Goal: Information Seeking & Learning: Learn about a topic

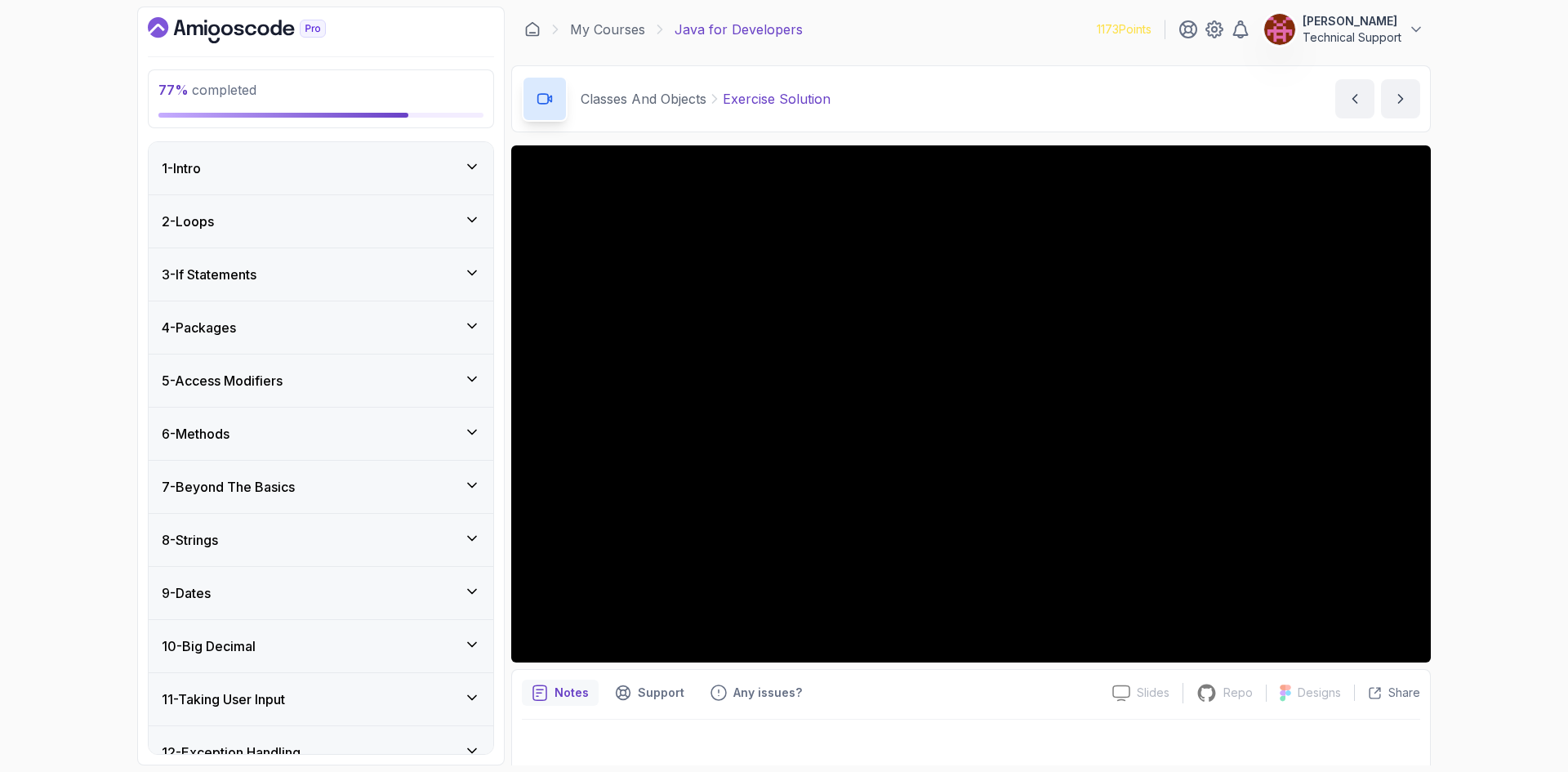
scroll to position [1703, 0]
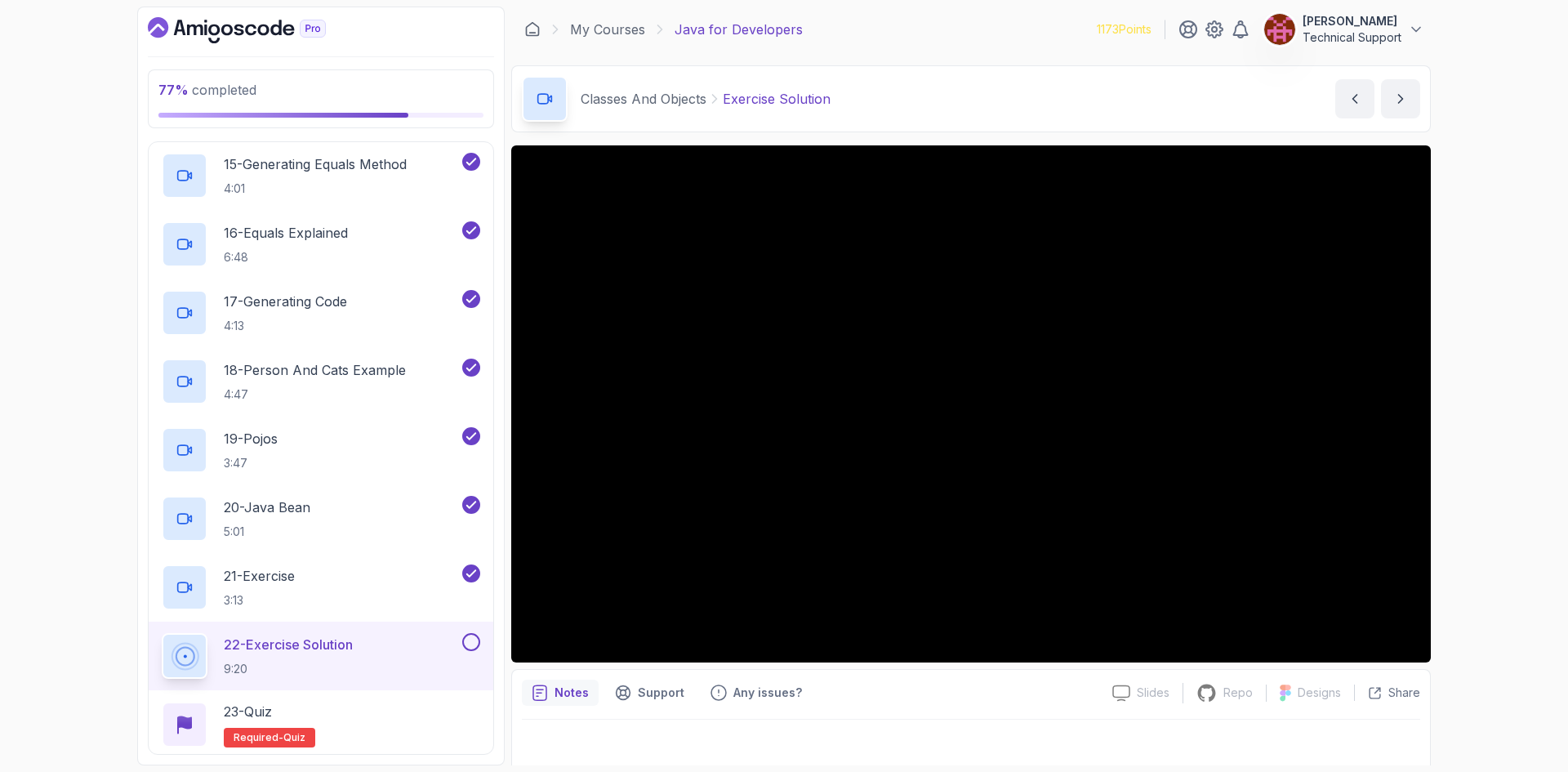
click at [1474, 440] on div "77 % completed 1 - Intro 2 - Loops 3 - If Statements 4 - Packages 5 - Access Mo…" at bounding box center [784, 386] width 1568 height 772
click at [1469, 451] on div "77 % completed 1 - Intro 2 - Loops 3 - If Statements 4 - Packages 5 - Access Mo…" at bounding box center [784, 386] width 1568 height 772
click at [1473, 470] on div "77 % completed 1 - Intro 2 - Loops 3 - If Statements 4 - Packages 5 - Access Mo…" at bounding box center [784, 386] width 1568 height 772
click at [1507, 478] on div "77 % completed 1 - Intro 2 - Loops 3 - If Statements 4 - Packages 5 - Access Mo…" at bounding box center [784, 386] width 1568 height 772
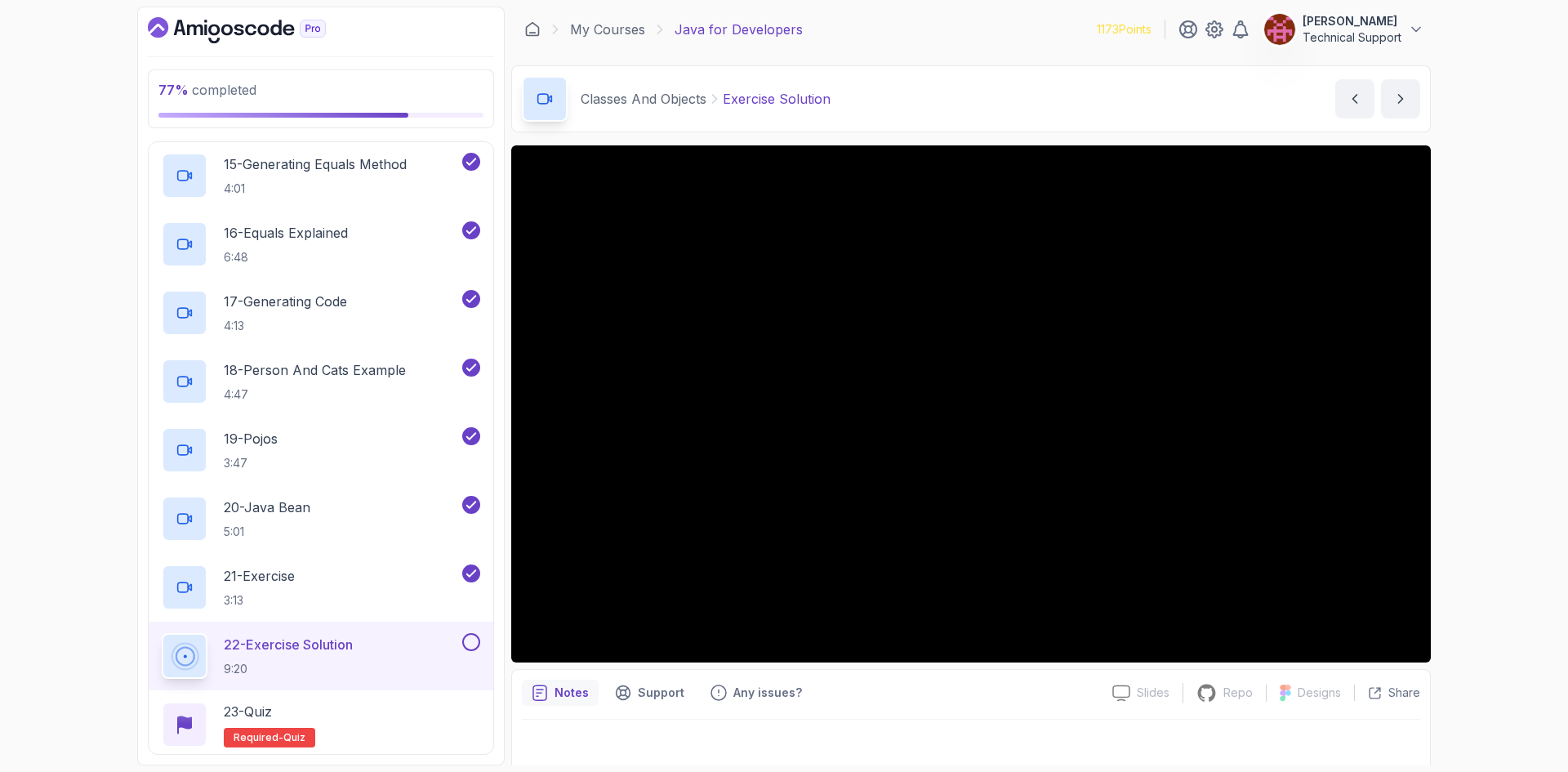
click at [1488, 498] on div "77 % completed 1 - Intro 2 - Loops 3 - If Statements 4 - Packages 5 - Access Mo…" at bounding box center [784, 386] width 1568 height 772
click at [1487, 498] on div "77 % completed 1 - Intro 2 - Loops 3 - If Statements 4 - Packages 5 - Access Mo…" at bounding box center [784, 386] width 1568 height 772
click at [1473, 489] on div "77 % completed 1 - Intro 2 - Loops 3 - If Statements 4 - Packages 5 - Access Mo…" at bounding box center [784, 386] width 1568 height 772
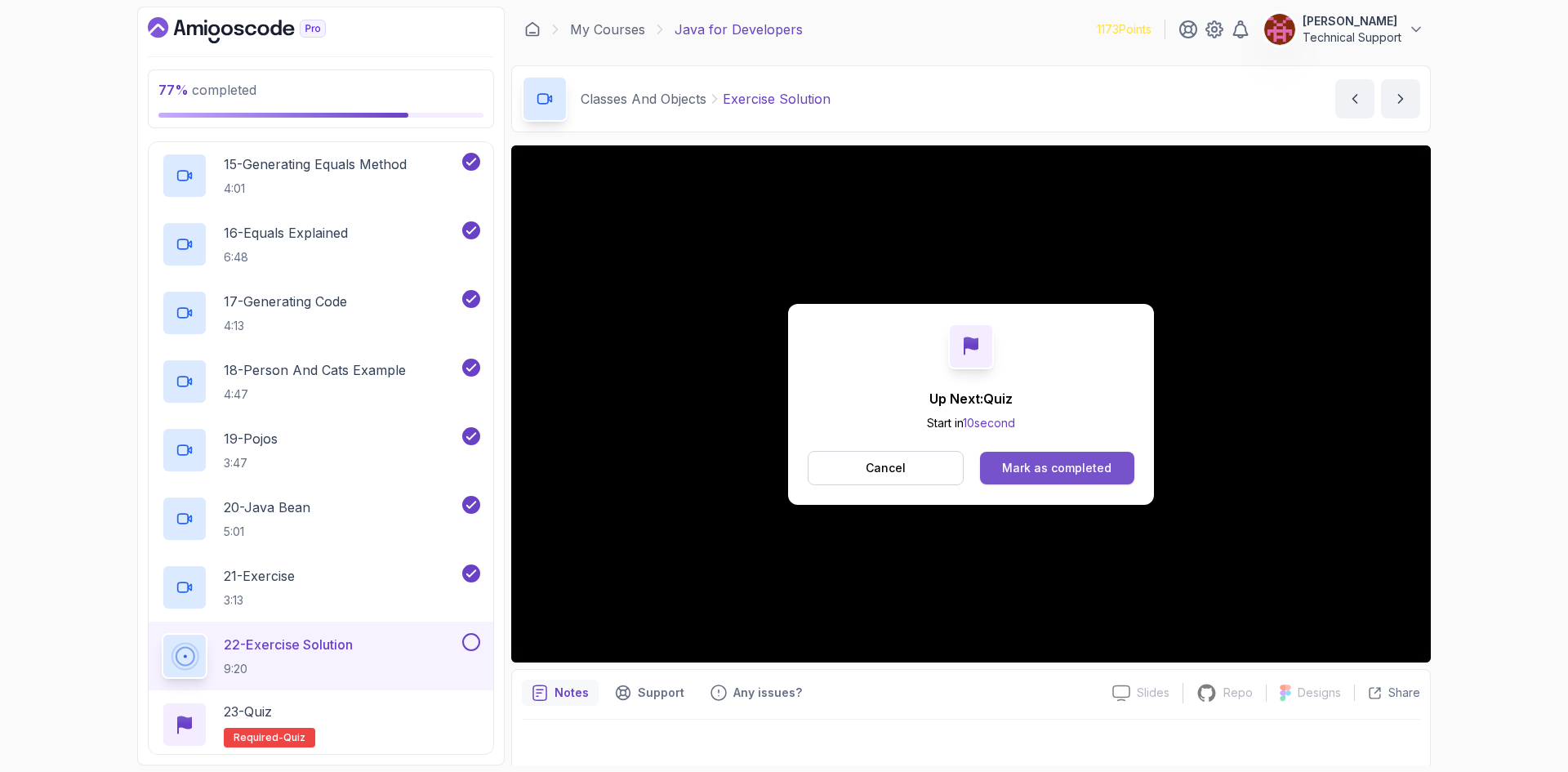
click at [1056, 464] on div "Mark as completed" at bounding box center [1057, 468] width 110 height 17
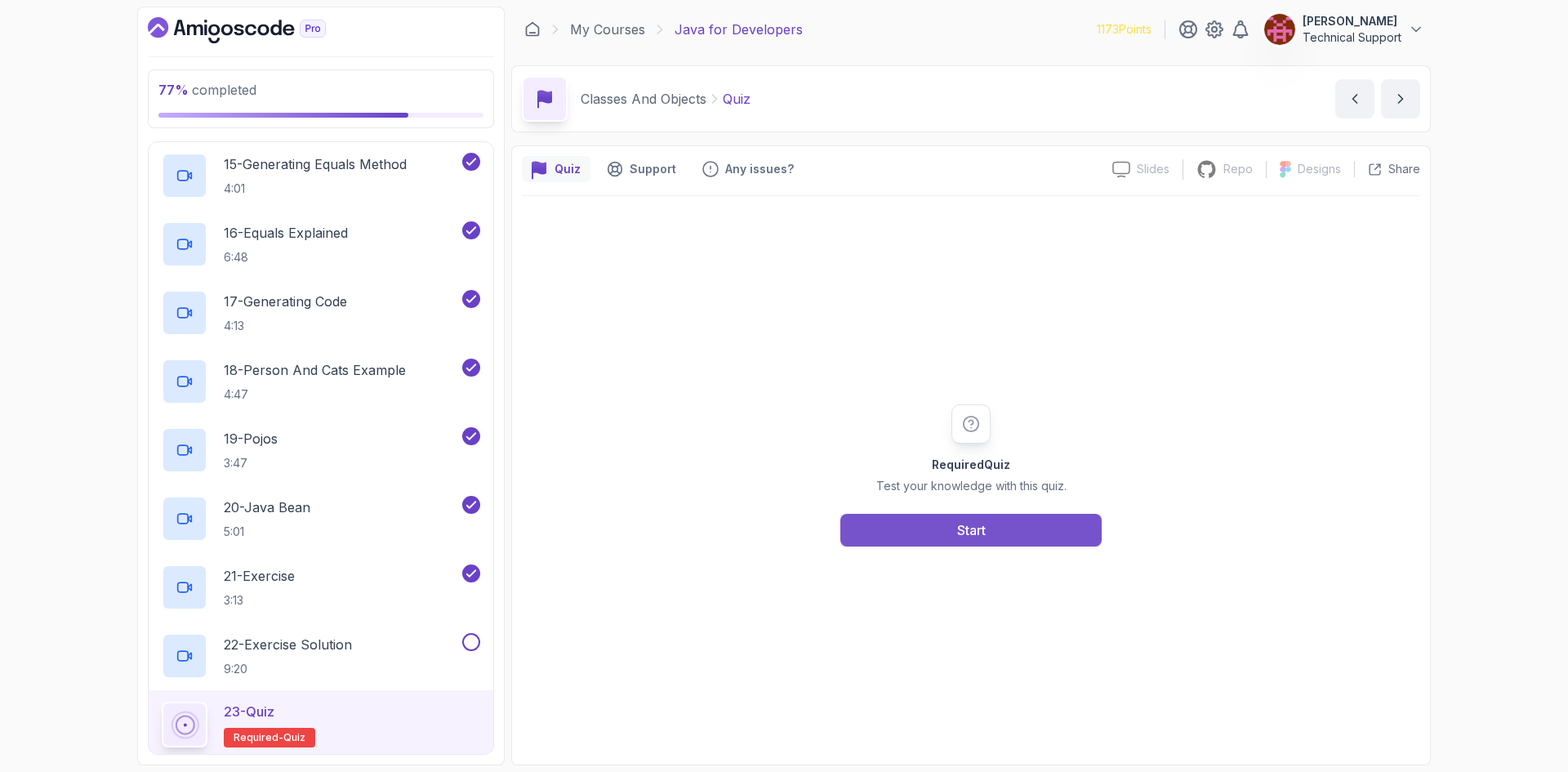
click at [989, 532] on button "Start" at bounding box center [970, 530] width 261 height 33
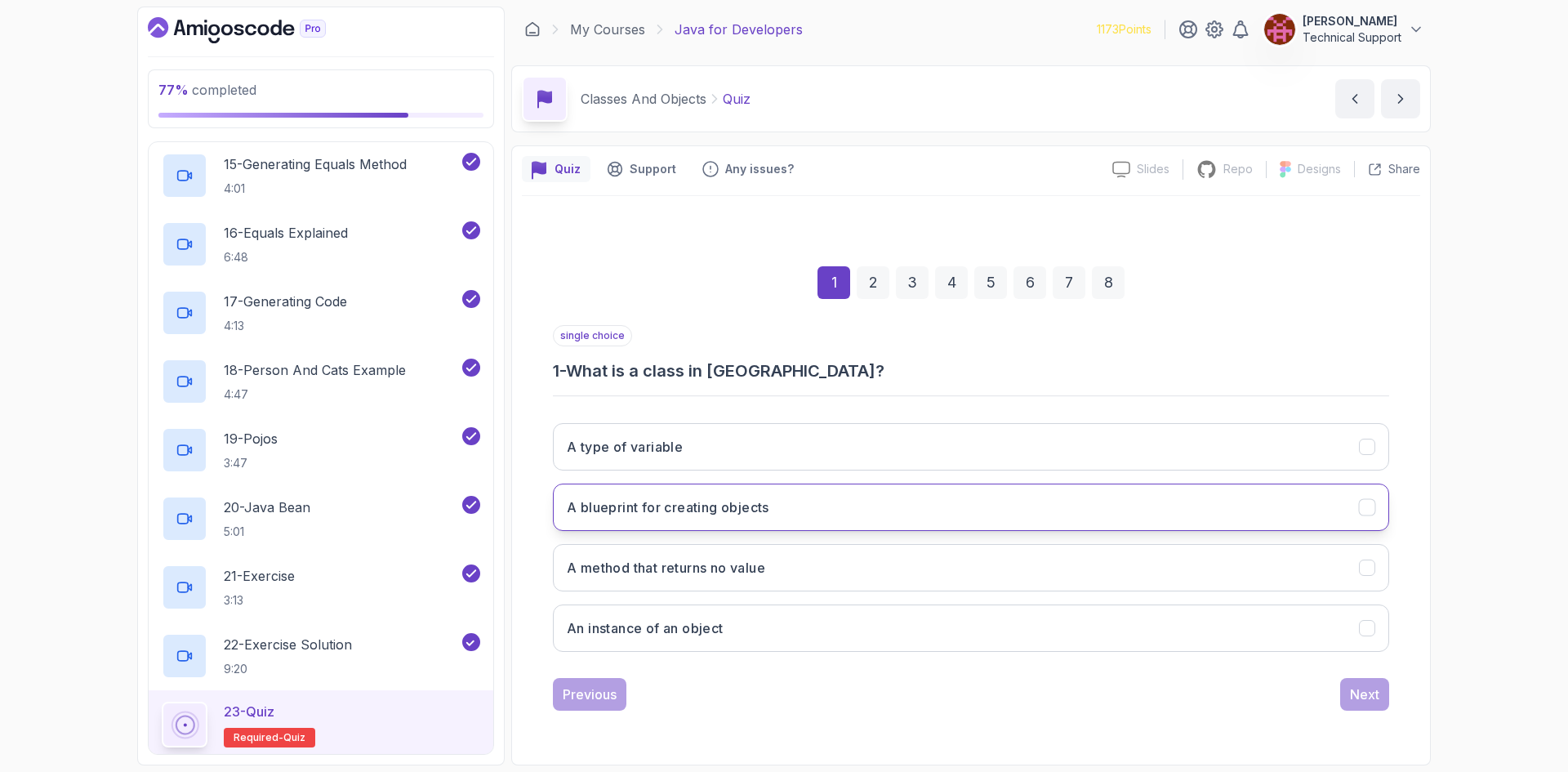
click at [668, 513] on h3 "A blueprint for creating objects" at bounding box center [668, 508] width 202 height 19
click at [1348, 702] on button "Next" at bounding box center [1364, 694] width 49 height 33
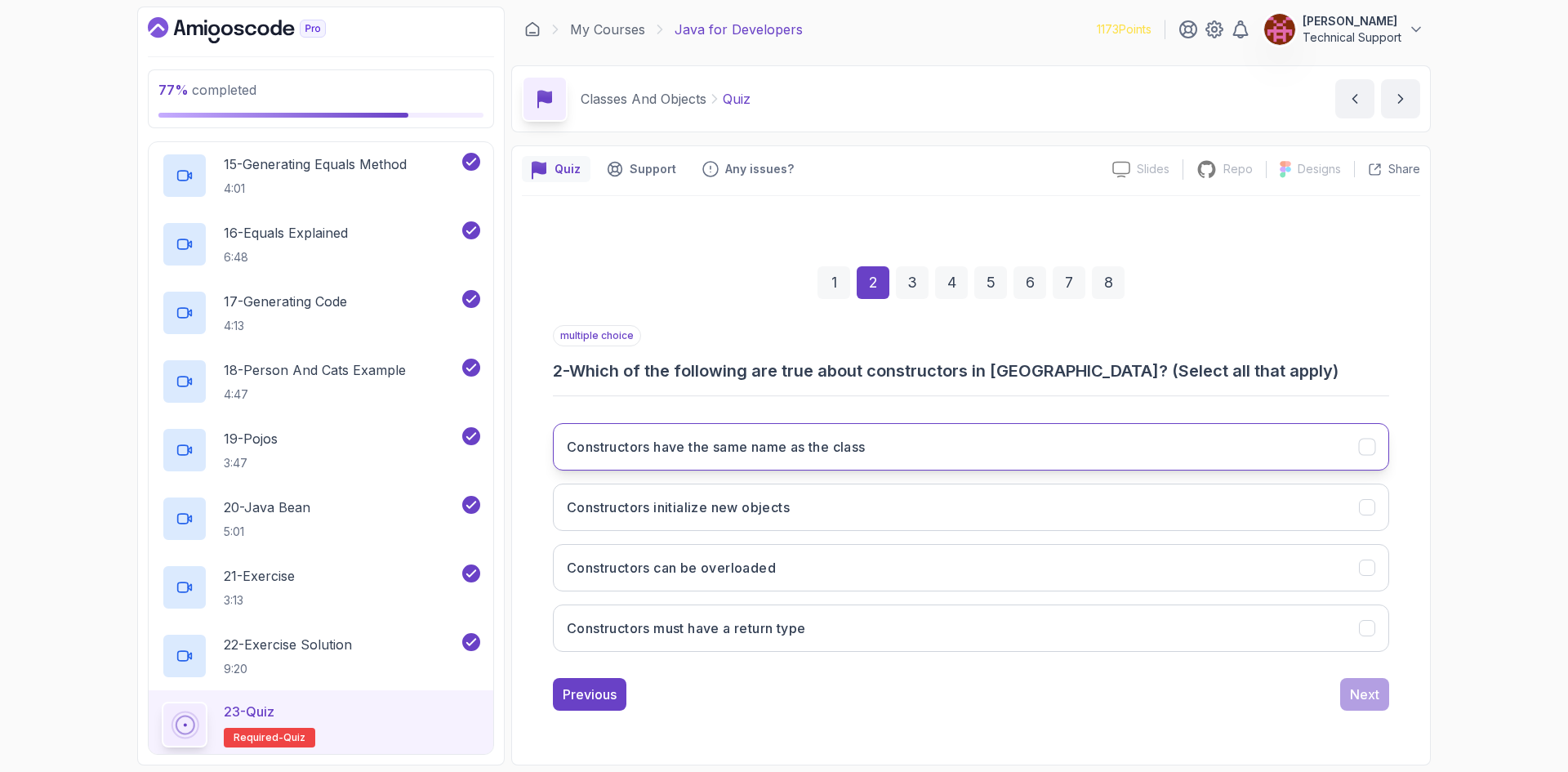
click at [807, 456] on h3 "Constructors have the same name as the class" at bounding box center [715, 446] width 298 height 19
click at [774, 518] on button "Constructors initialize new objects" at bounding box center [971, 507] width 836 height 48
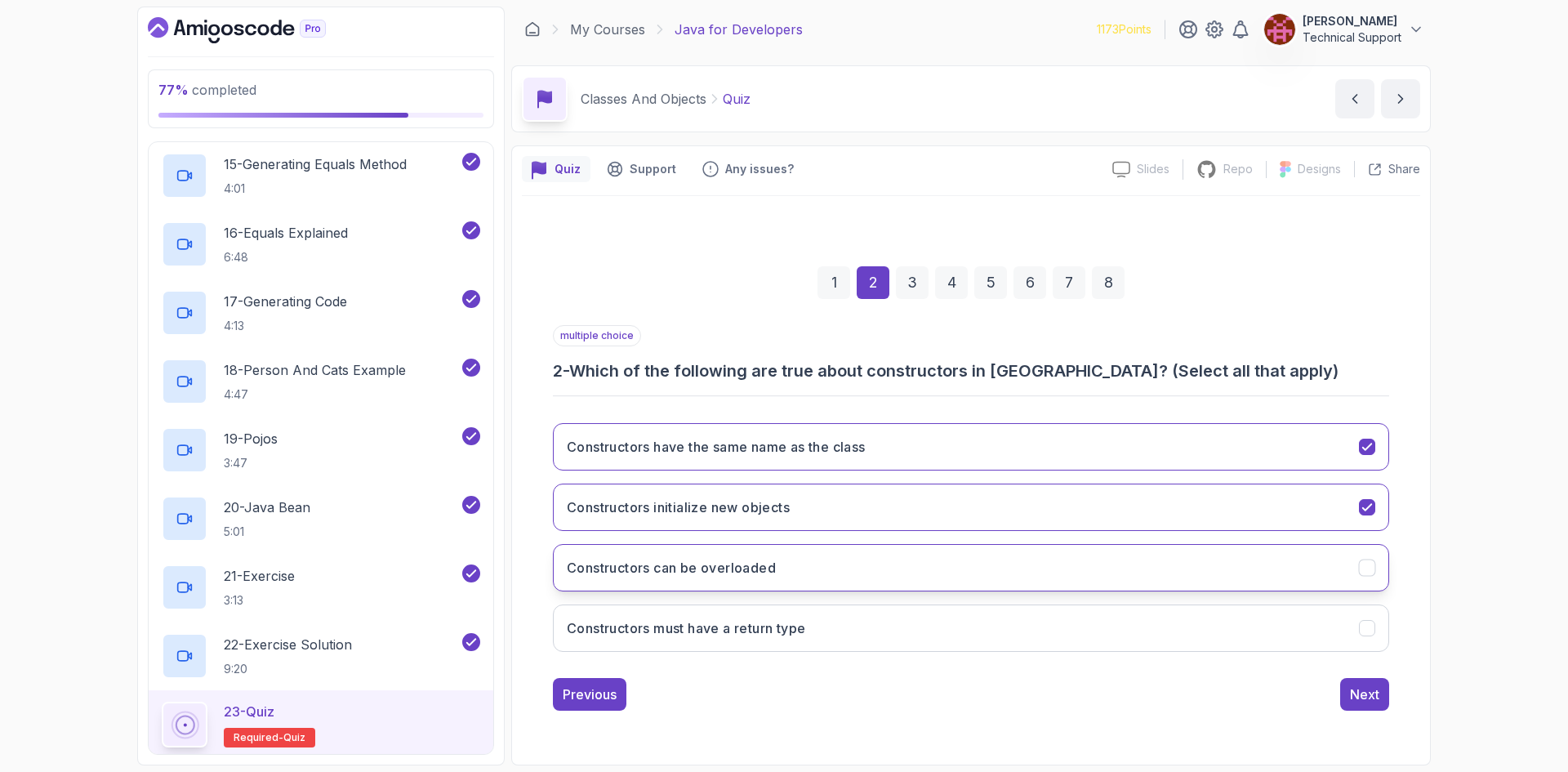
click at [768, 575] on h3 "Constructors can be overloaded" at bounding box center [671, 568] width 209 height 19
click at [1357, 697] on div "Next" at bounding box center [1364, 694] width 29 height 19
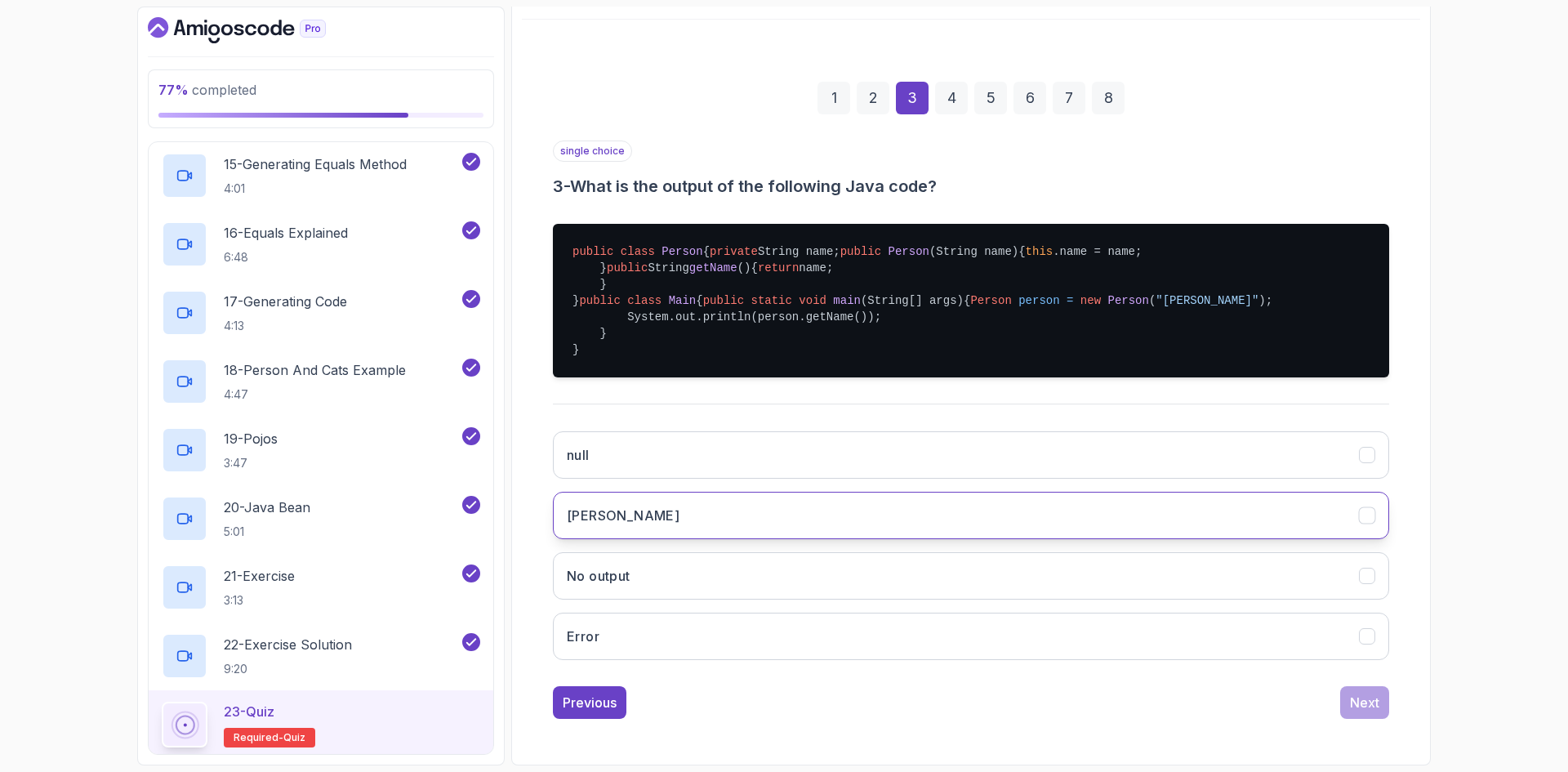
scroll to position [245, 0]
click at [707, 539] on button "[PERSON_NAME]" at bounding box center [971, 515] width 836 height 48
click at [1367, 719] on button "Next" at bounding box center [1364, 703] width 49 height 33
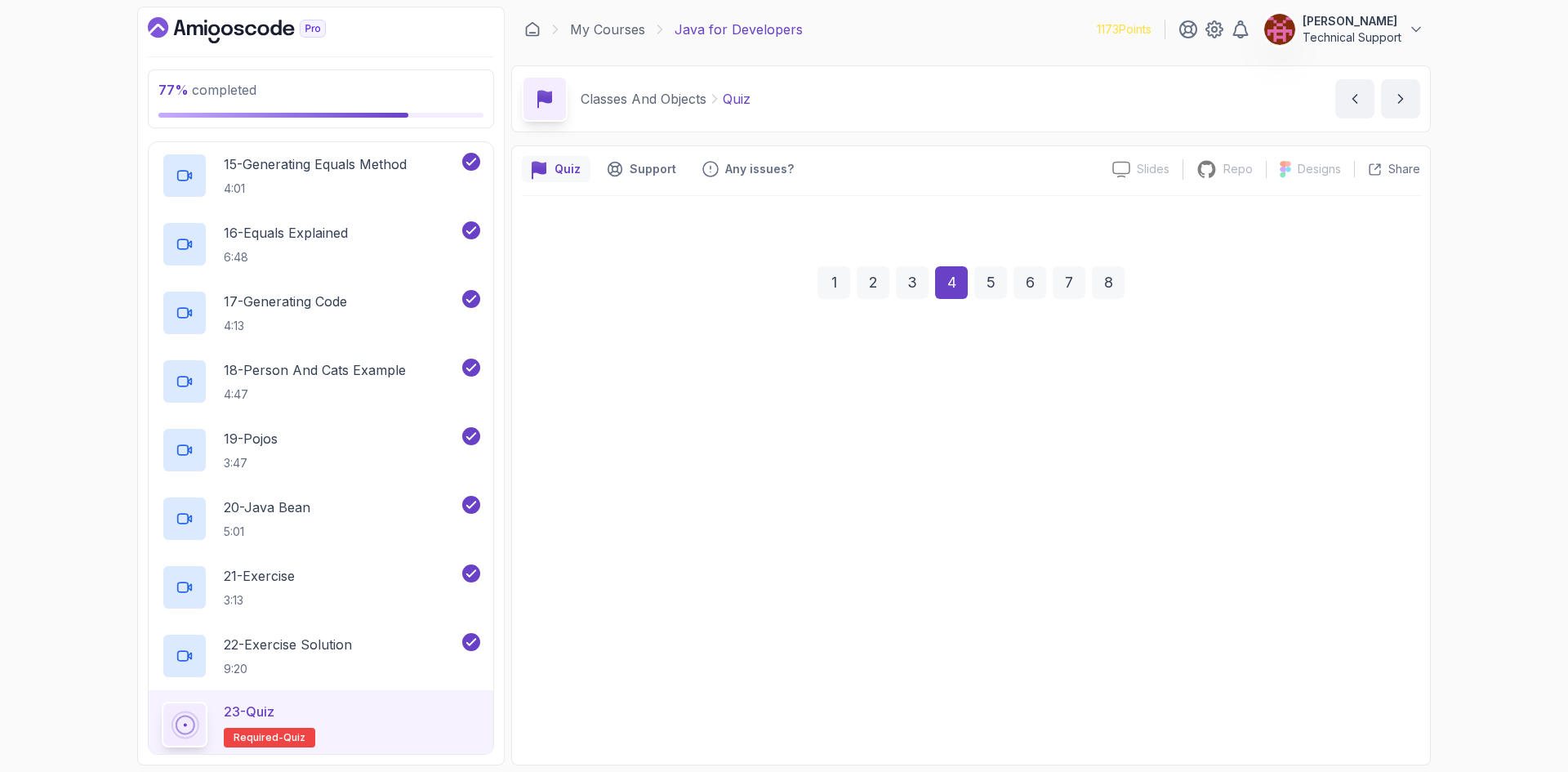
scroll to position [0, 0]
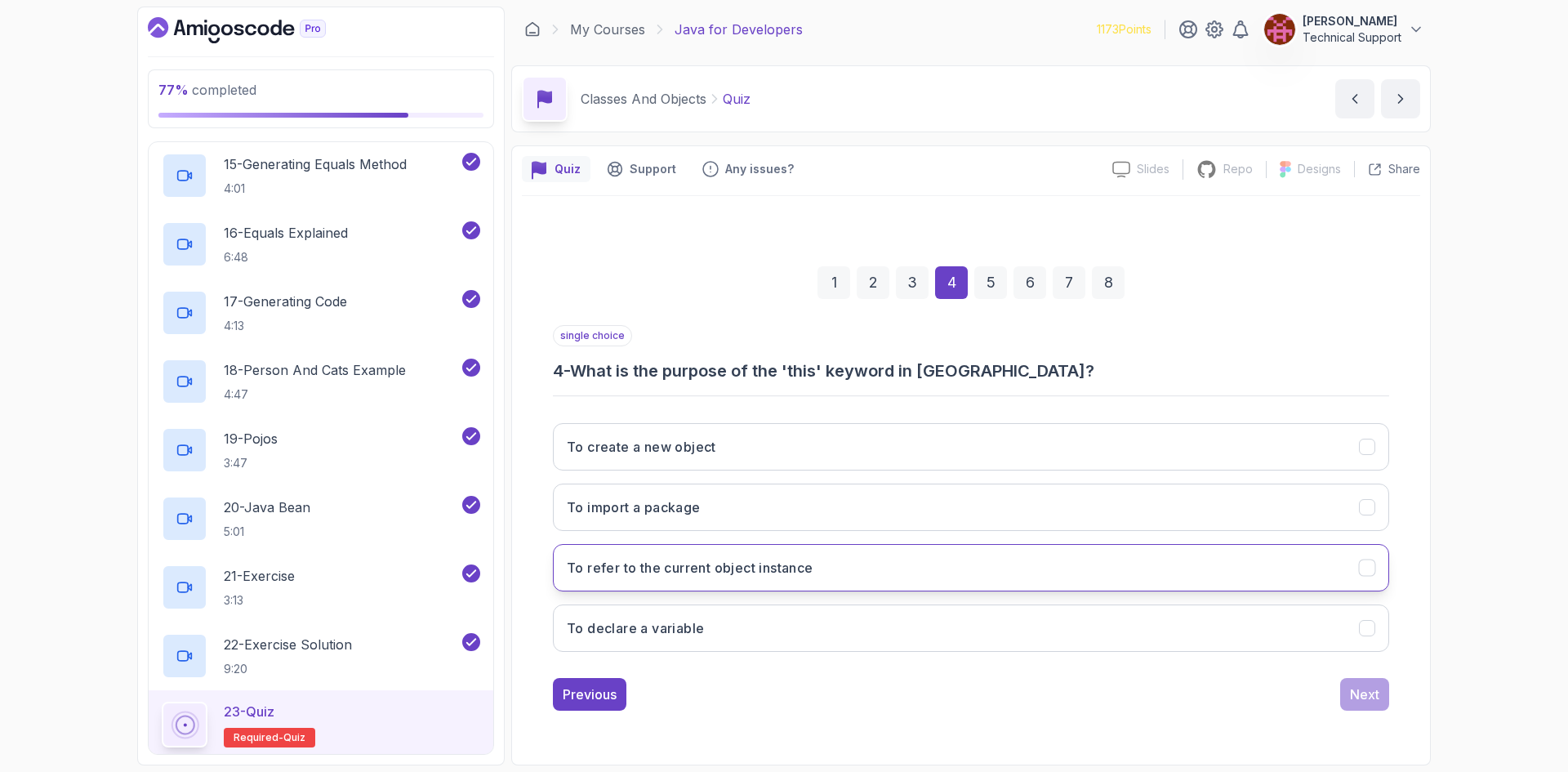
click at [729, 577] on h3 "To refer to the current object instance" at bounding box center [690, 568] width 247 height 19
click at [1365, 696] on div "Next" at bounding box center [1364, 694] width 29 height 19
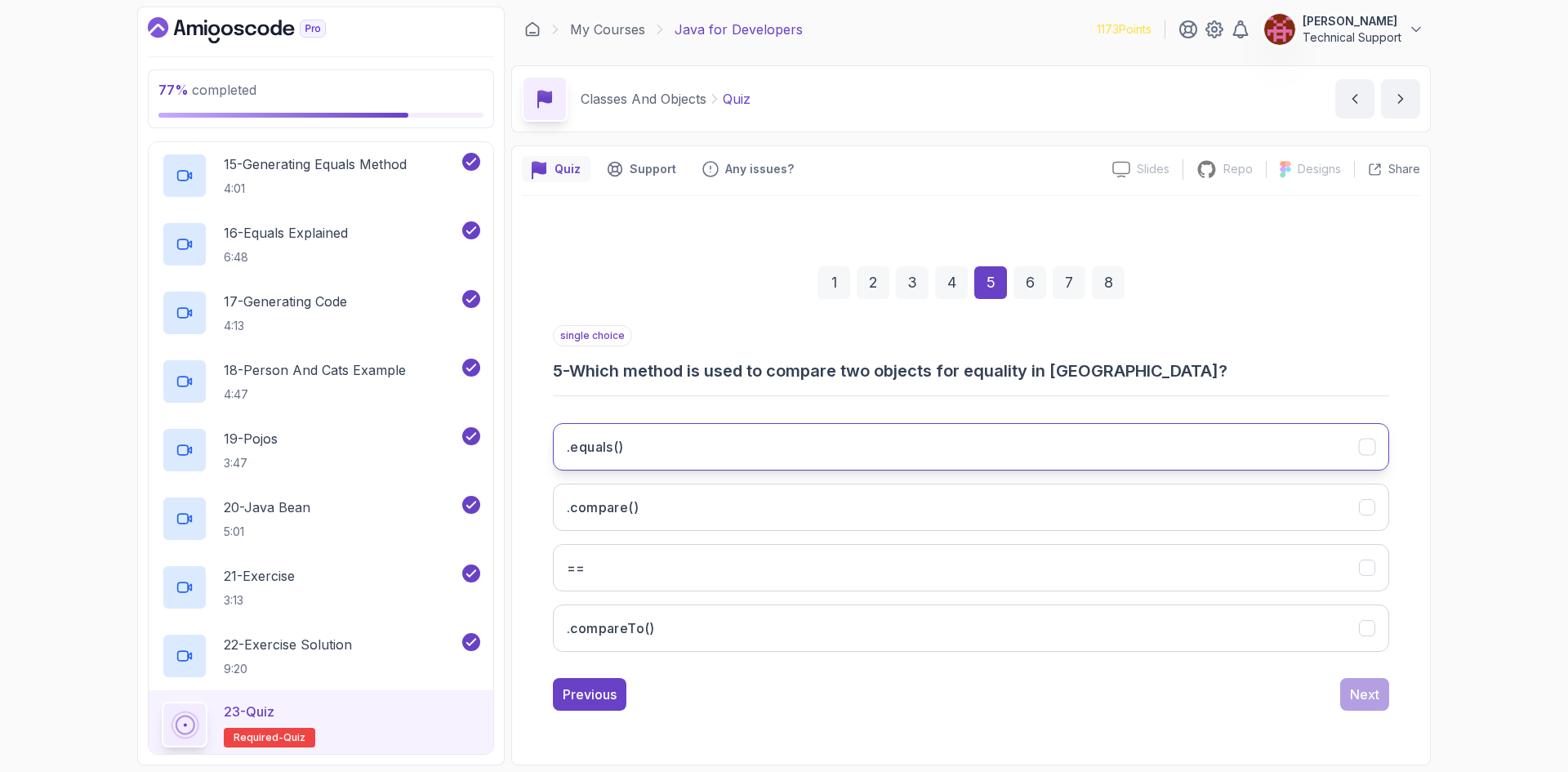
click at [693, 454] on button ".equals()" at bounding box center [971, 446] width 836 height 48
click at [1360, 691] on div "Next" at bounding box center [1364, 694] width 29 height 19
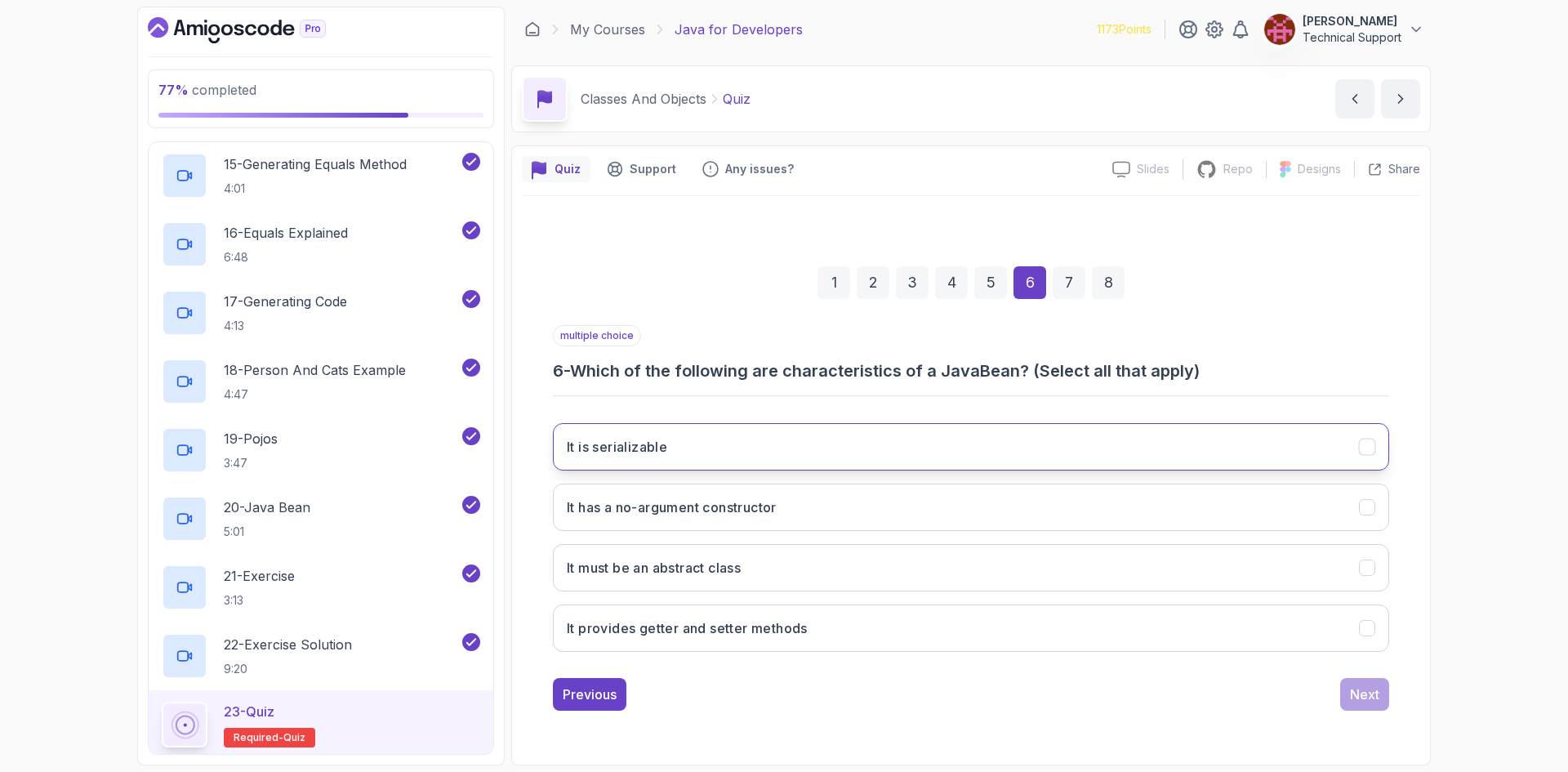
click at [712, 459] on button "It is serializable" at bounding box center [971, 446] width 836 height 48
click at [779, 517] on button "It has a no-argument constructor" at bounding box center [971, 507] width 836 height 48
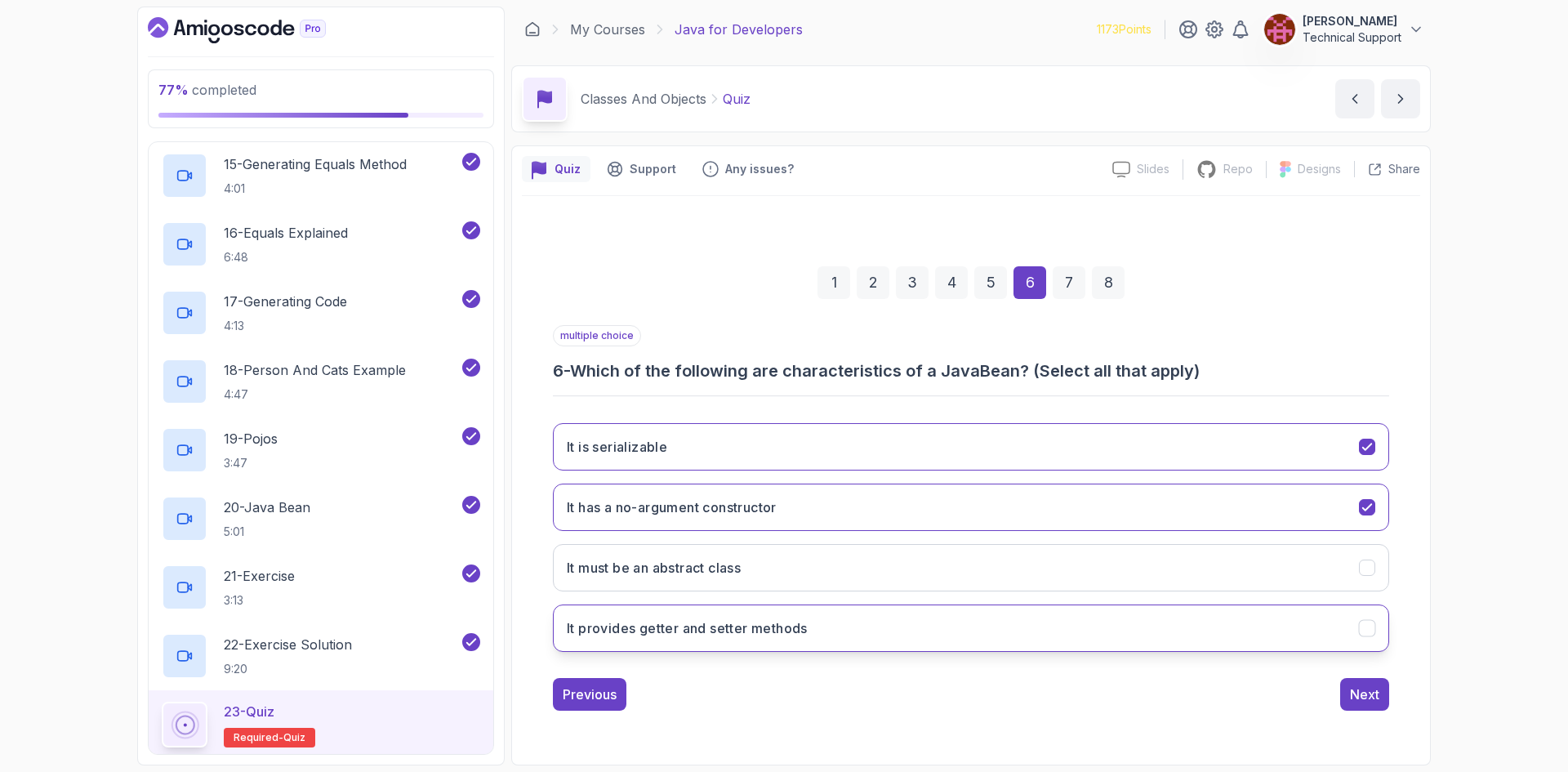
click at [782, 633] on h3 "It provides getter and setter methods" at bounding box center [687, 628] width 241 height 19
click at [1356, 701] on div "Next" at bounding box center [1364, 694] width 29 height 19
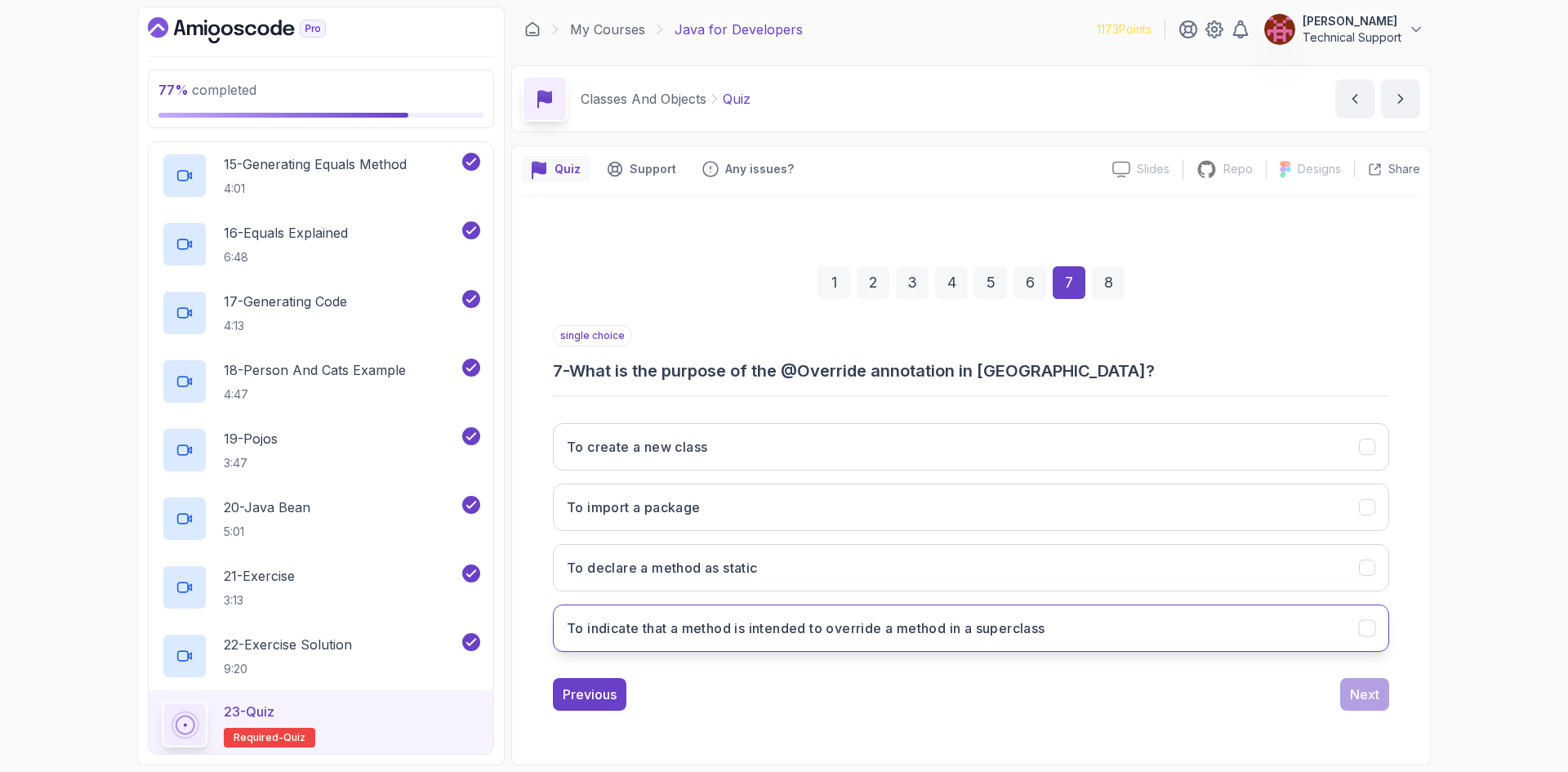
click at [727, 627] on h3 "To indicate that a method is intended to override a method in a superclass" at bounding box center [806, 628] width 478 height 19
click at [1359, 695] on div "Next" at bounding box center [1364, 694] width 29 height 19
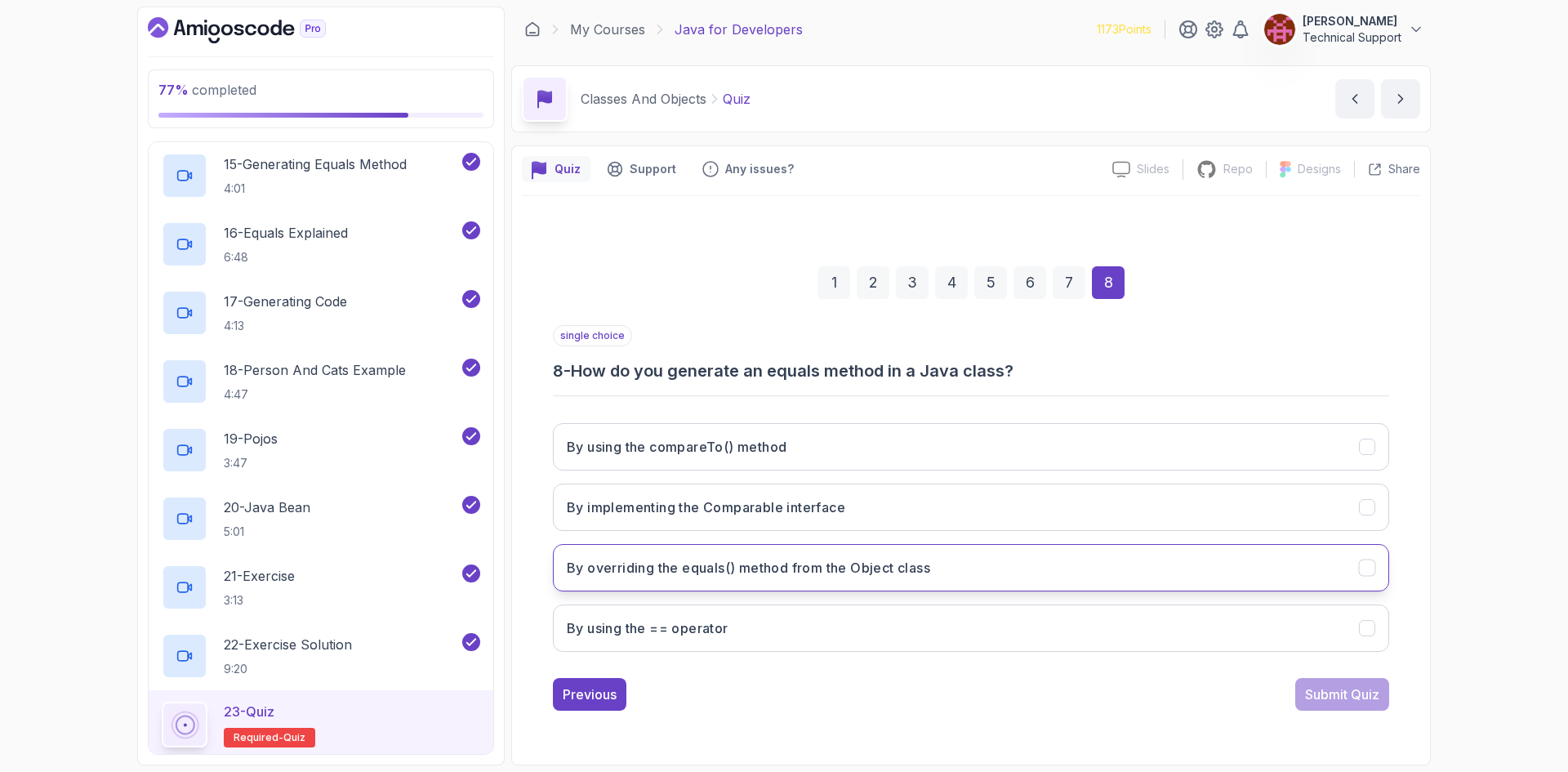
click at [789, 577] on h3 "By overriding the equals() method from the Object class" at bounding box center [749, 568] width 364 height 19
click at [1313, 699] on div "Submit Quiz" at bounding box center [1342, 694] width 74 height 19
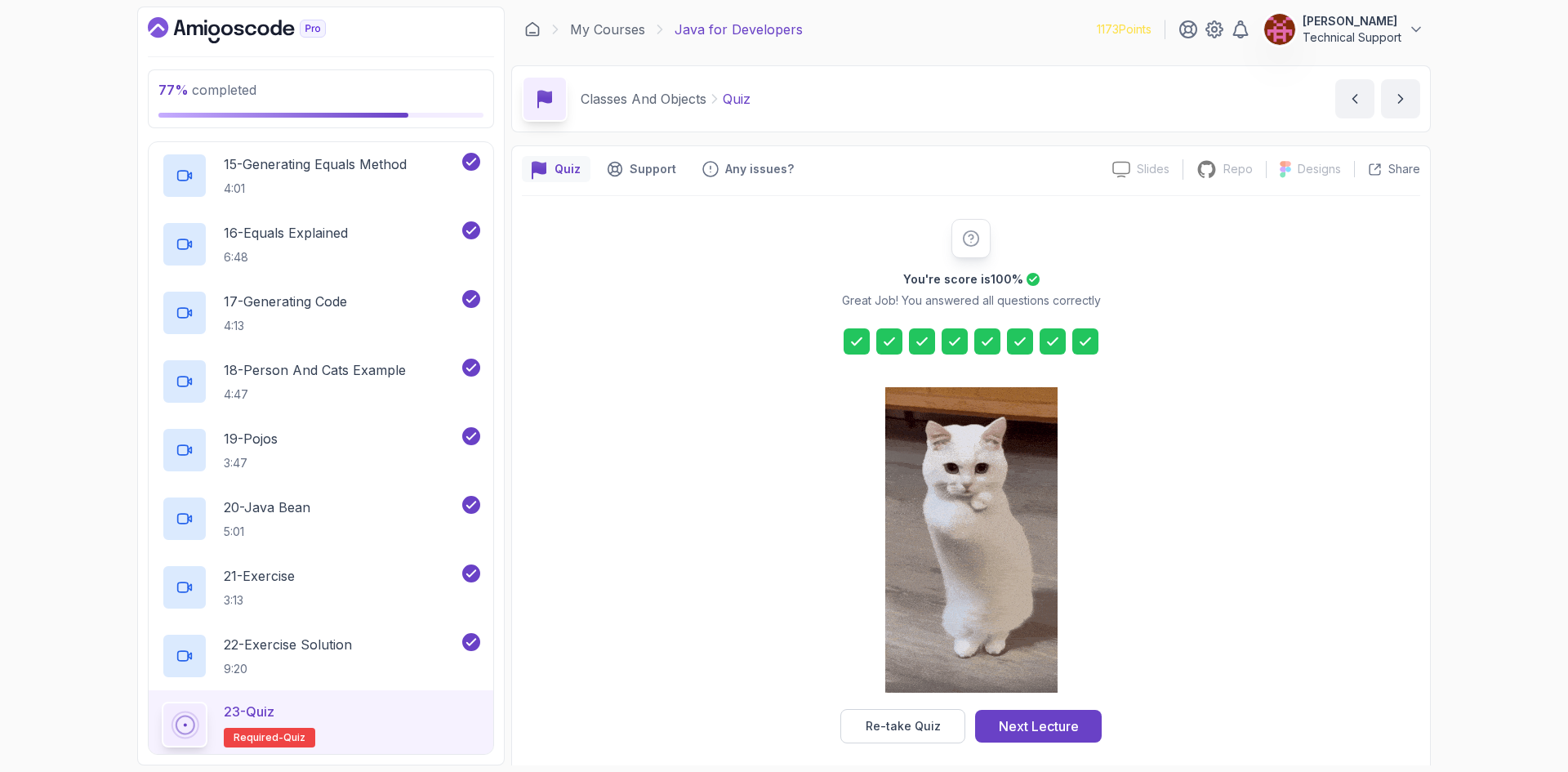
click at [1057, 722] on div "Next Lecture" at bounding box center [1038, 726] width 80 height 19
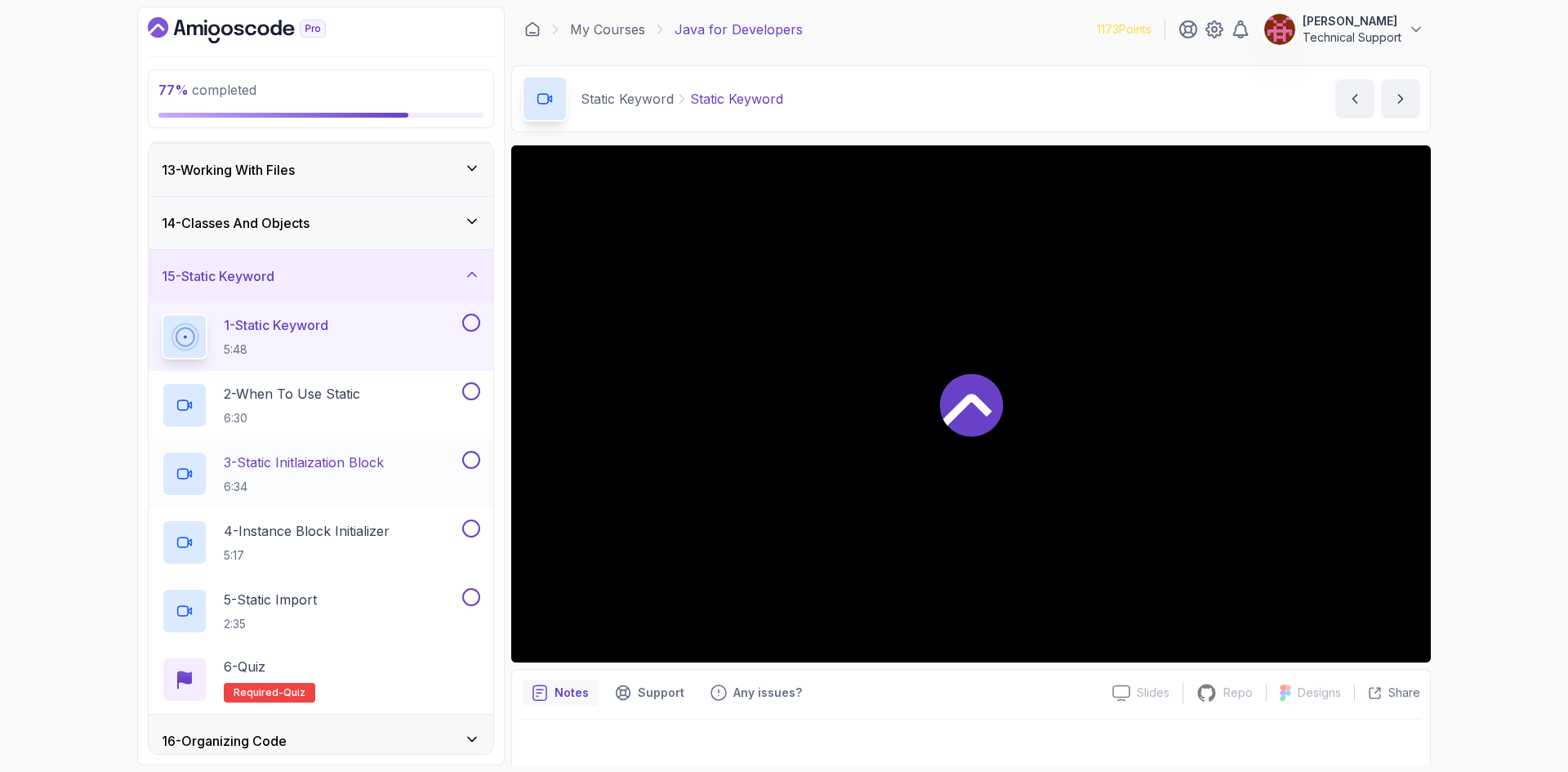
scroll to position [642, 0]
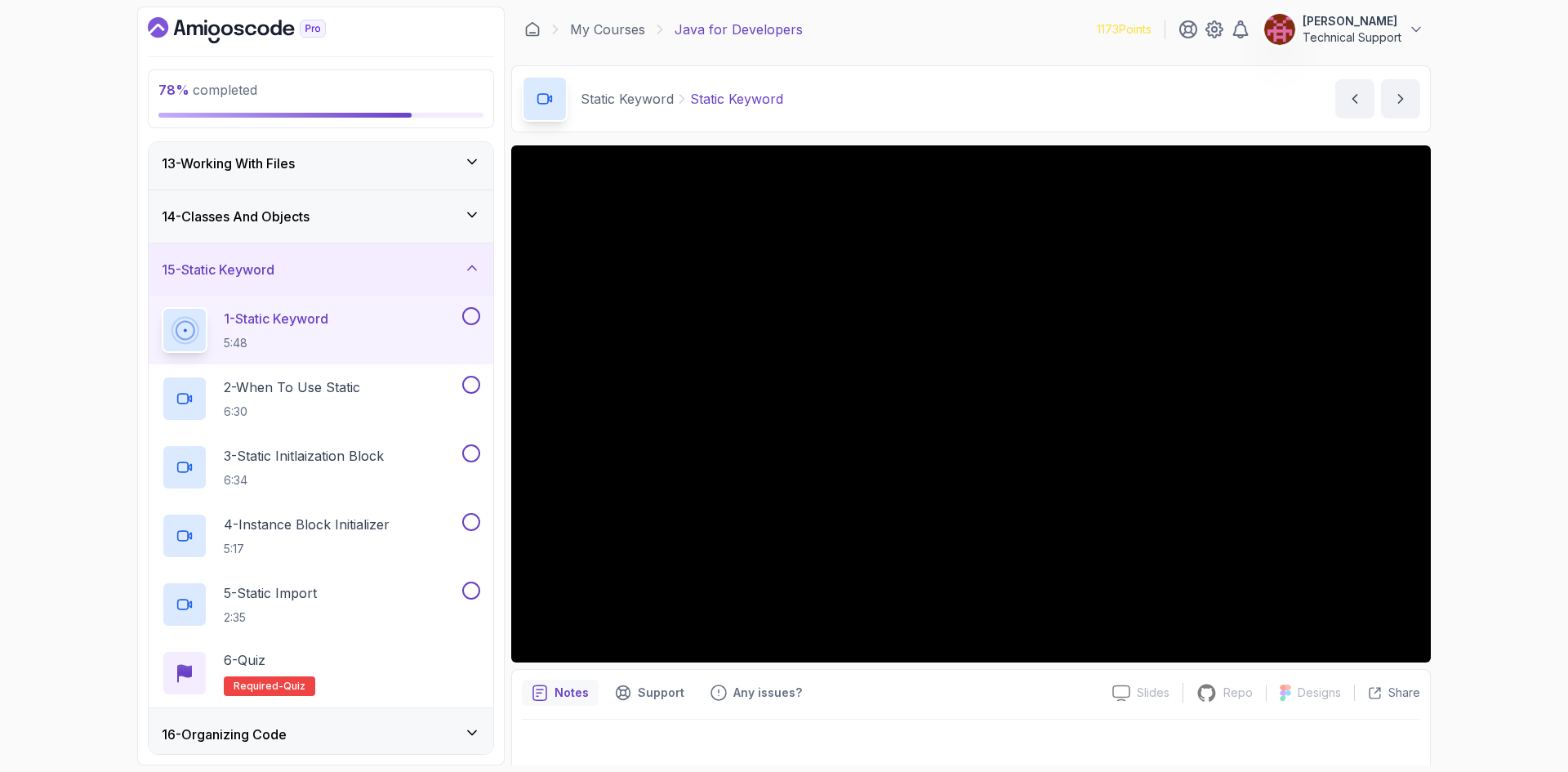
click at [52, 228] on div "78 % completed 1 - Intro 2 - Loops 3 - If Statements 4 - Packages 5 - Access Mo…" at bounding box center [784, 386] width 1568 height 772
click at [1495, 393] on div "78 % completed 1 - Intro 2 - Loops 3 - If Statements 4 - Packages 5 - Access Mo…" at bounding box center [784, 386] width 1568 height 772
click at [1489, 419] on div "78 % completed 1 - Intro 2 - Loops 3 - If Statements 4 - Packages 5 - Access Mo…" at bounding box center [784, 386] width 1568 height 772
click at [1488, 418] on div "78 % completed 1 - Intro 2 - Loops 3 - If Statements 4 - Packages 5 - Access Mo…" at bounding box center [784, 386] width 1568 height 772
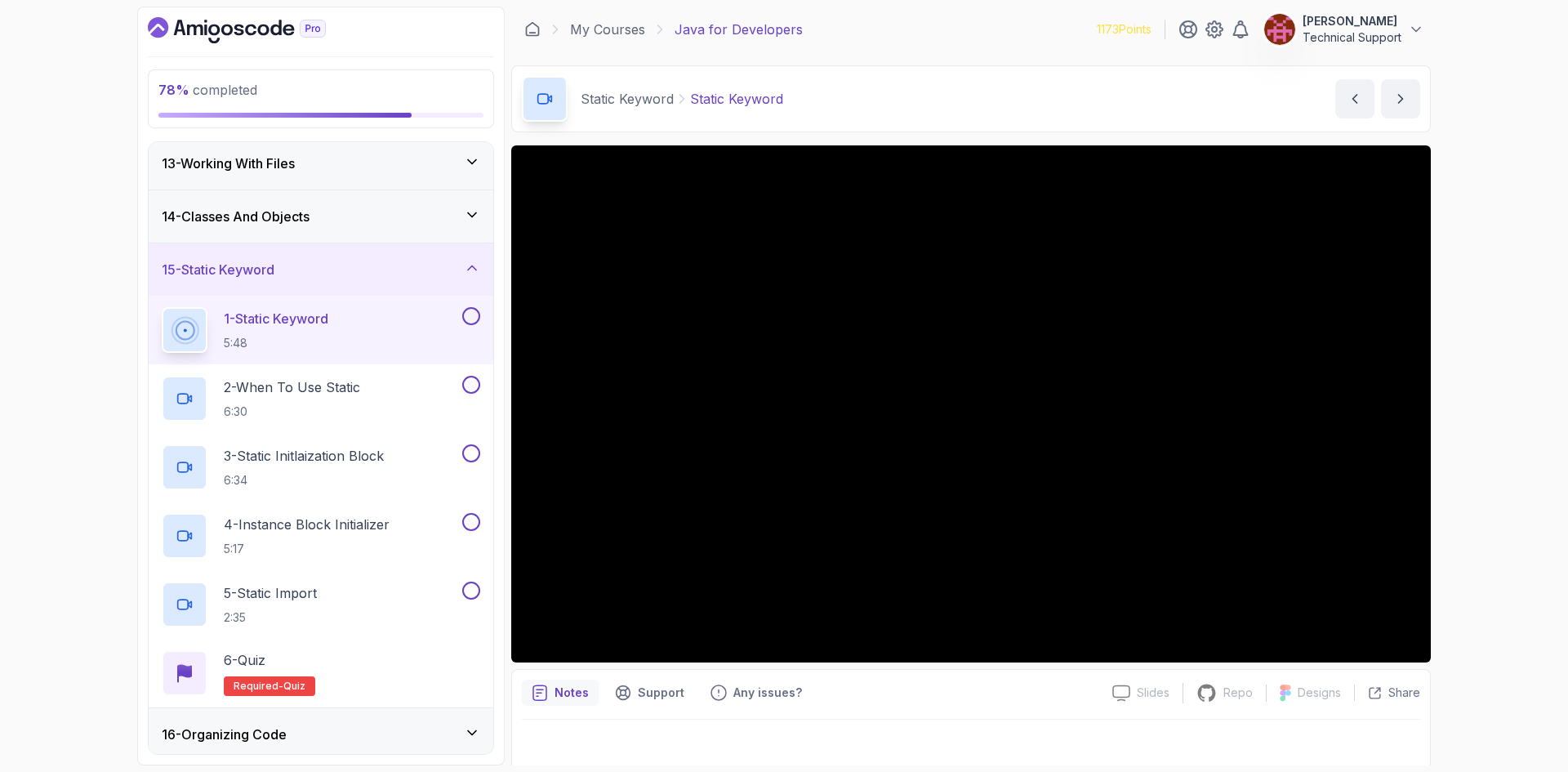
click at [1503, 421] on div "78 % completed 1 - Intro 2 - Loops 3 - If Statements 4 - Packages 5 - Access Mo…" at bounding box center [784, 386] width 1568 height 772
click at [1494, 407] on div "78 % completed 1 - Intro 2 - Loops 3 - If Statements 4 - Packages 5 - Access Mo…" at bounding box center [784, 386] width 1568 height 772
click at [1475, 399] on div "78 % completed 1 - Intro 2 - Loops 3 - If Statements 4 - Packages 5 - Access Mo…" at bounding box center [784, 386] width 1568 height 772
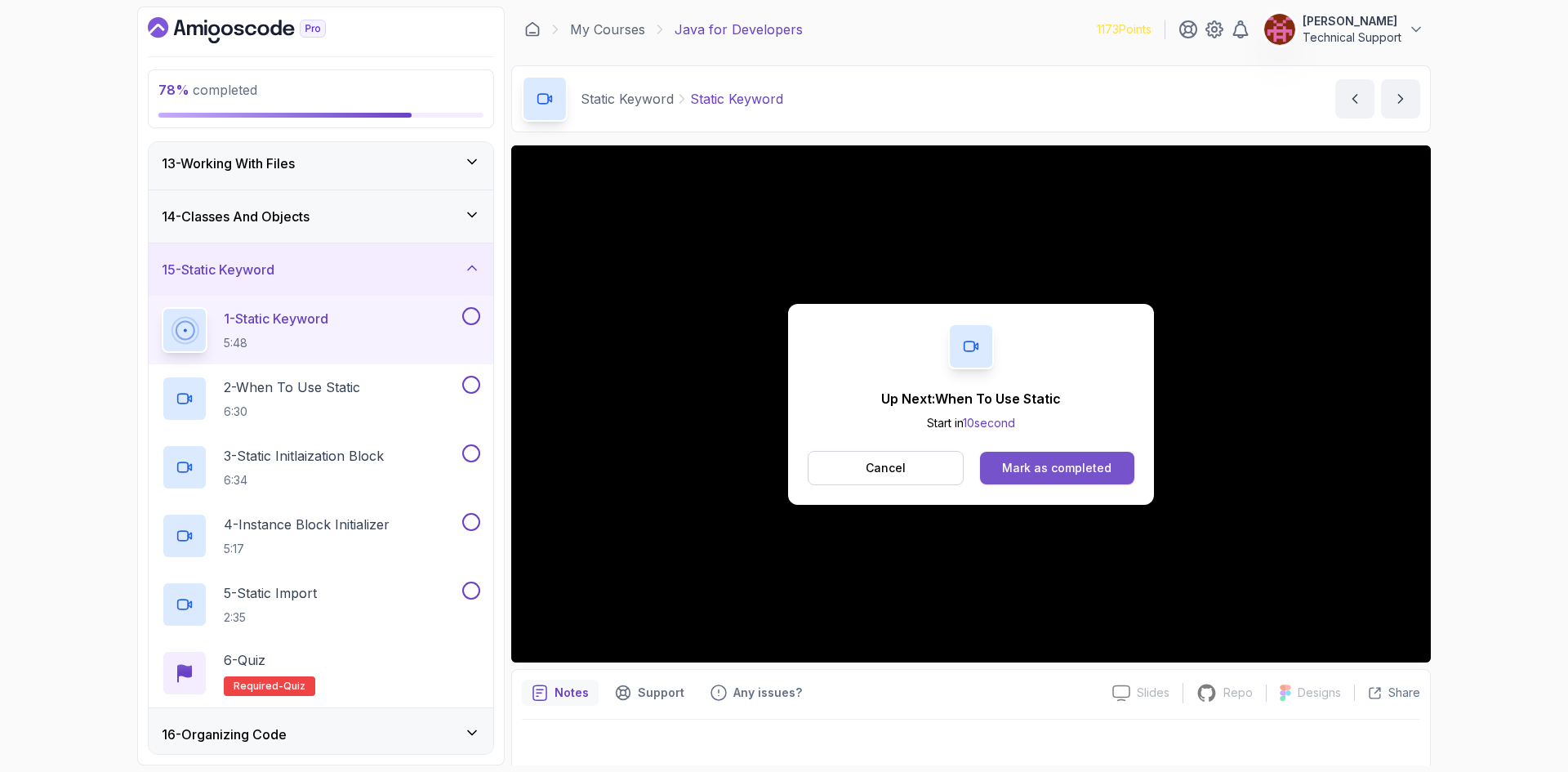
click at [1080, 471] on div "Mark as completed" at bounding box center [1057, 468] width 110 height 17
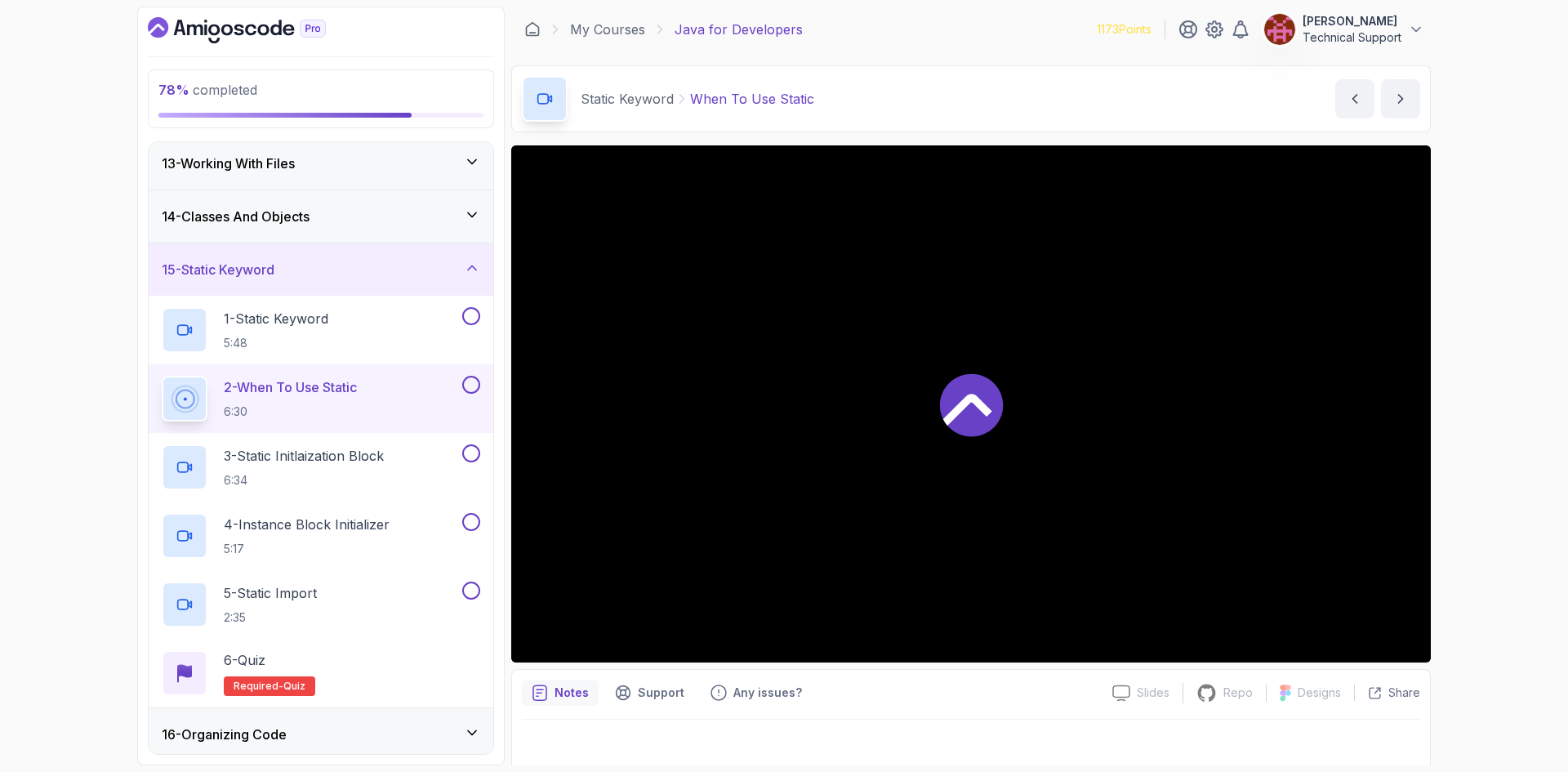
click at [1487, 427] on div "78 % completed 1 - Intro 2 - Loops 3 - If Statements 4 - Packages 5 - Access Mo…" at bounding box center [784, 386] width 1568 height 772
click at [1486, 446] on div "78 % completed 1 - Intro 2 - Loops 3 - If Statements 4 - Packages 5 - Access Mo…" at bounding box center [784, 386] width 1568 height 772
click at [1478, 428] on div "78 % completed 1 - Intro 2 - Loops 3 - If Statements 4 - Packages 5 - Access Mo…" at bounding box center [784, 386] width 1568 height 772
click at [1456, 411] on div "78 % completed 1 - Intro 2 - Loops 3 - If Statements 4 - Packages 5 - Access Mo…" at bounding box center [784, 386] width 1568 height 772
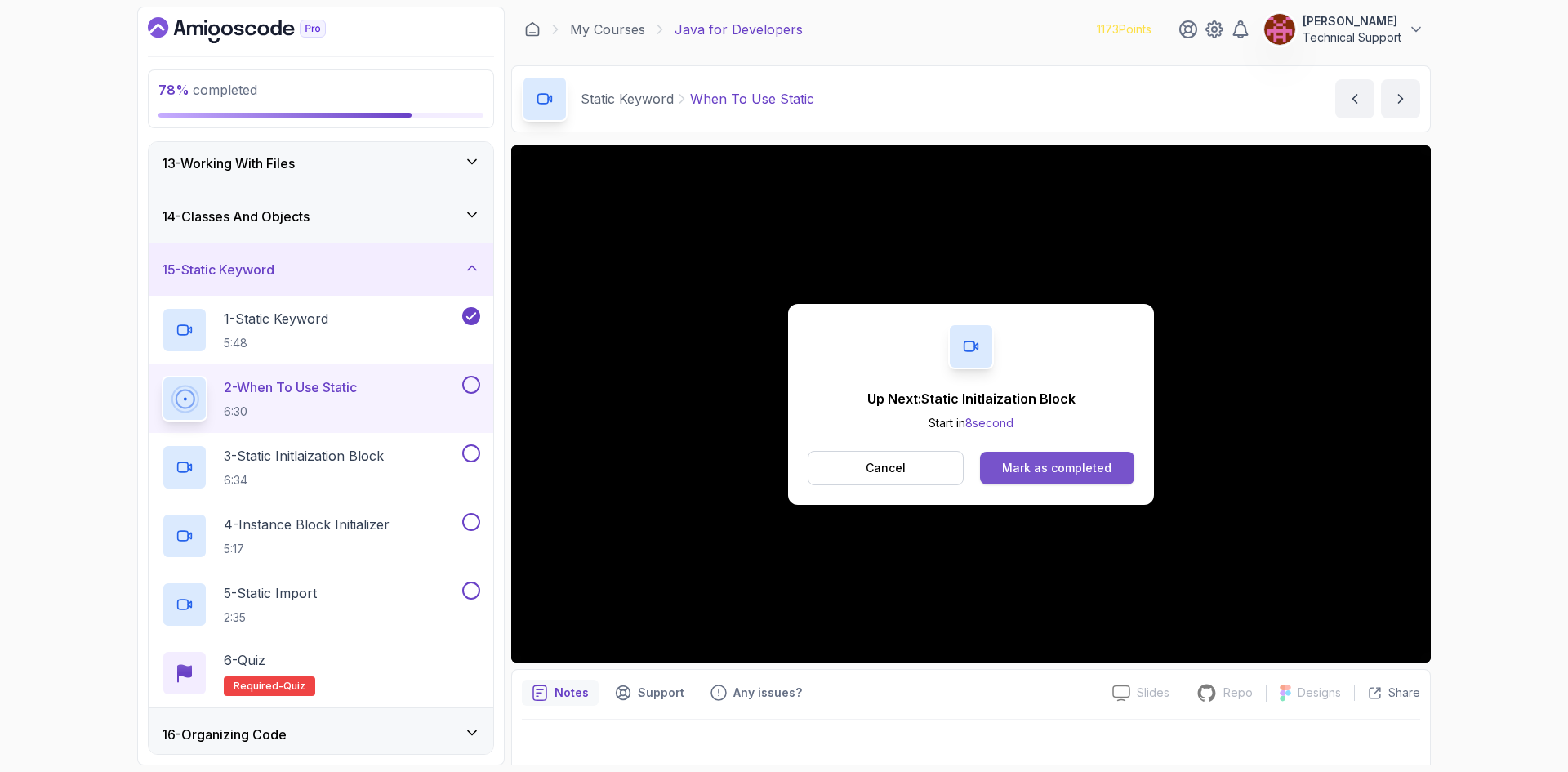
click at [1041, 474] on div "Mark as completed" at bounding box center [1057, 468] width 110 height 17
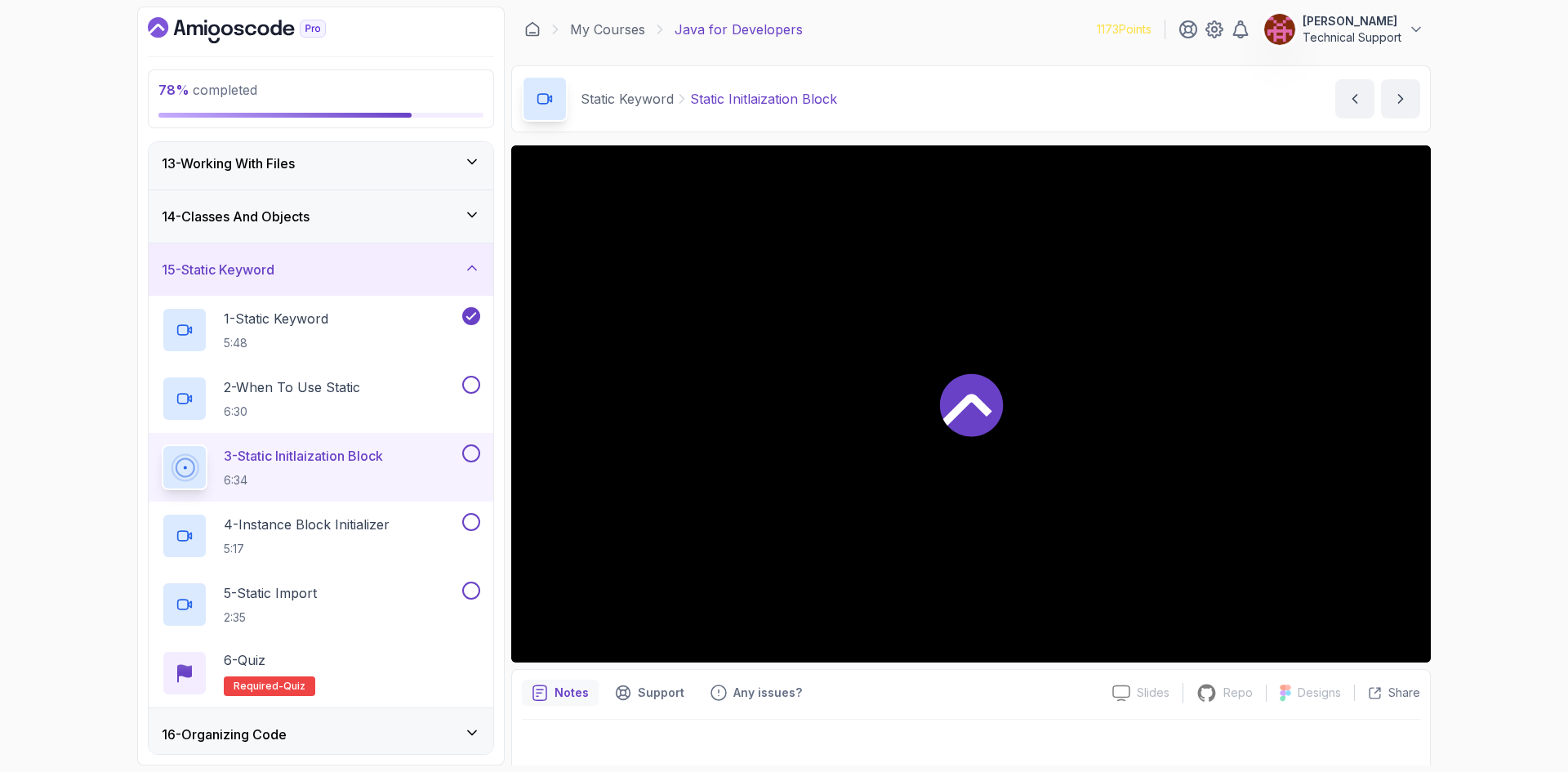
click at [1494, 463] on div "78 % completed 1 - Intro 2 - Loops 3 - If Statements 4 - Packages 5 - Access Mo…" at bounding box center [784, 386] width 1568 height 772
click at [1471, 445] on div "79 % completed 1 - Intro 2 - Loops 3 - If Statements 4 - Packages 5 - Access Mo…" at bounding box center [784, 386] width 1568 height 772
click at [1480, 441] on div "79 % completed 1 - Intro 2 - Loops 3 - If Statements 4 - Packages 5 - Access Mo…" at bounding box center [784, 386] width 1568 height 772
click at [1478, 437] on div "79 % completed 1 - Intro 2 - Loops 3 - If Statements 4 - Packages 5 - Access Mo…" at bounding box center [784, 386] width 1568 height 772
click at [1468, 432] on div "79 % completed 1 - Intro 2 - Loops 3 - If Statements 4 - Packages 5 - Access Mo…" at bounding box center [784, 386] width 1568 height 772
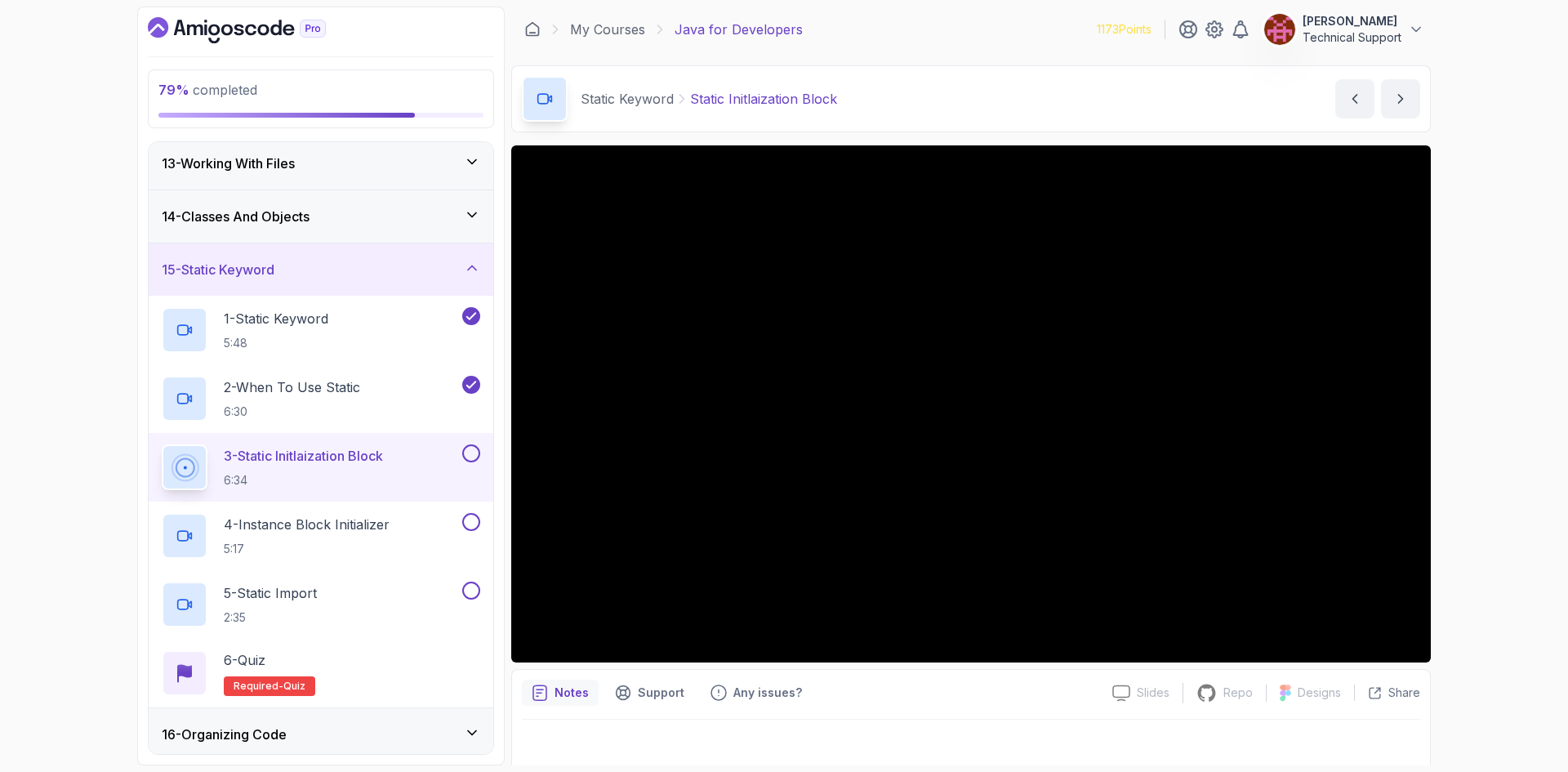
click at [1467, 424] on div "79 % completed 1 - Intro 2 - Loops 3 - If Statements 4 - Packages 5 - Access Mo…" at bounding box center [784, 386] width 1568 height 772
click at [1483, 469] on div "79 % completed 1 - Intro 2 - Loops 3 - If Statements 4 - Packages 5 - Access Mo…" at bounding box center [784, 386] width 1568 height 772
click at [1528, 433] on div "79 % completed 1 - Intro 2 - Loops 3 - If Statements 4 - Packages 5 - Access Mo…" at bounding box center [784, 386] width 1568 height 772
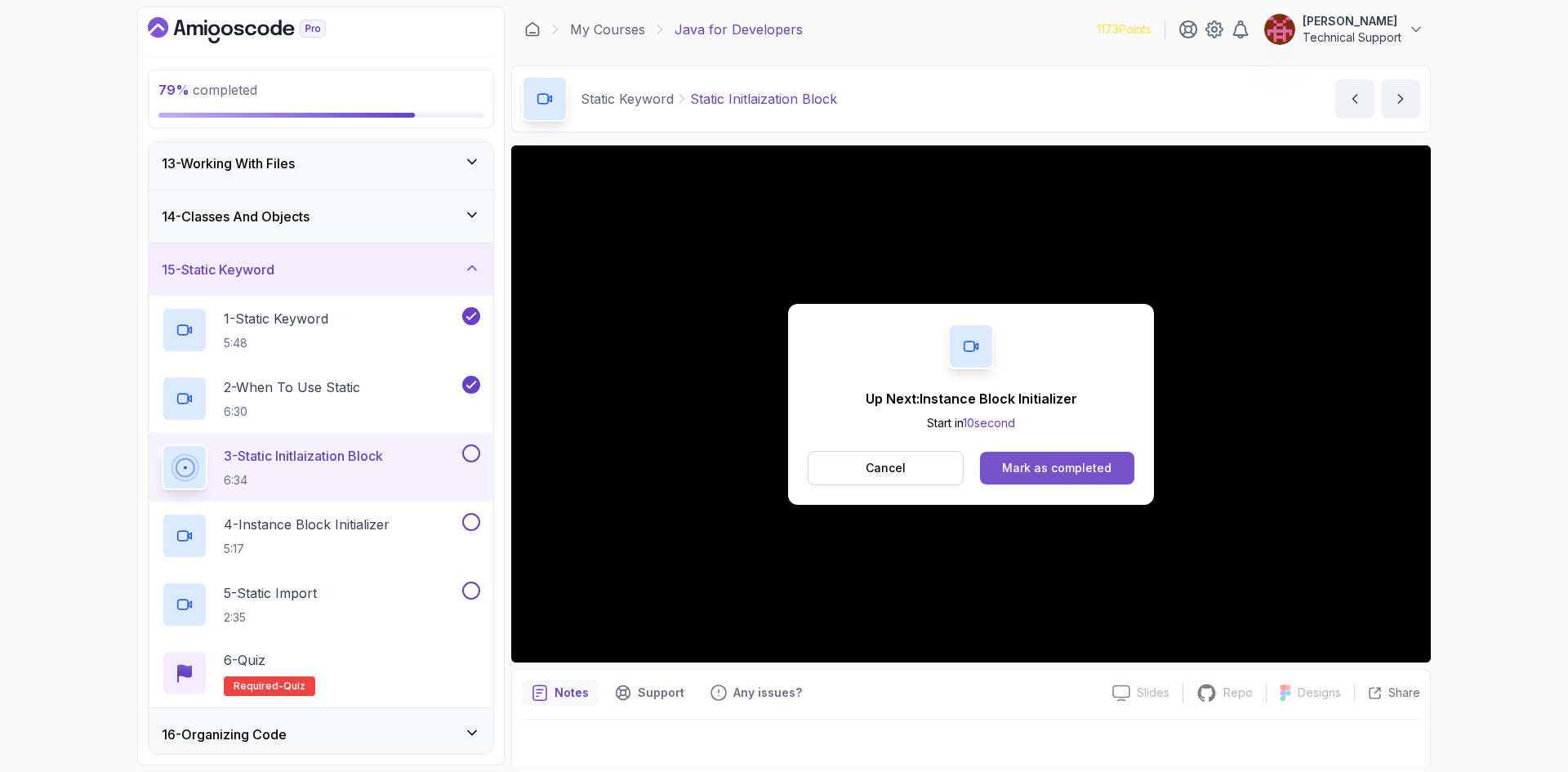
click at [1092, 471] on div "Mark as completed" at bounding box center [1057, 468] width 110 height 17
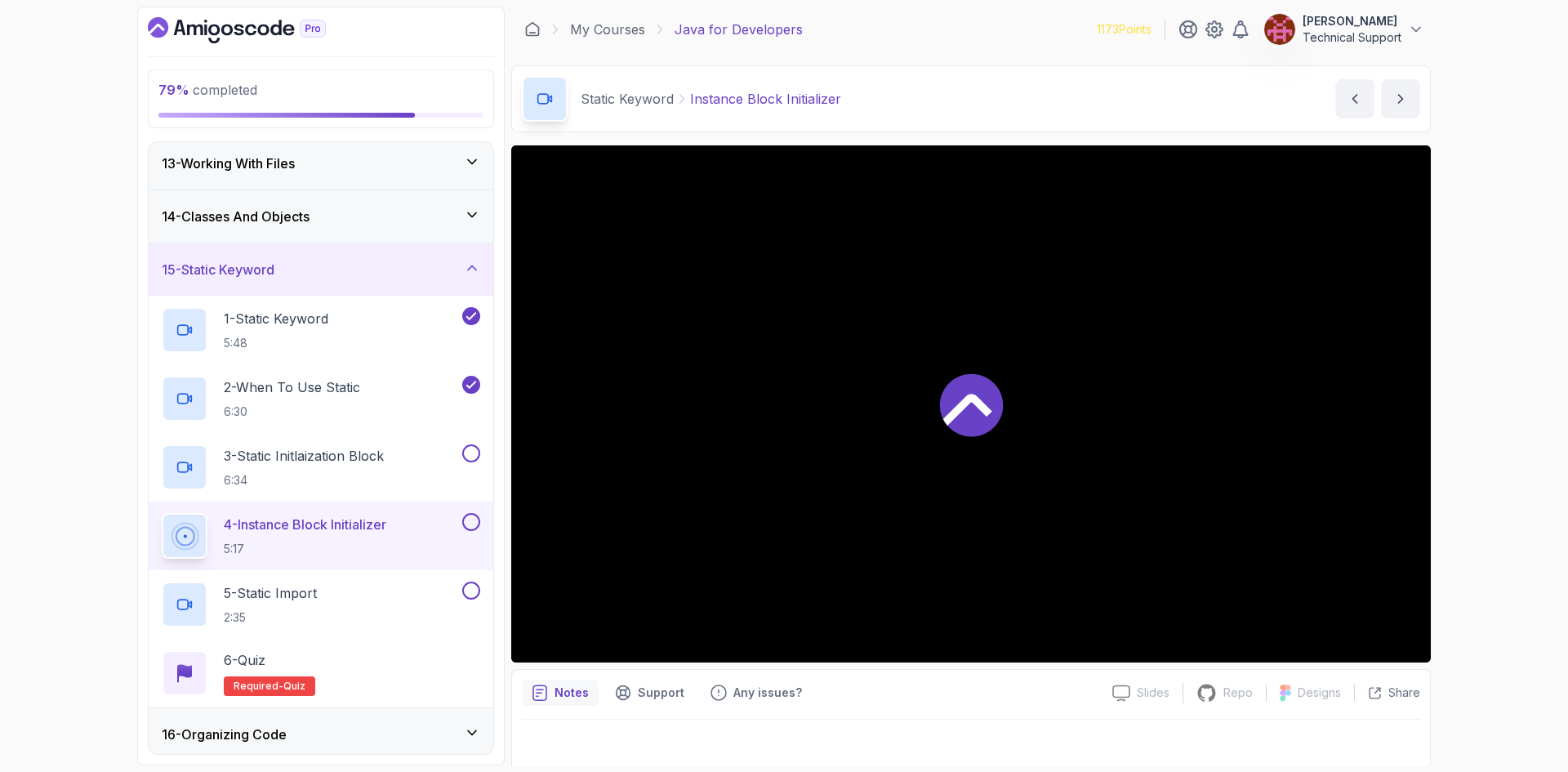
click at [1483, 451] on div "79 % completed 1 - Intro 2 - Loops 3 - If Statements 4 - Packages 5 - Access Mo…" at bounding box center [784, 386] width 1568 height 772
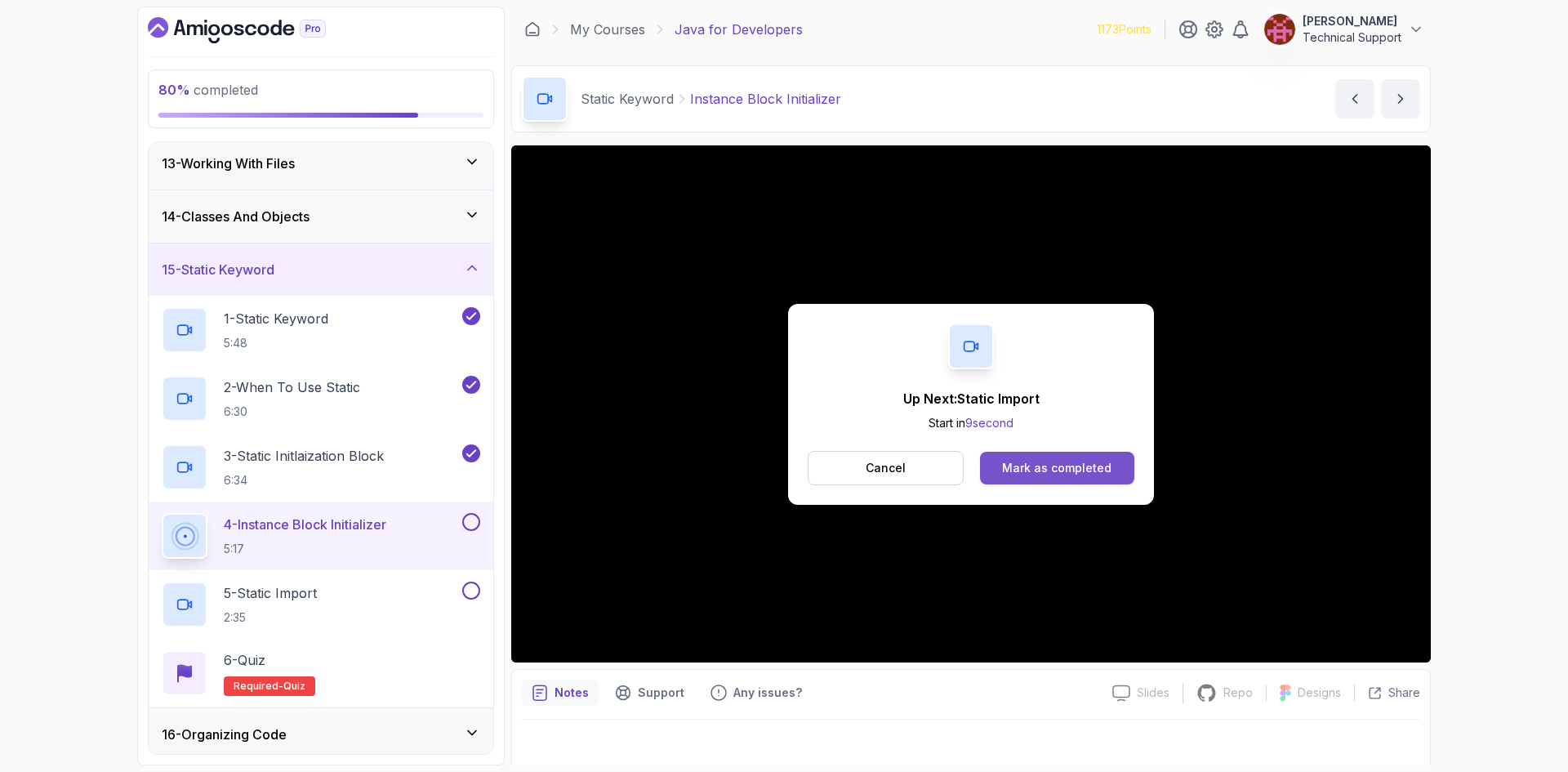
click at [1024, 473] on div "Mark as completed" at bounding box center [1057, 468] width 110 height 17
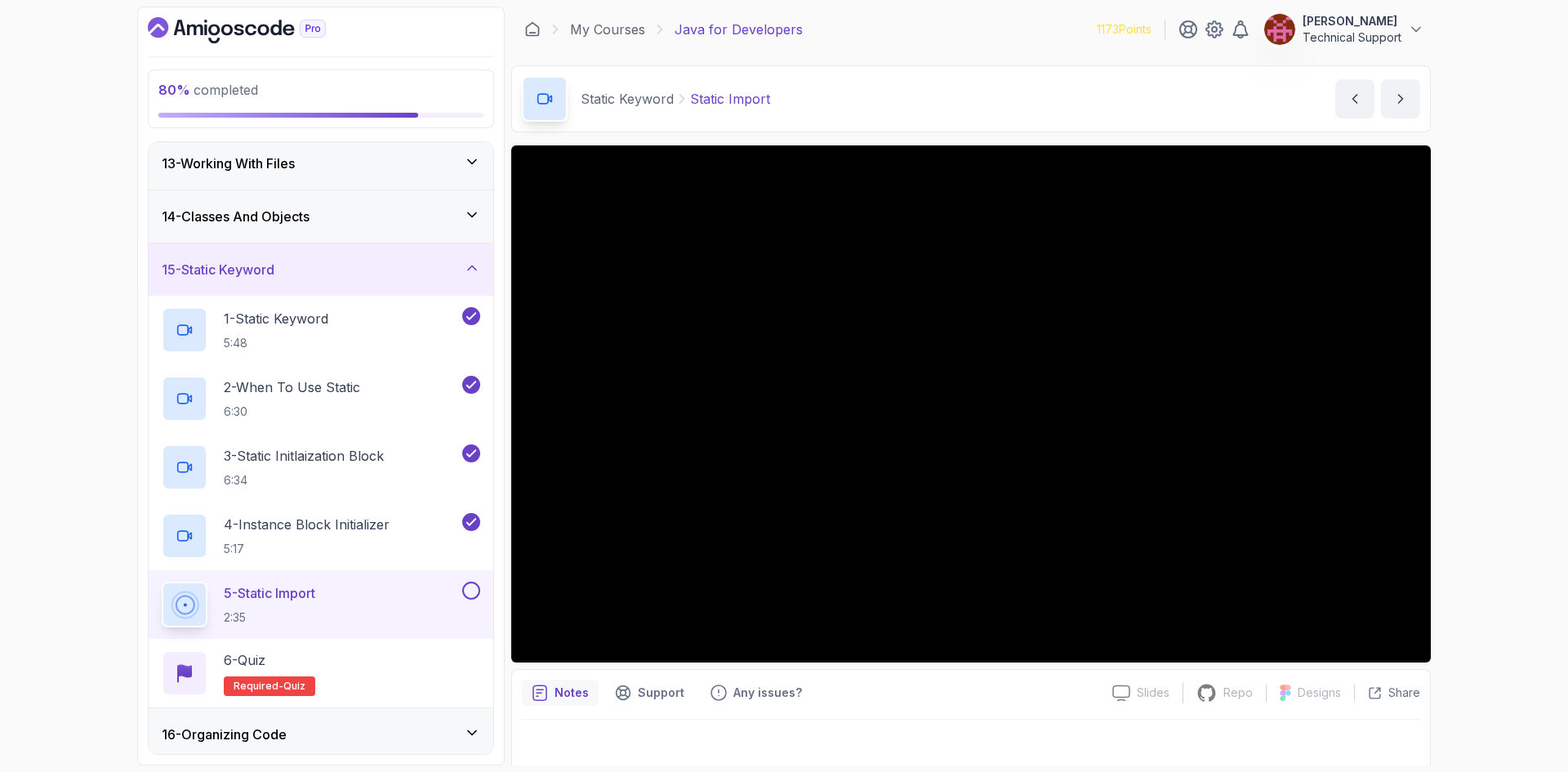
click at [1511, 464] on div "80 % completed 1 - Intro 2 - Loops 3 - If Statements 4 - Packages 5 - Access Mo…" at bounding box center [784, 386] width 1568 height 772
click at [1508, 467] on div "80 % completed 1 - Intro 2 - Loops 3 - If Statements 4 - Packages 5 - Access Mo…" at bounding box center [784, 386] width 1568 height 772
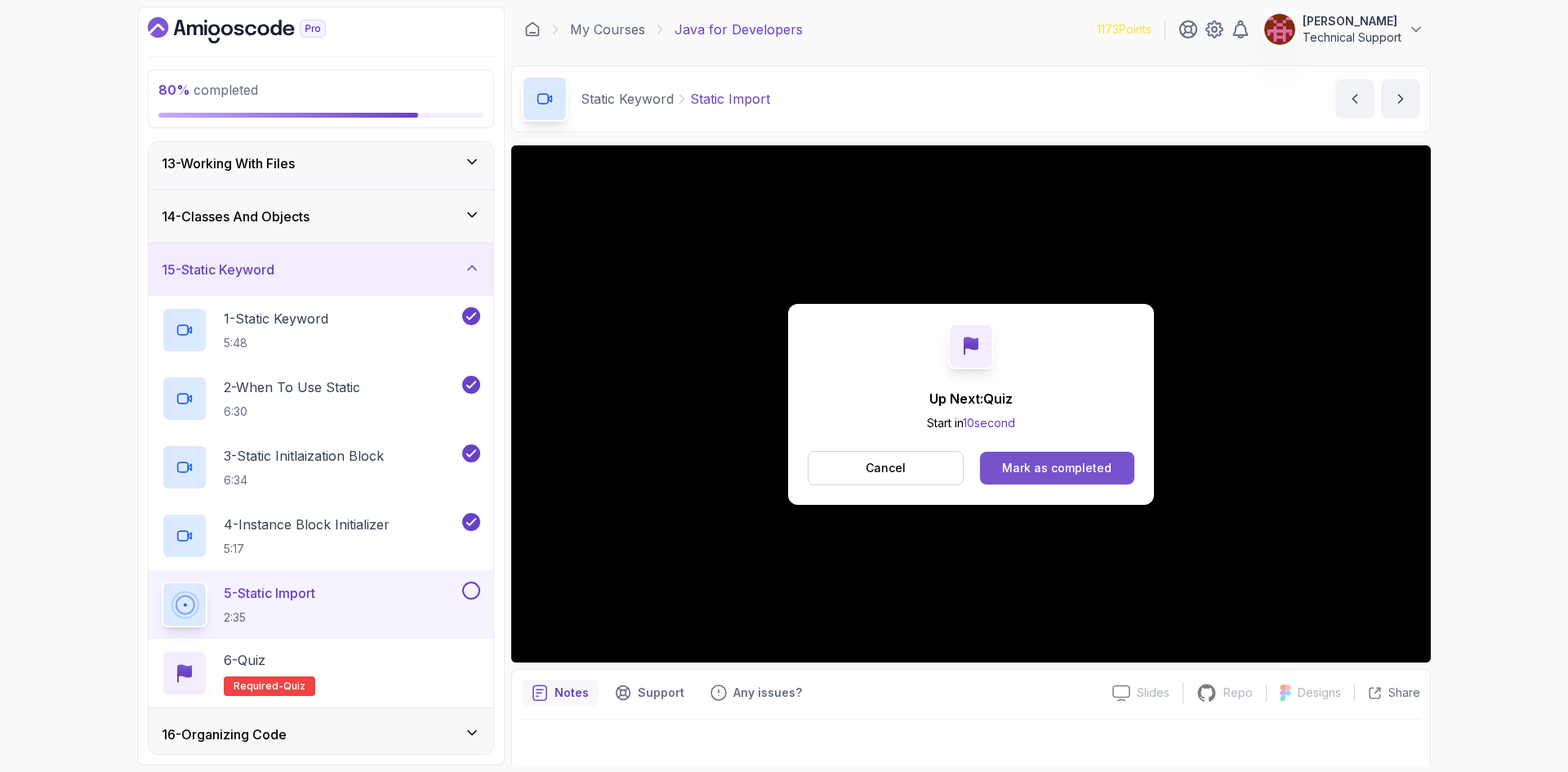
click at [1083, 473] on div "Mark as completed" at bounding box center [1057, 468] width 110 height 17
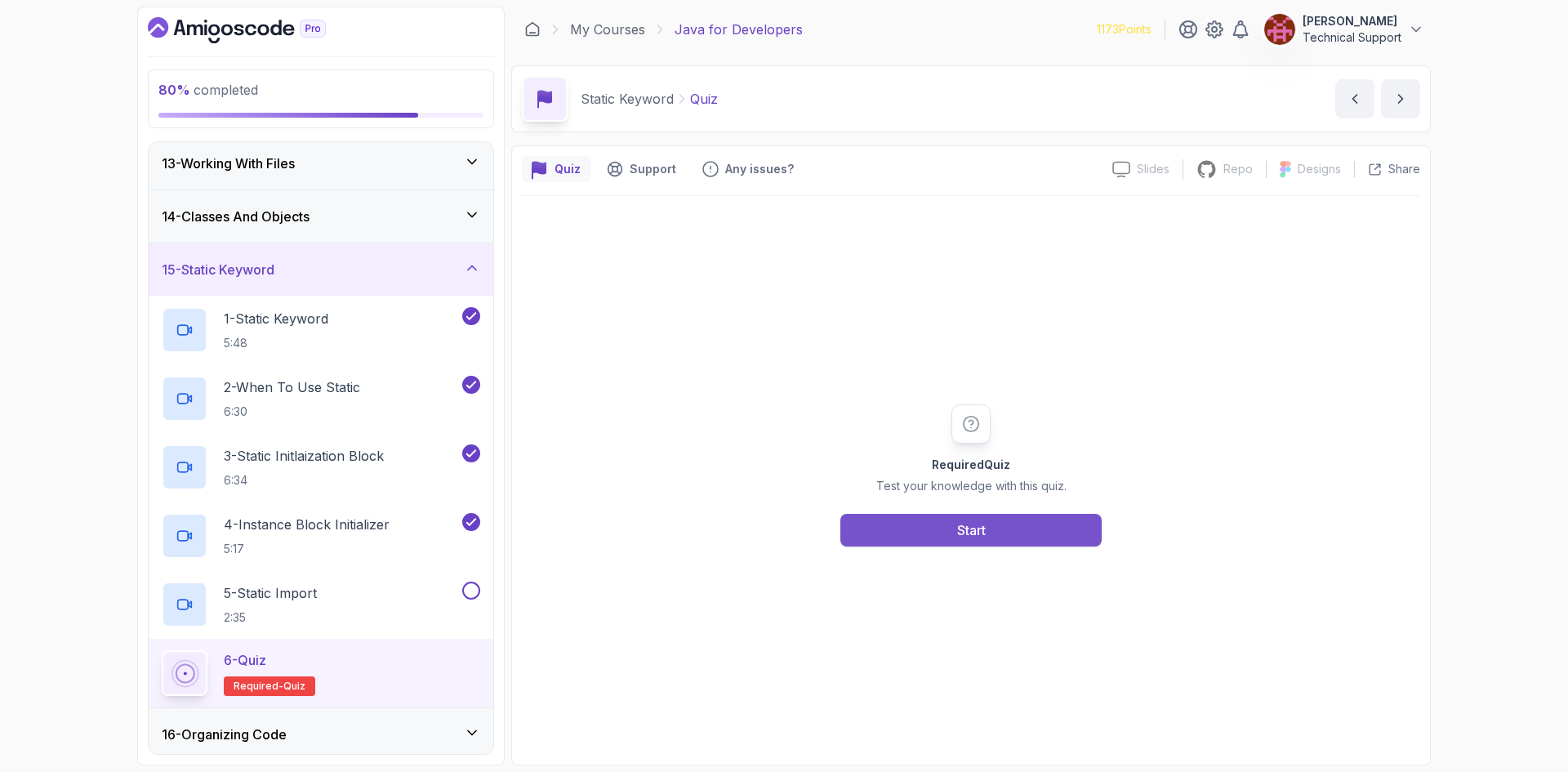
click at [914, 535] on button "Start" at bounding box center [970, 530] width 261 height 33
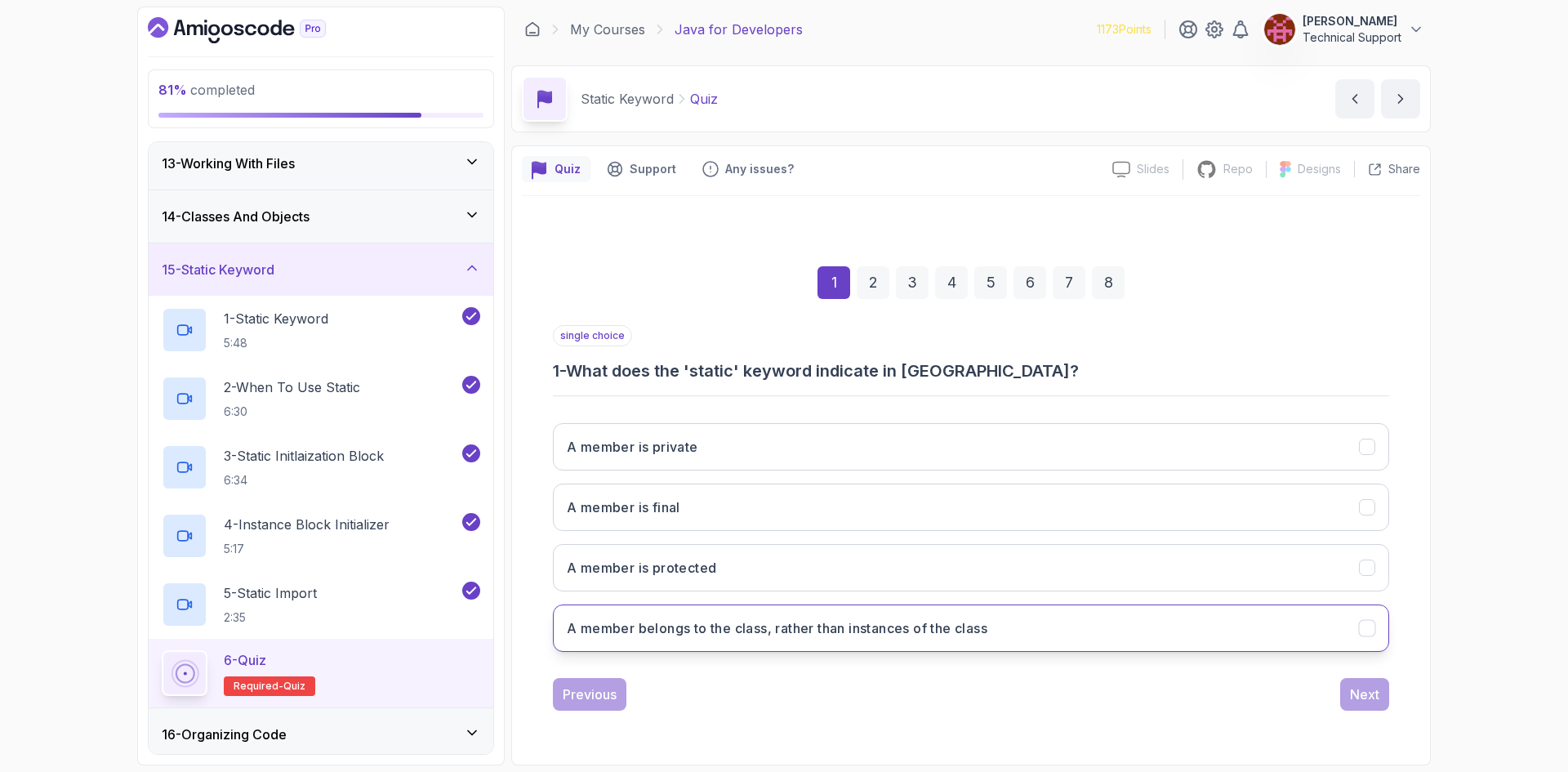
click at [712, 628] on h3 "A member belongs to the class, rather than instances of the class" at bounding box center [777, 628] width 421 height 19
drag, startPoint x: 1376, startPoint y: 707, endPoint x: 1274, endPoint y: 693, distance: 103.0
click at [1377, 707] on button "Next" at bounding box center [1364, 694] width 49 height 33
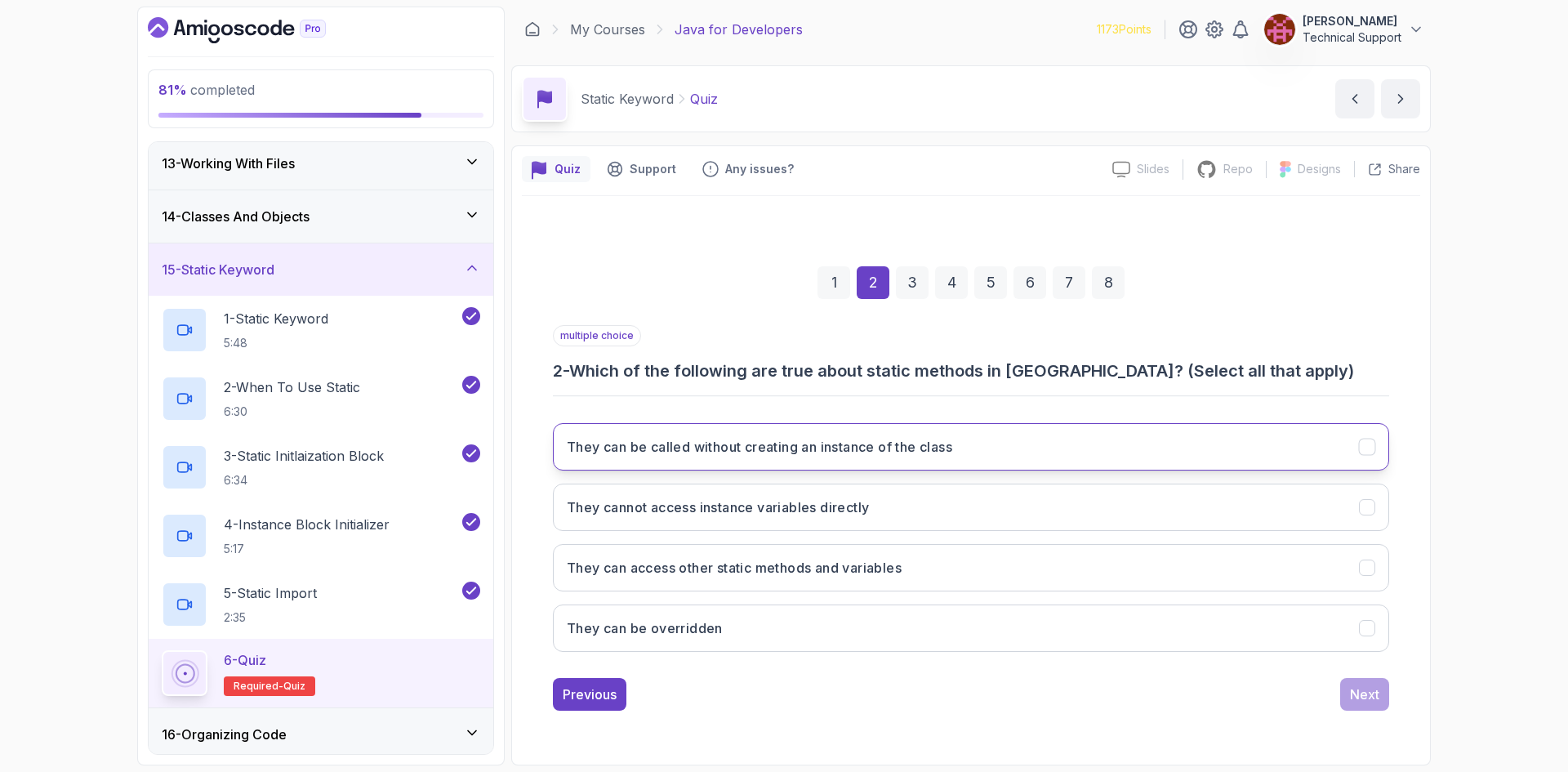
click at [809, 457] on button "They can be called without creating an instance of the class" at bounding box center [971, 446] width 836 height 48
click at [778, 575] on h3 "They can access other static methods and variables" at bounding box center [734, 568] width 334 height 19
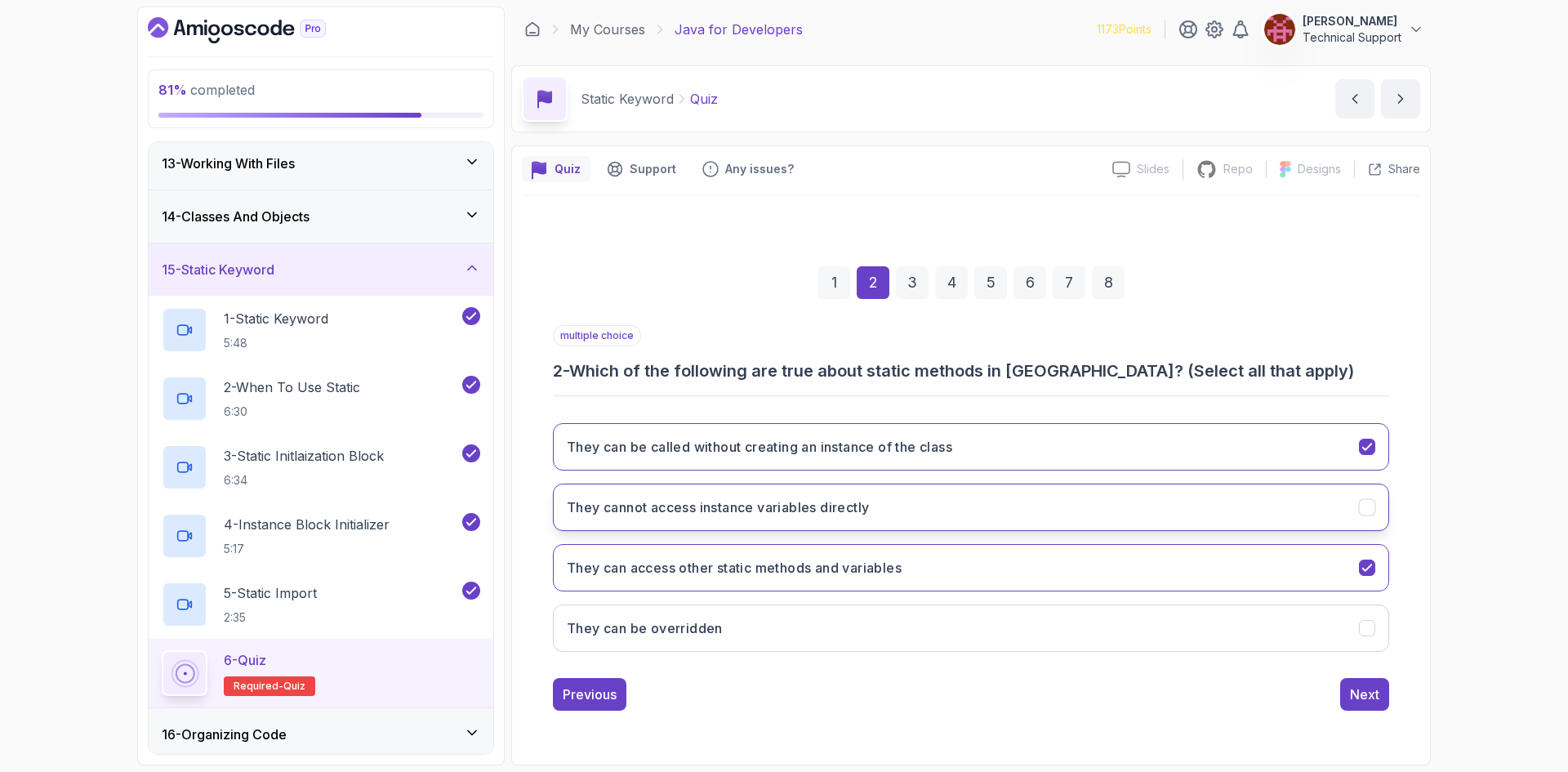
click at [807, 518] on button "They cannot access instance variables directly" at bounding box center [971, 507] width 836 height 48
click at [1377, 707] on button "Next" at bounding box center [1364, 694] width 49 height 33
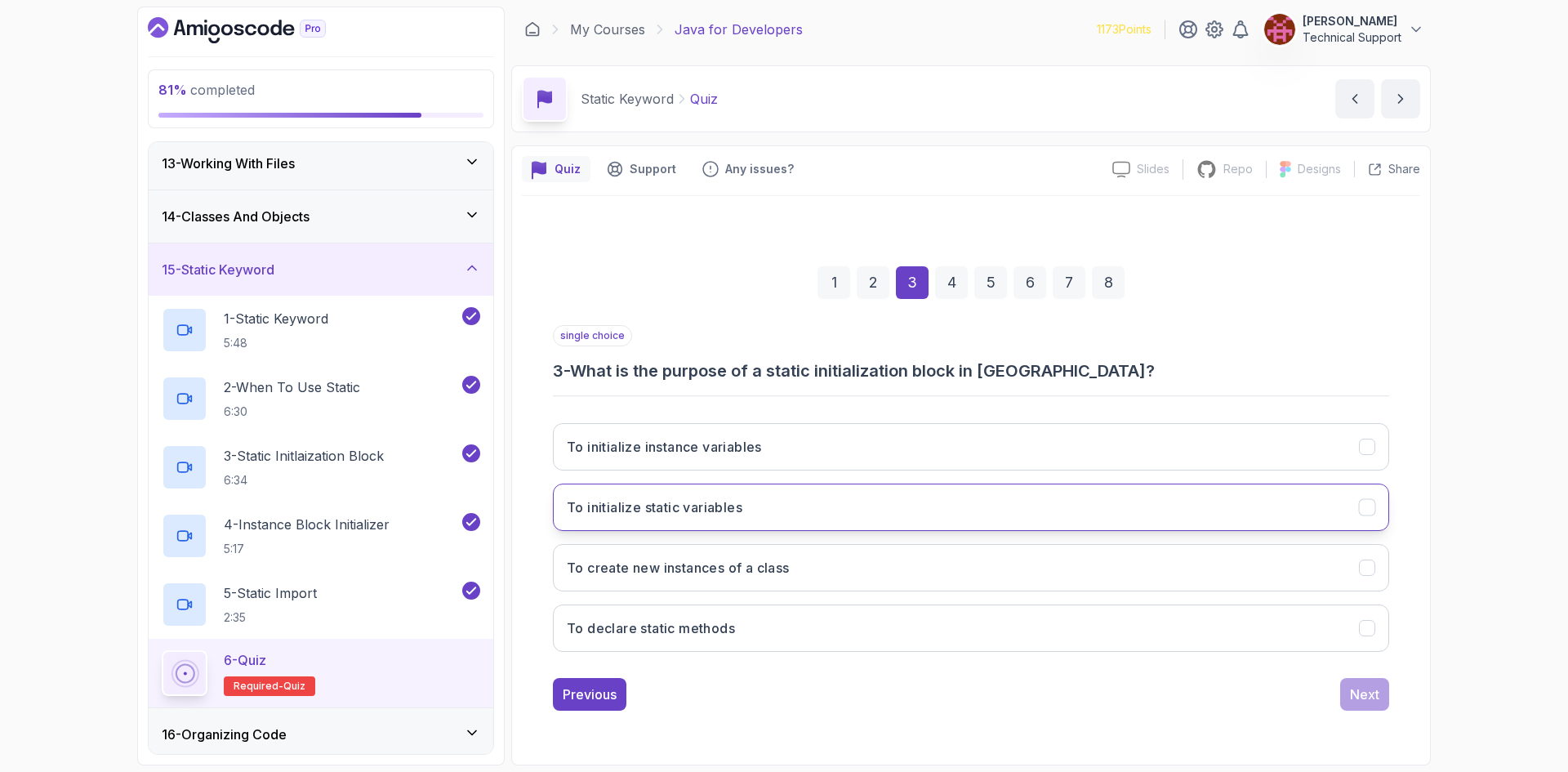
click at [754, 509] on button "To initialize static variables" at bounding box center [971, 507] width 836 height 48
click at [1368, 700] on div "Next" at bounding box center [1364, 694] width 29 height 19
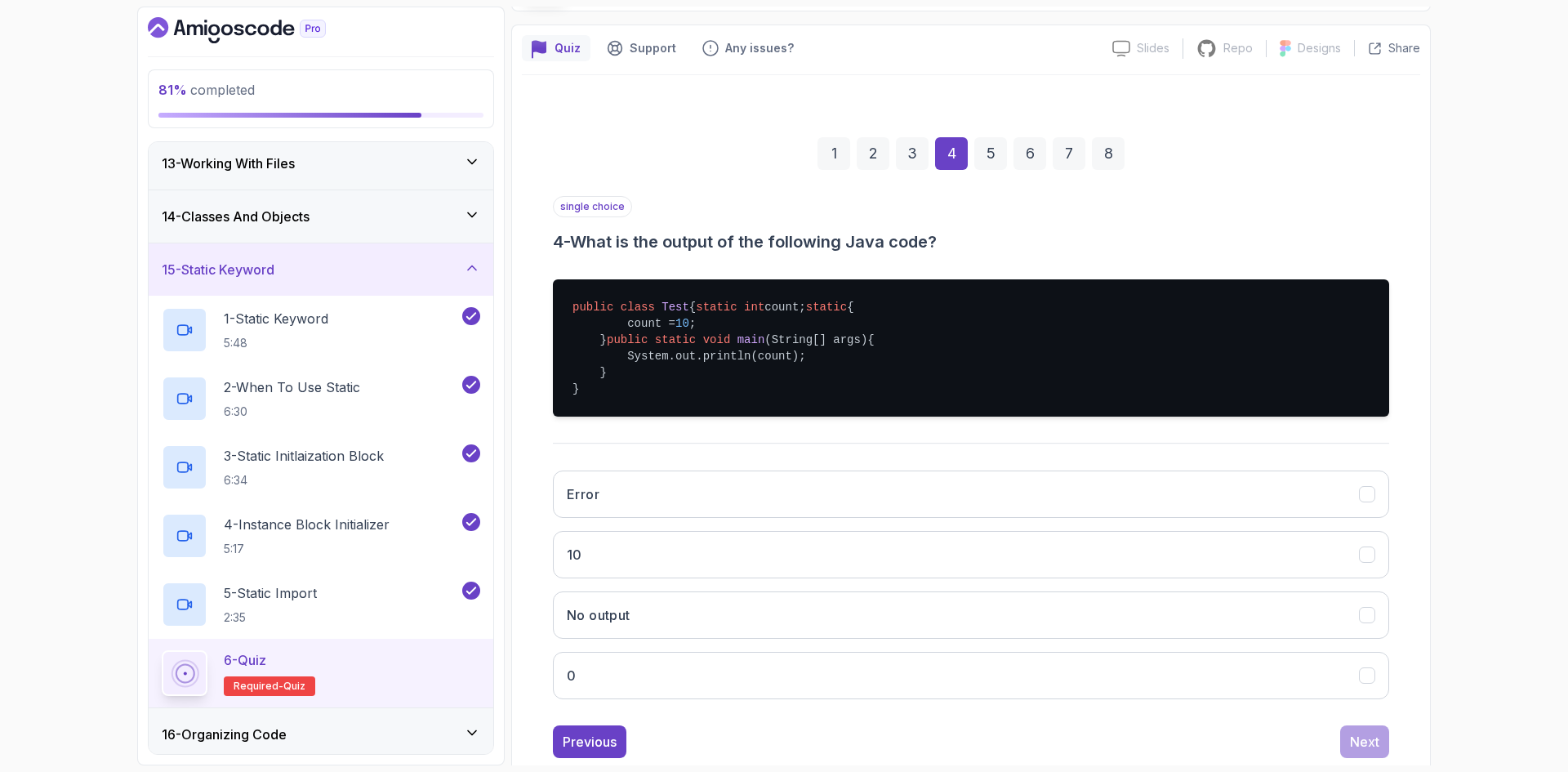
scroll to position [163, 0]
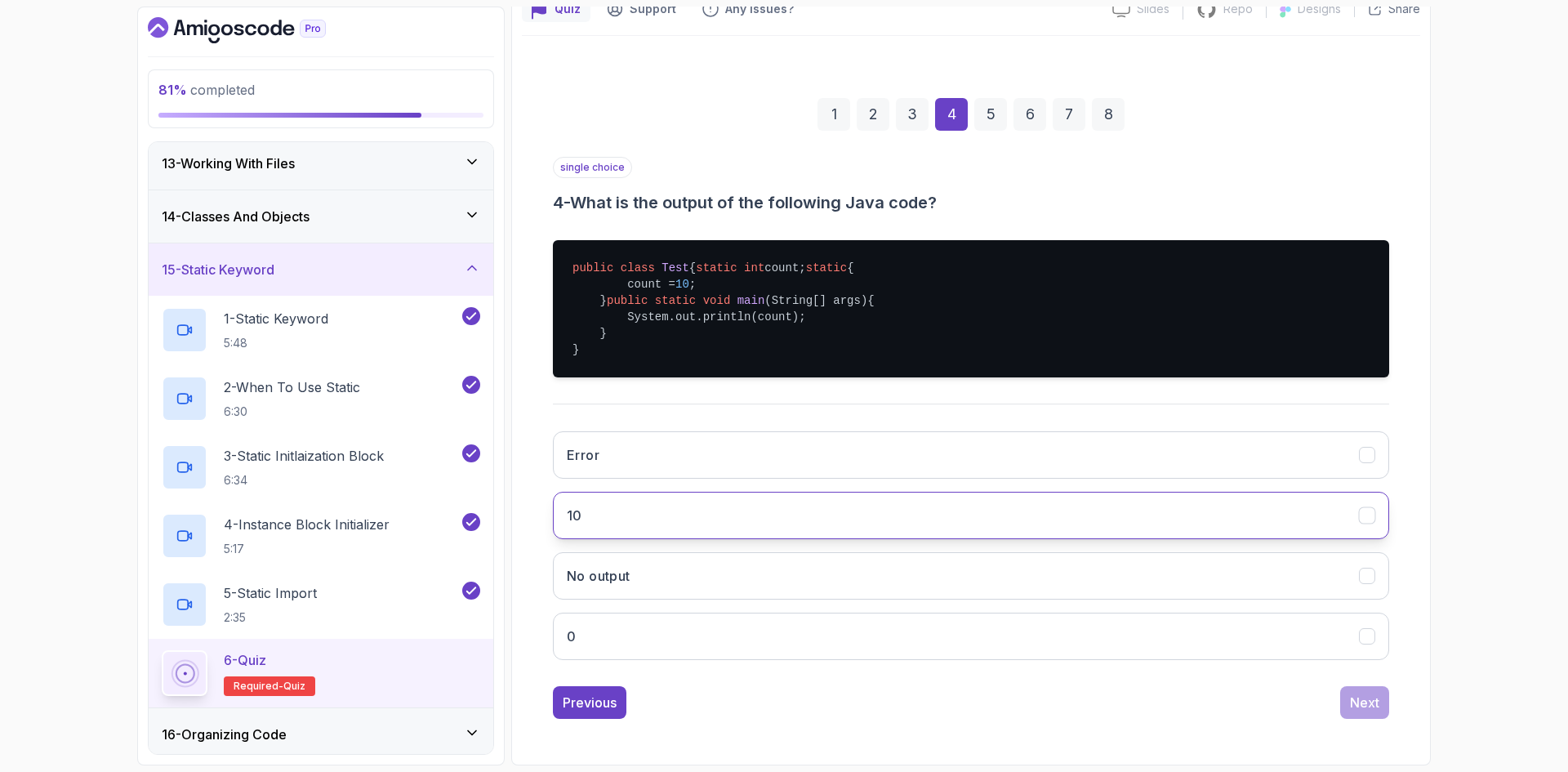
drag, startPoint x: 678, startPoint y: 565, endPoint x: 695, endPoint y: 564, distance: 17.0
click at [679, 539] on button "10" at bounding box center [971, 515] width 836 height 48
click at [1370, 712] on div "Next" at bounding box center [1364, 702] width 29 height 19
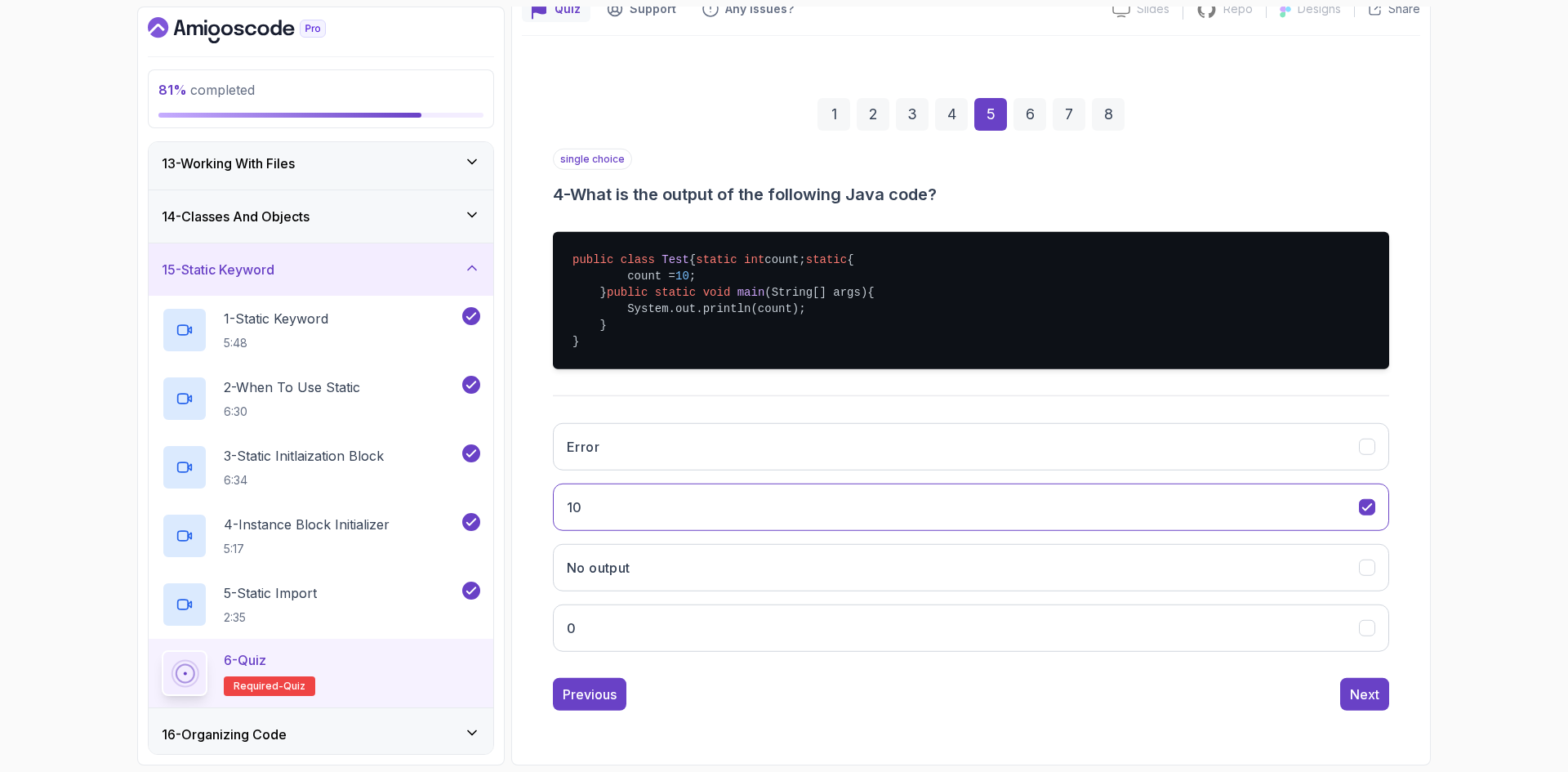
scroll to position [0, 0]
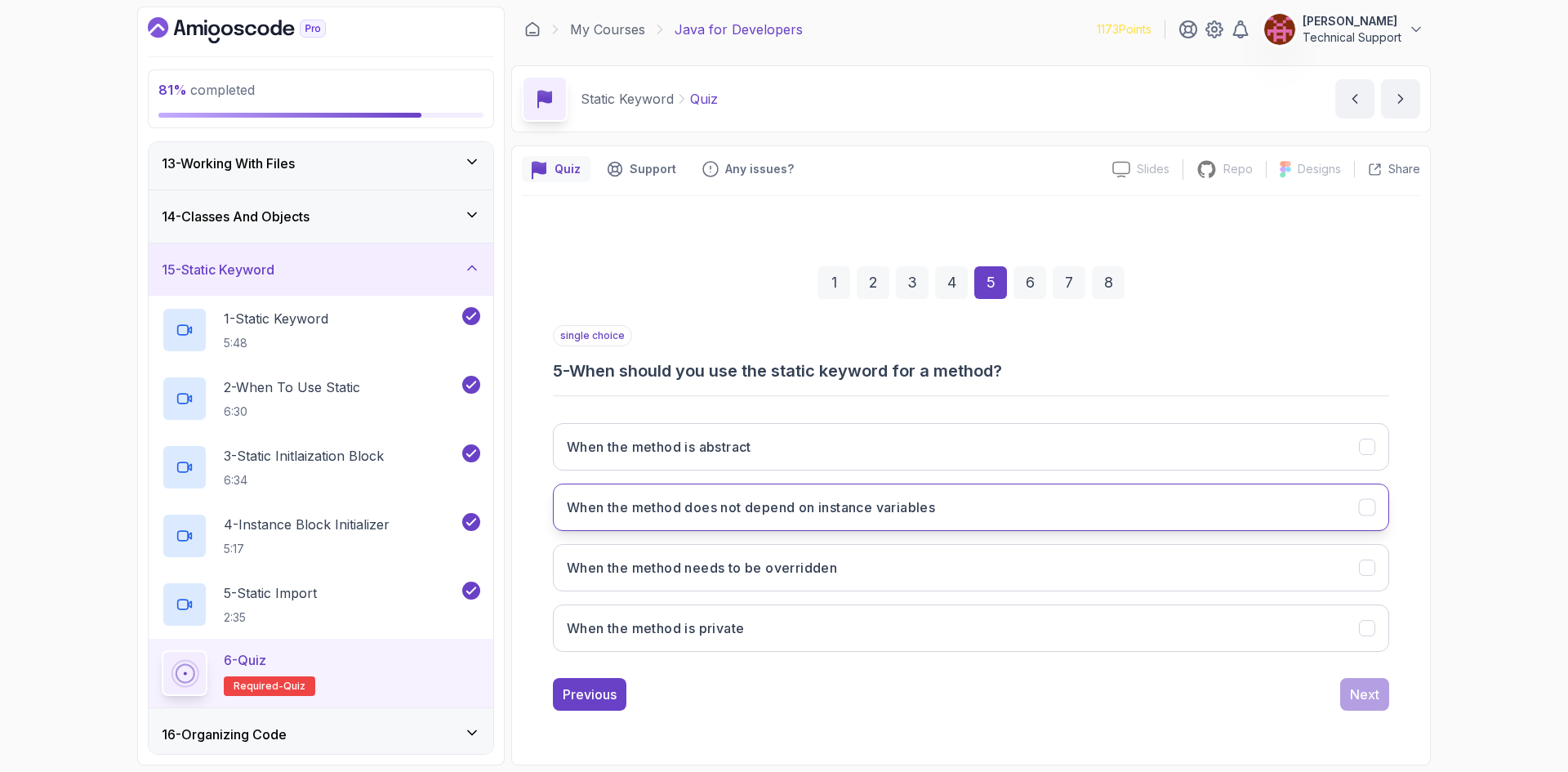
click at [868, 508] on h3 "When the method does not depend on instance variables" at bounding box center [750, 508] width 368 height 19
click at [1376, 697] on div "Next" at bounding box center [1364, 694] width 29 height 19
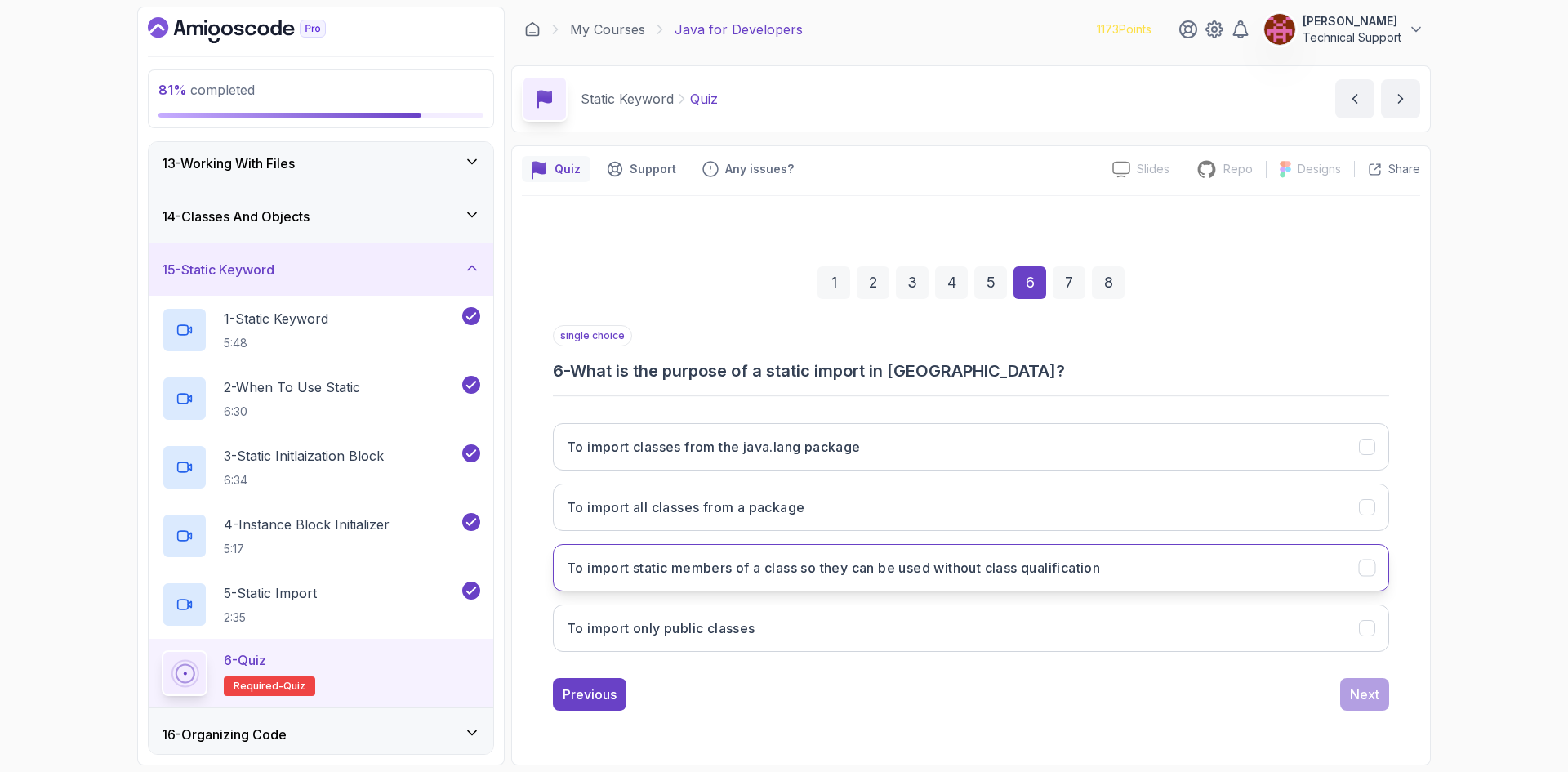
click at [1102, 578] on button "To import static members of a class so they can be used without class qualifica…" at bounding box center [971, 567] width 836 height 48
click at [1362, 704] on button "Next" at bounding box center [1364, 694] width 49 height 33
click at [761, 576] on h3 "A block of code that initializes instance variables" at bounding box center [724, 568] width 316 height 19
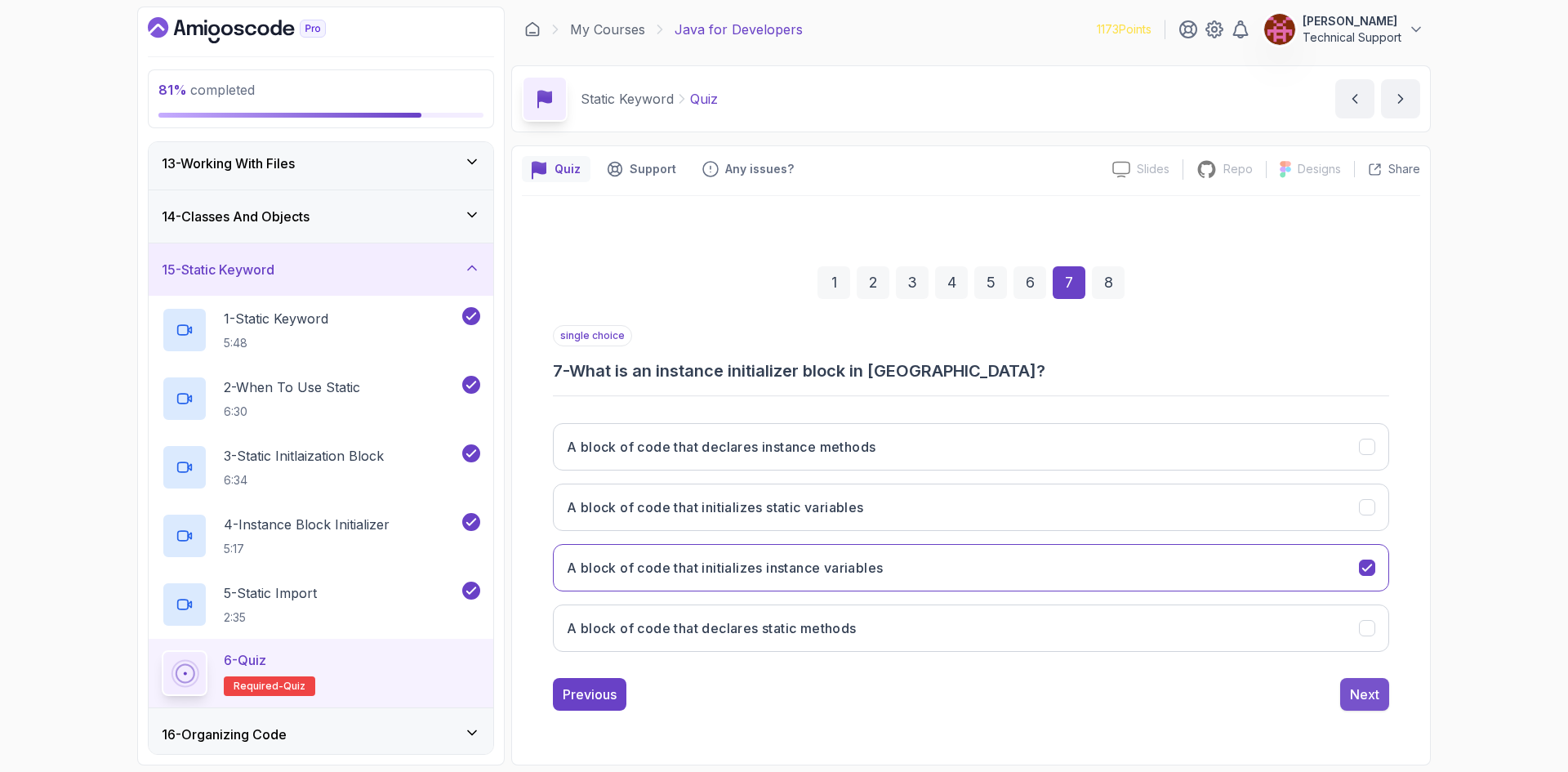
click at [1376, 701] on div "Next" at bounding box center [1364, 694] width 29 height 19
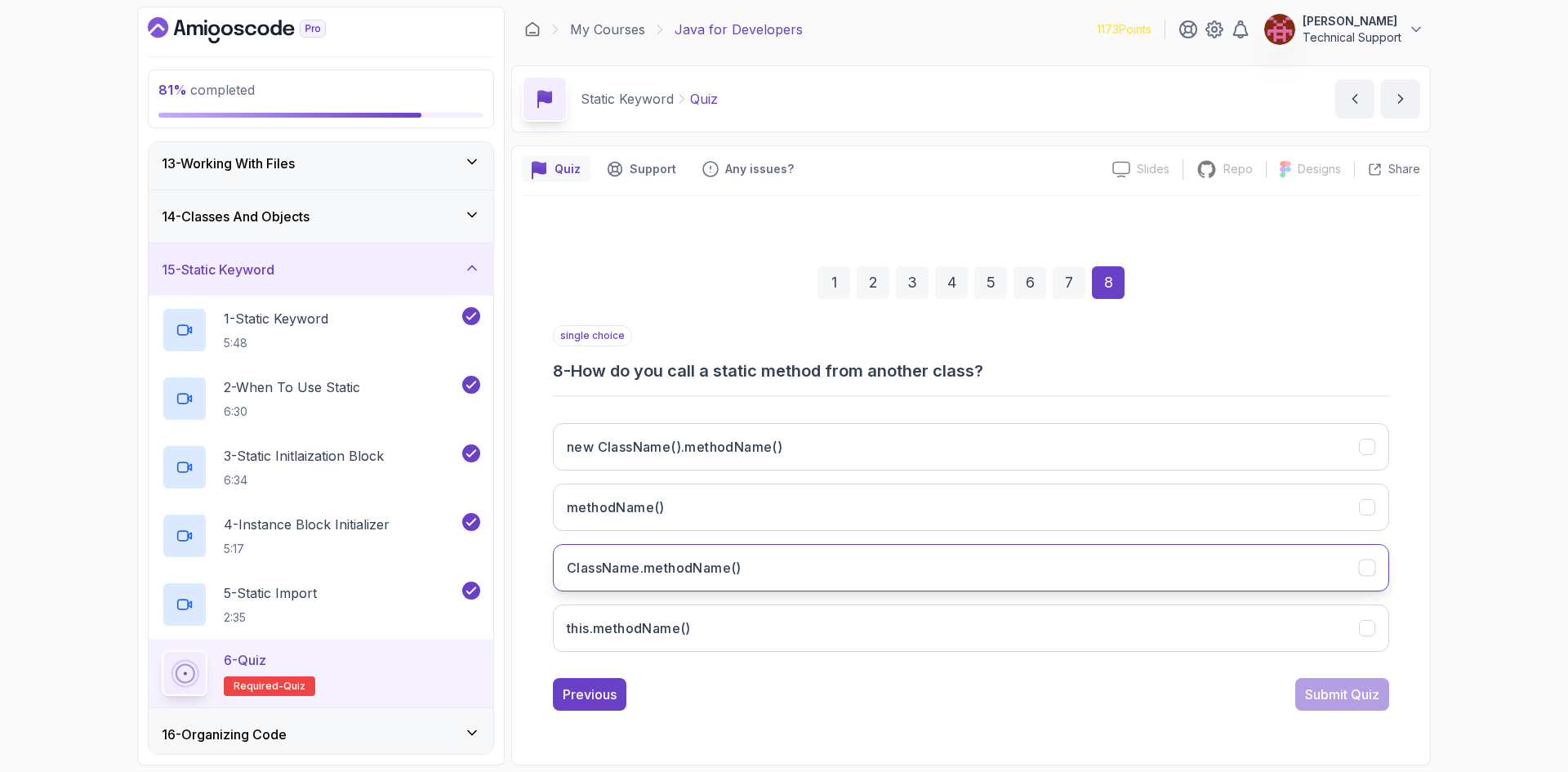
click at [752, 579] on button "ClassName.methodName()" at bounding box center [971, 567] width 836 height 48
click at [1329, 696] on div "Submit Quiz" at bounding box center [1342, 694] width 74 height 19
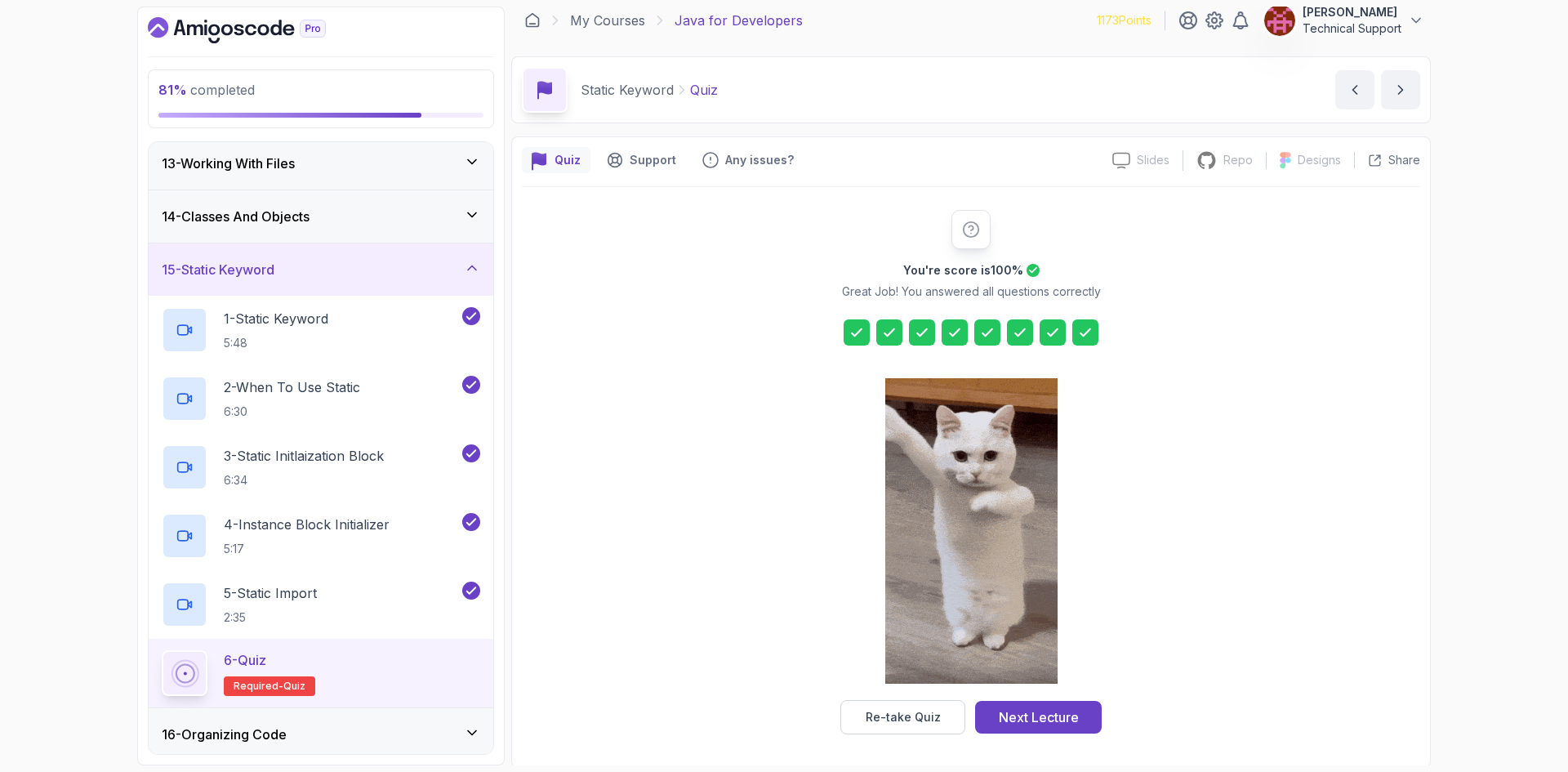
scroll to position [12, 0]
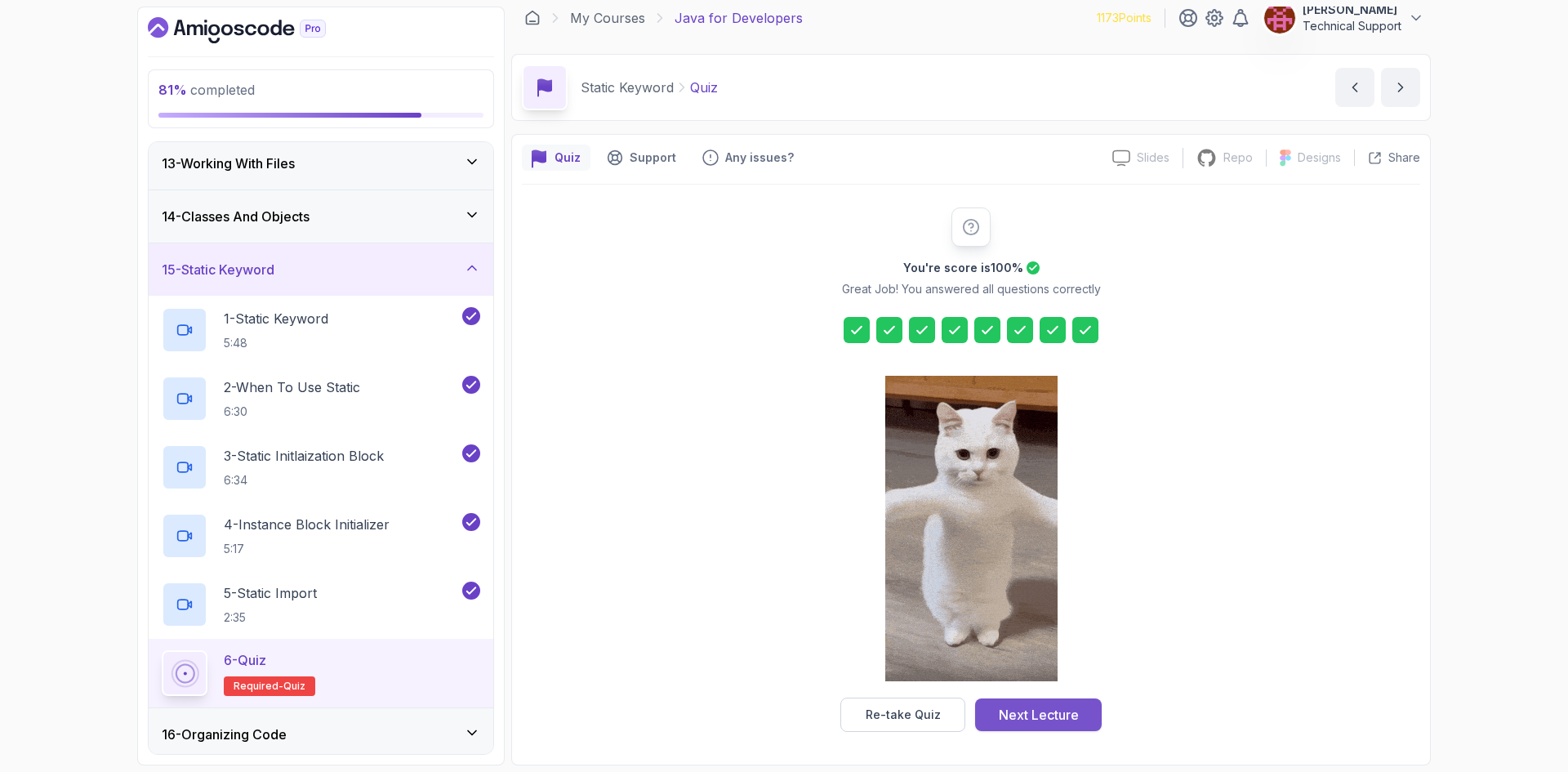
click at [1079, 712] on button "Next Lecture" at bounding box center [1038, 715] width 126 height 33
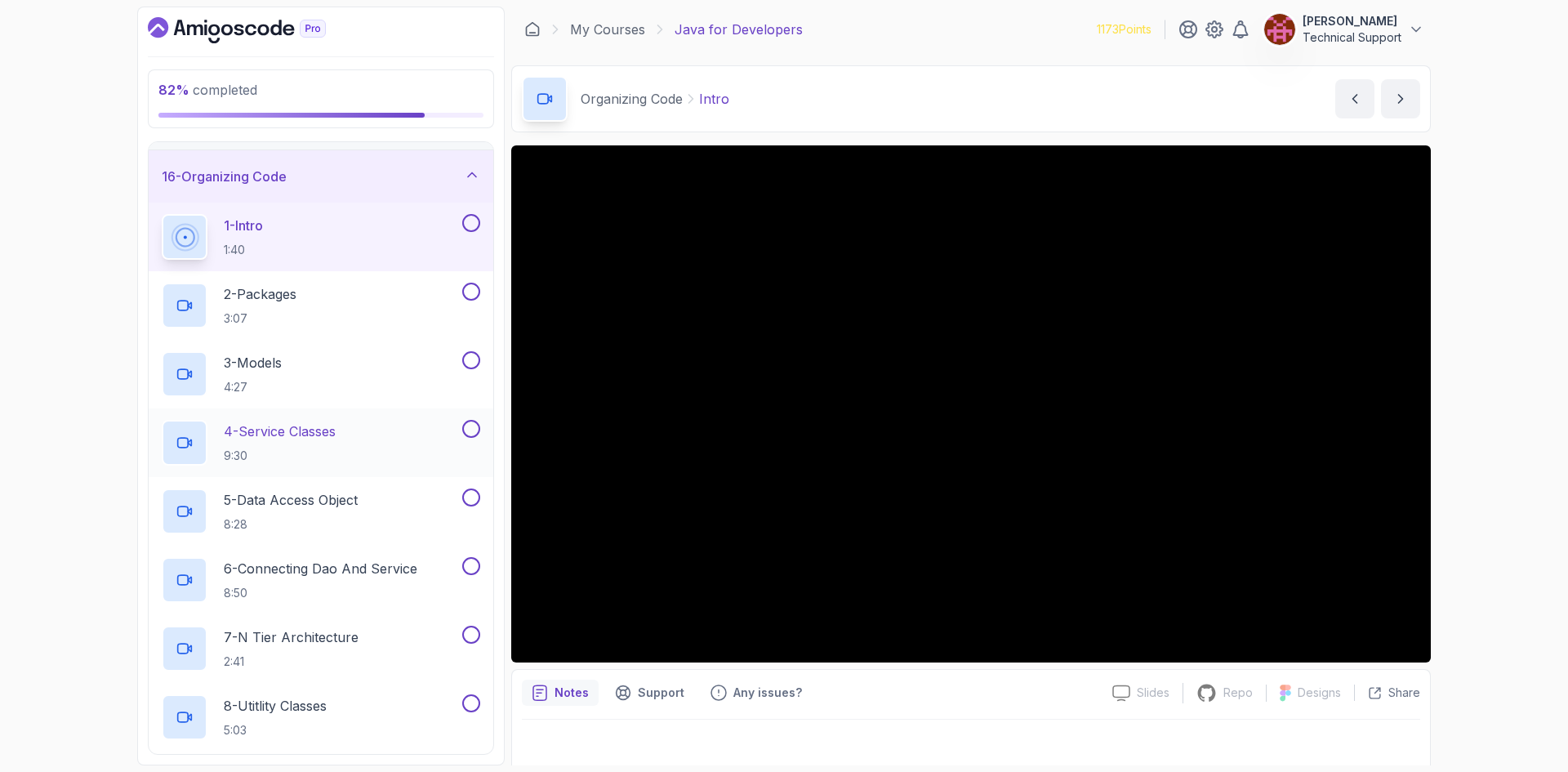
scroll to position [768, 0]
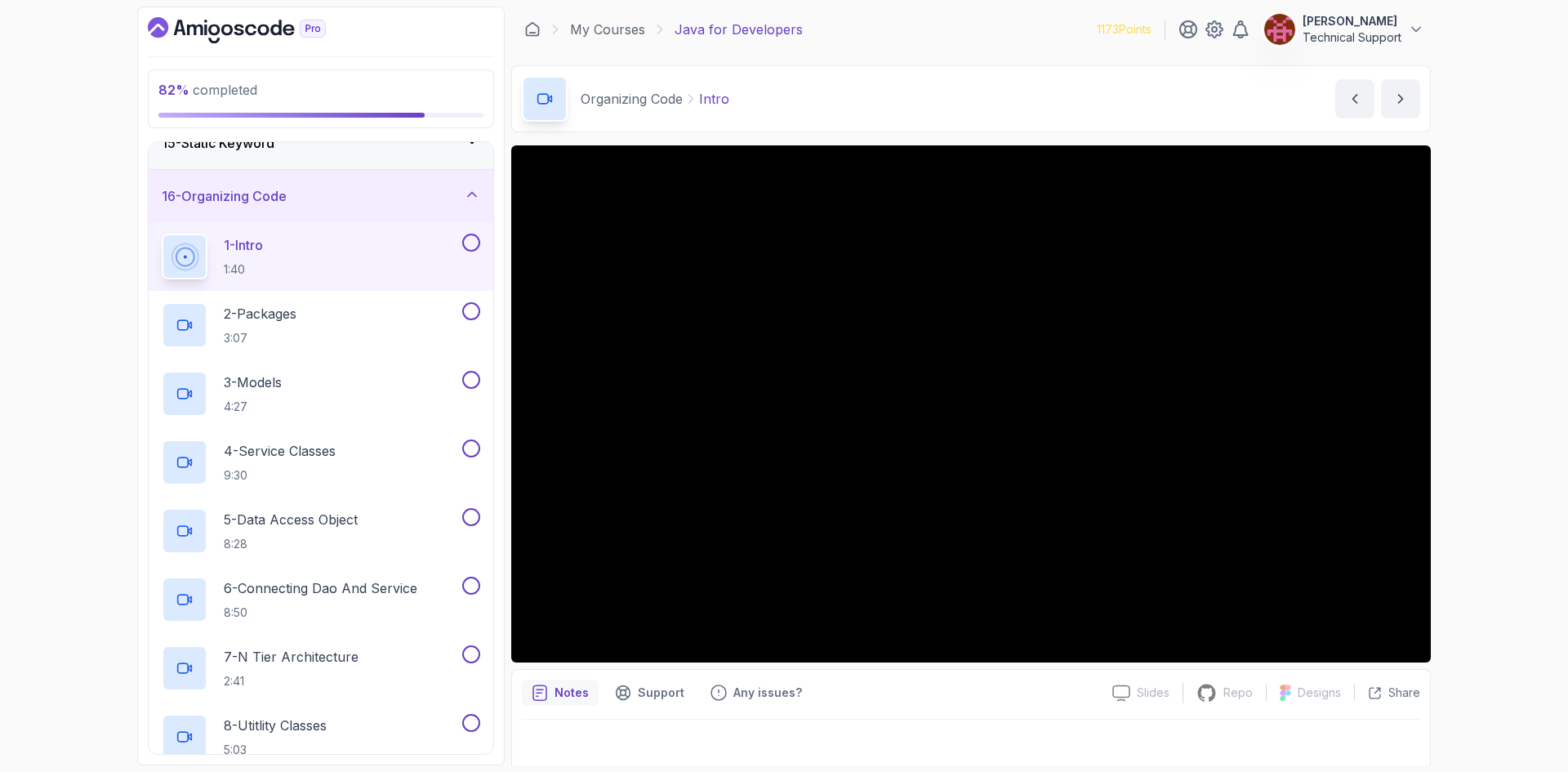
click at [110, 193] on div "82 % completed 1 - Intro 2 - Loops 3 - If Statements 4 - Packages 5 - Access Mo…" at bounding box center [784, 386] width 1568 height 772
click at [104, 205] on div "82 % completed 1 - Intro 2 - Loops 3 - If Statements 4 - Packages 5 - Access Mo…" at bounding box center [784, 386] width 1568 height 772
click at [1500, 321] on div "82 % completed 1 - Intro 2 - Loops 3 - If Statements 4 - Packages 5 - Access Mo…" at bounding box center [784, 386] width 1568 height 772
click at [1469, 293] on div "82 % completed 1 - Intro 2 - Loops 3 - If Statements 4 - Packages 5 - Access Mo…" at bounding box center [784, 386] width 1568 height 772
click at [1475, 448] on div "82 % completed 1 - Intro 2 - Loops 3 - If Statements 4 - Packages 5 - Access Mo…" at bounding box center [784, 386] width 1568 height 772
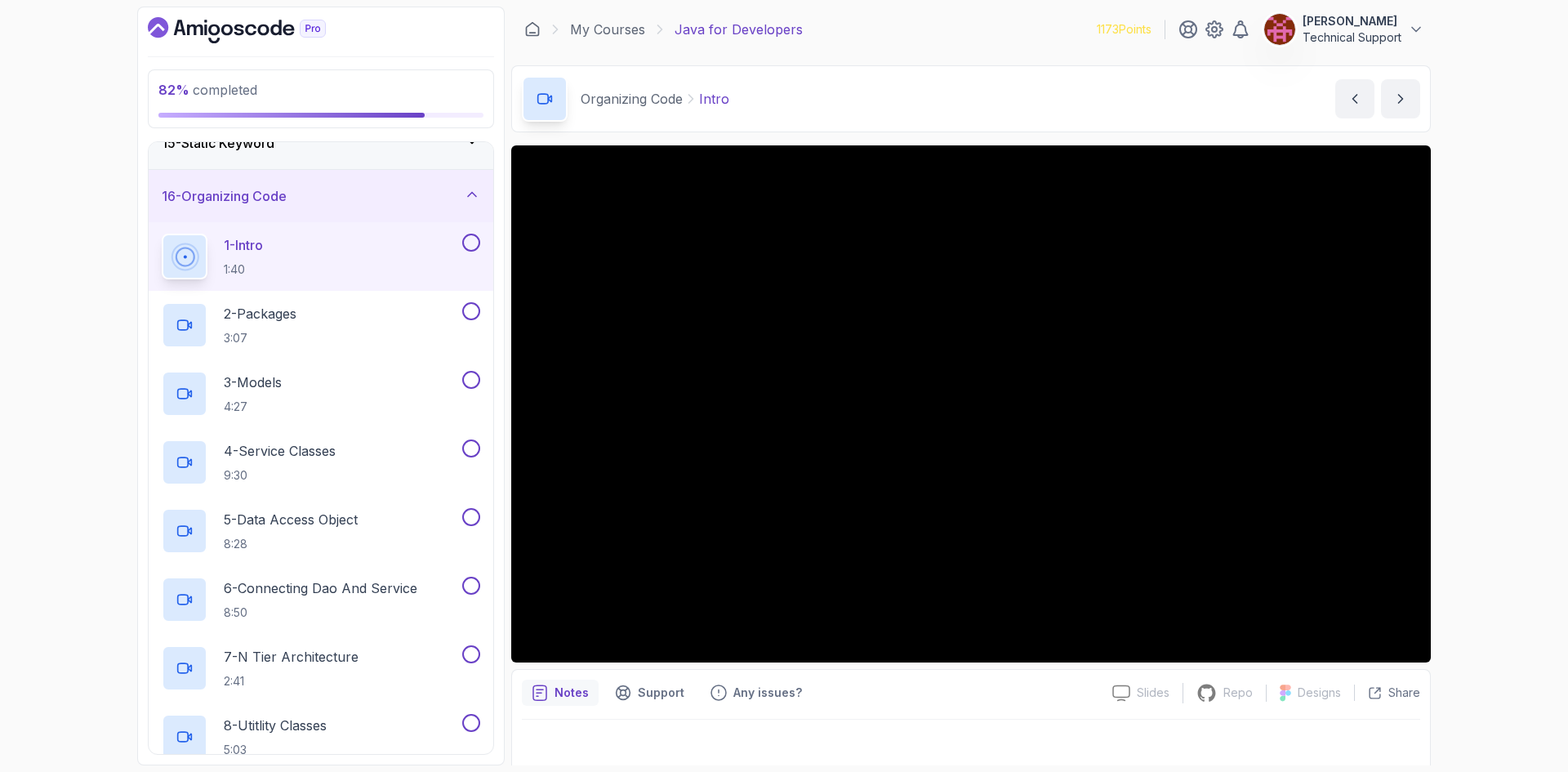
click at [1472, 449] on div "82 % completed 1 - Intro 2 - Loops 3 - If Statements 4 - Packages 5 - Access Mo…" at bounding box center [784, 386] width 1568 height 772
click at [1471, 449] on div "82 % completed 1 - Intro 2 - Loops 3 - If Statements 4 - Packages 5 - Access Mo…" at bounding box center [784, 386] width 1568 height 772
click at [1478, 436] on div "82 % completed 1 - Intro 2 - Loops 3 - If Statements 4 - Packages 5 - Access Mo…" at bounding box center [784, 386] width 1568 height 772
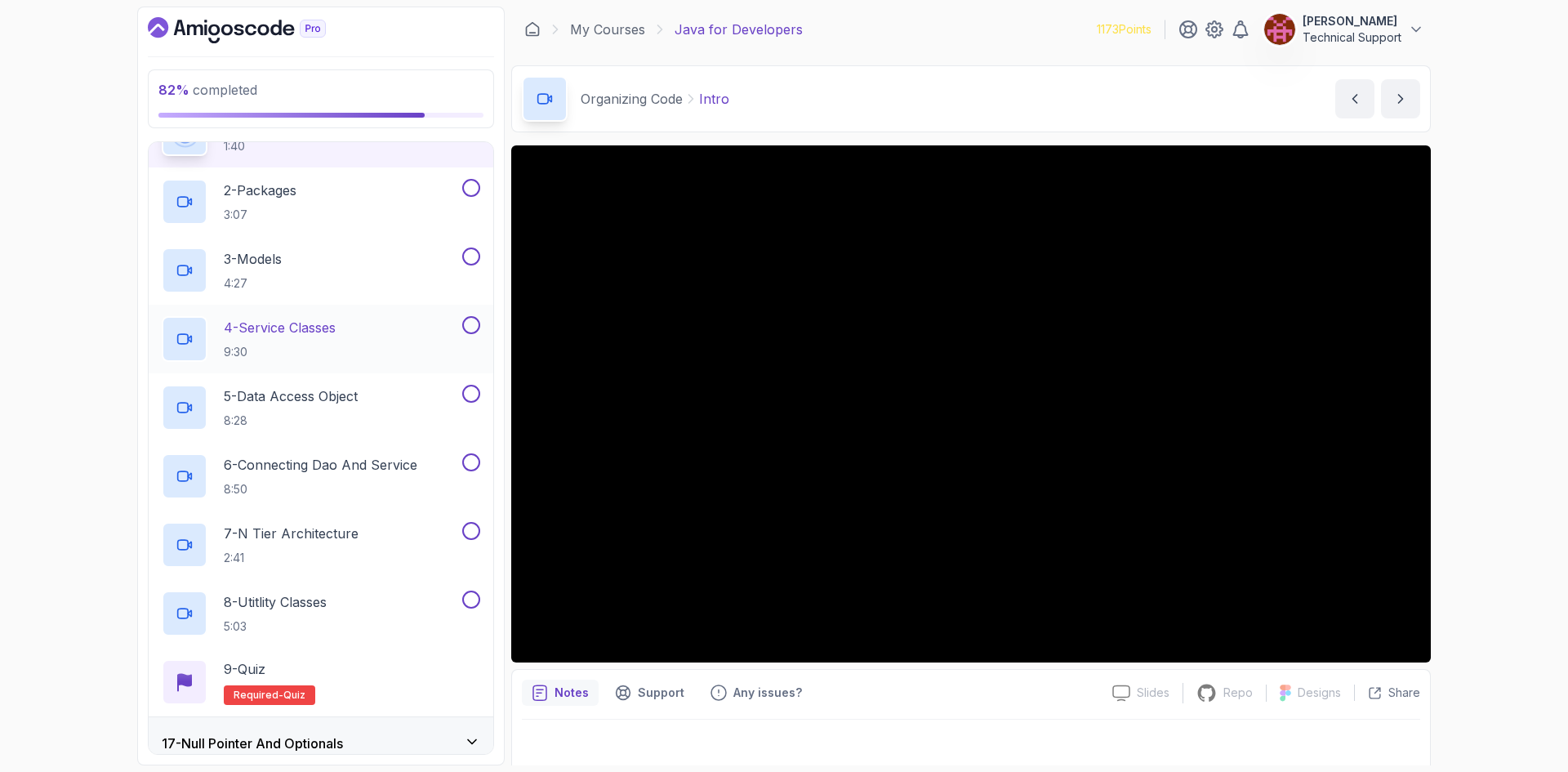
scroll to position [850, 0]
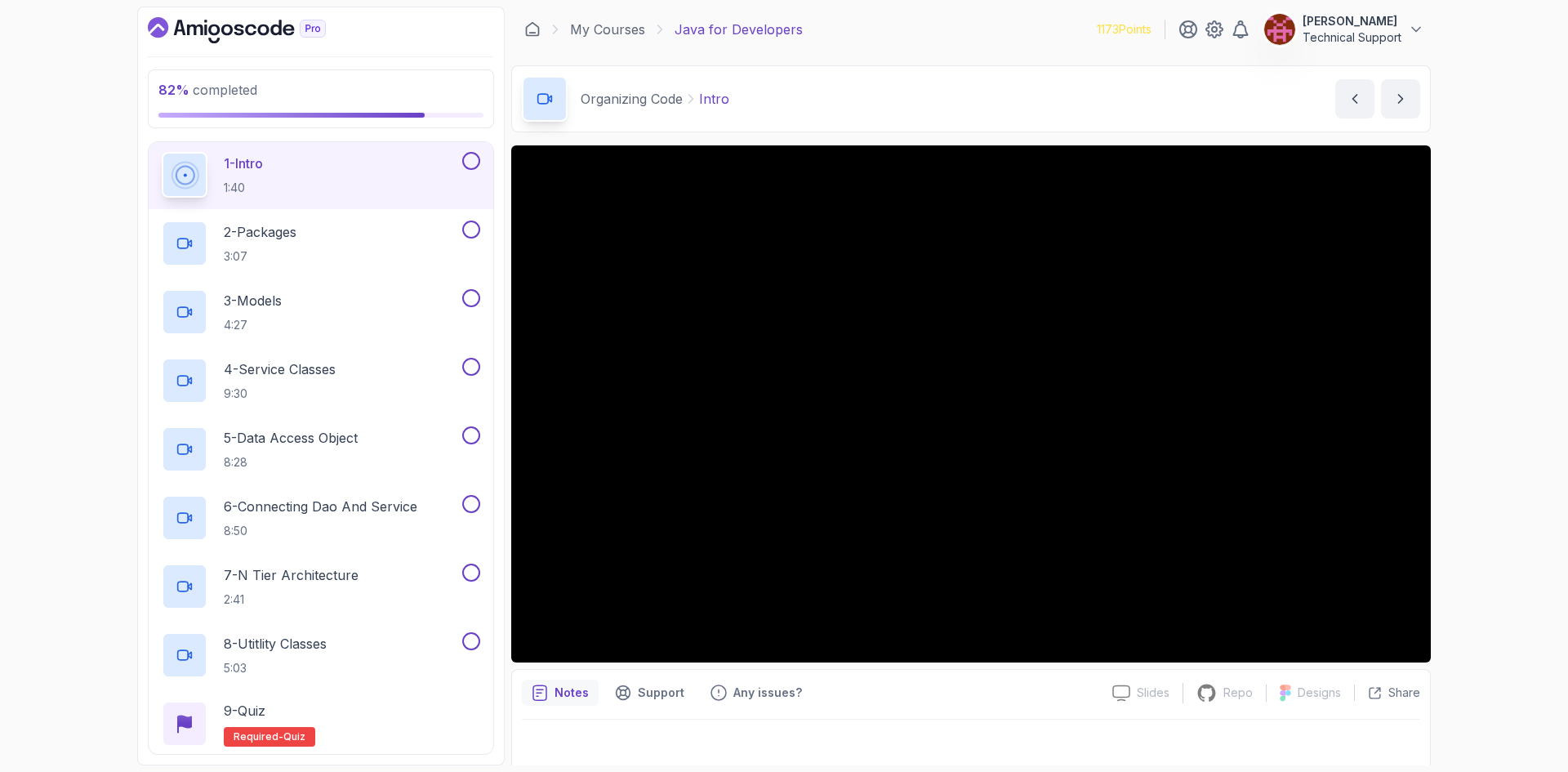
click at [1478, 378] on div "82 % completed 1 - Intro 2 - Loops 3 - If Statements 4 - Packages 5 - Access Mo…" at bounding box center [784, 386] width 1568 height 772
click at [1468, 404] on div "82 % completed 1 - Intro 2 - Loops 3 - If Statements 4 - Packages 5 - Access Mo…" at bounding box center [784, 386] width 1568 height 772
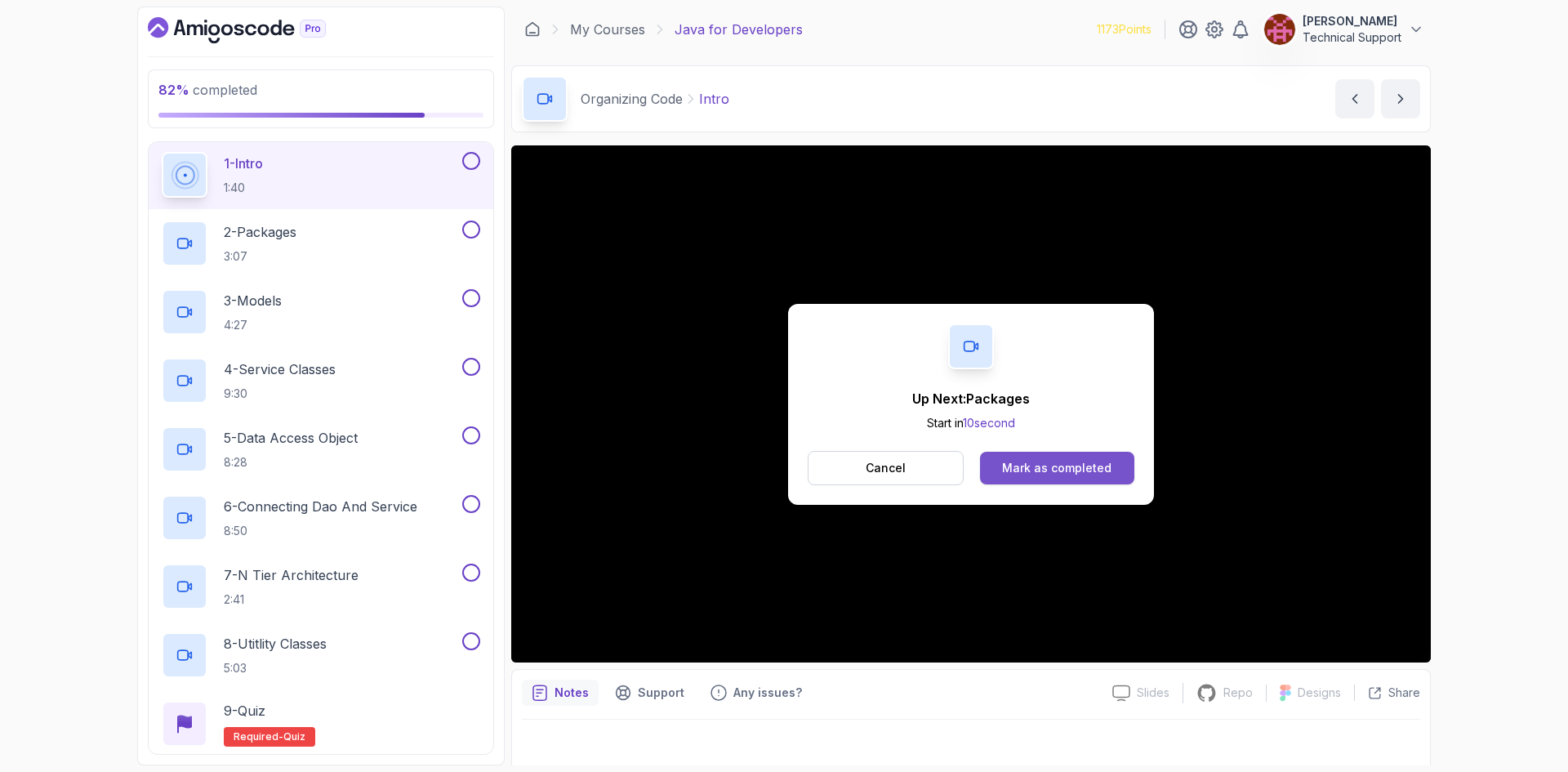
click at [1068, 477] on button "Mark as completed" at bounding box center [1057, 469] width 155 height 33
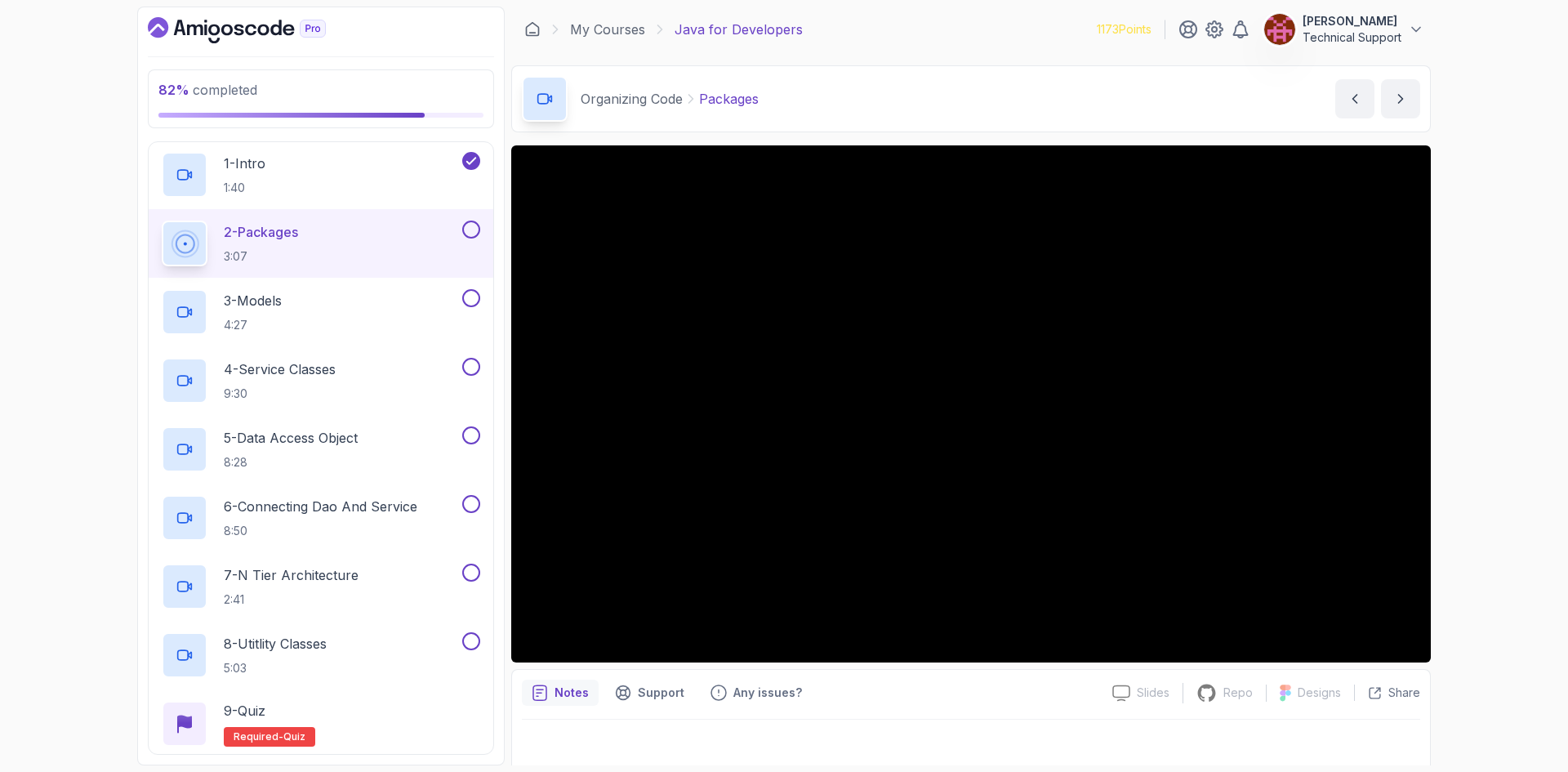
click at [1524, 439] on div "82 % completed 1 - Intro 2 - Loops 3 - If Statements 4 - Packages 5 - Access Mo…" at bounding box center [784, 386] width 1568 height 772
click at [1508, 455] on div "82 % completed 1 - Intro 2 - Loops 3 - If Statements 4 - Packages 5 - Access Mo…" at bounding box center [784, 386] width 1568 height 772
click at [1484, 445] on div "82 % completed 1 - Intro 2 - Loops 3 - If Statements 4 - Packages 5 - Access Mo…" at bounding box center [784, 386] width 1568 height 772
click at [1482, 444] on div "82 % completed 1 - Intro 2 - Loops 3 - If Statements 4 - Packages 5 - Access Mo…" at bounding box center [784, 386] width 1568 height 772
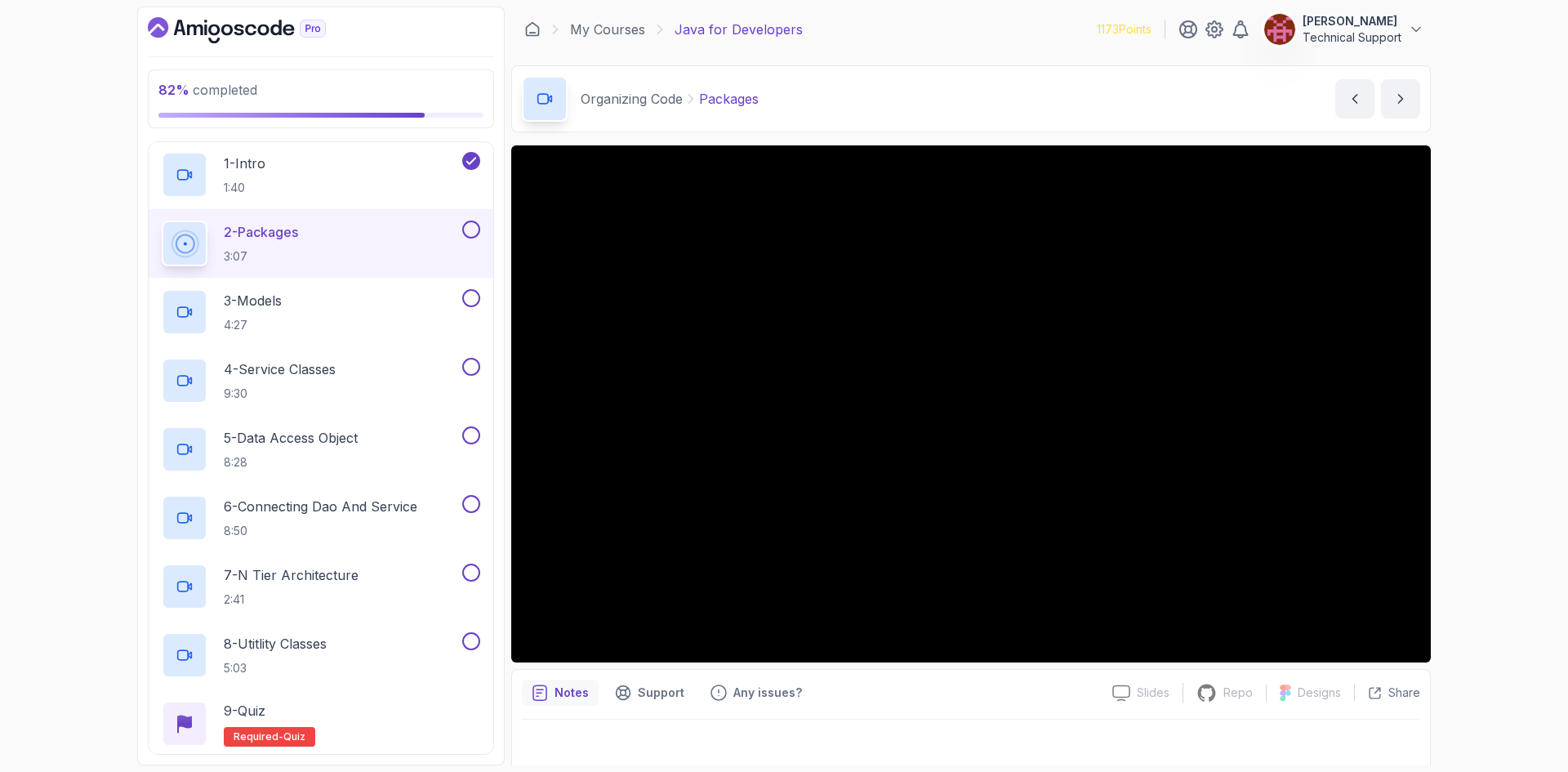
drag, startPoint x: 1460, startPoint y: 446, endPoint x: 1478, endPoint y: 485, distance: 43.0
click at [1478, 485] on div "82 % completed 1 - Intro 2 - Loops 3 - If Statements 4 - Packages 5 - Access Mo…" at bounding box center [784, 386] width 1568 height 772
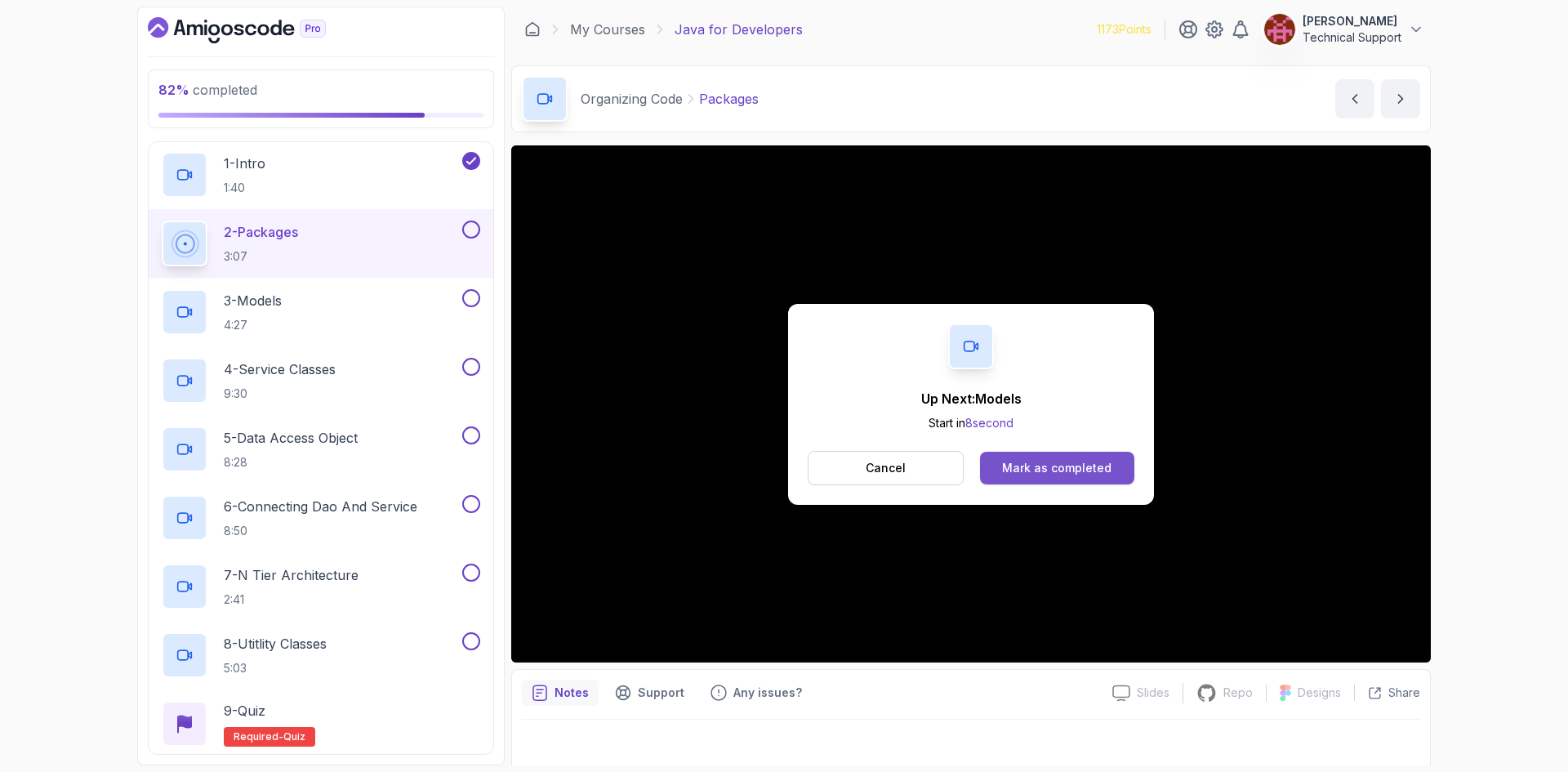
click at [1060, 462] on div "Mark as completed" at bounding box center [1057, 468] width 110 height 17
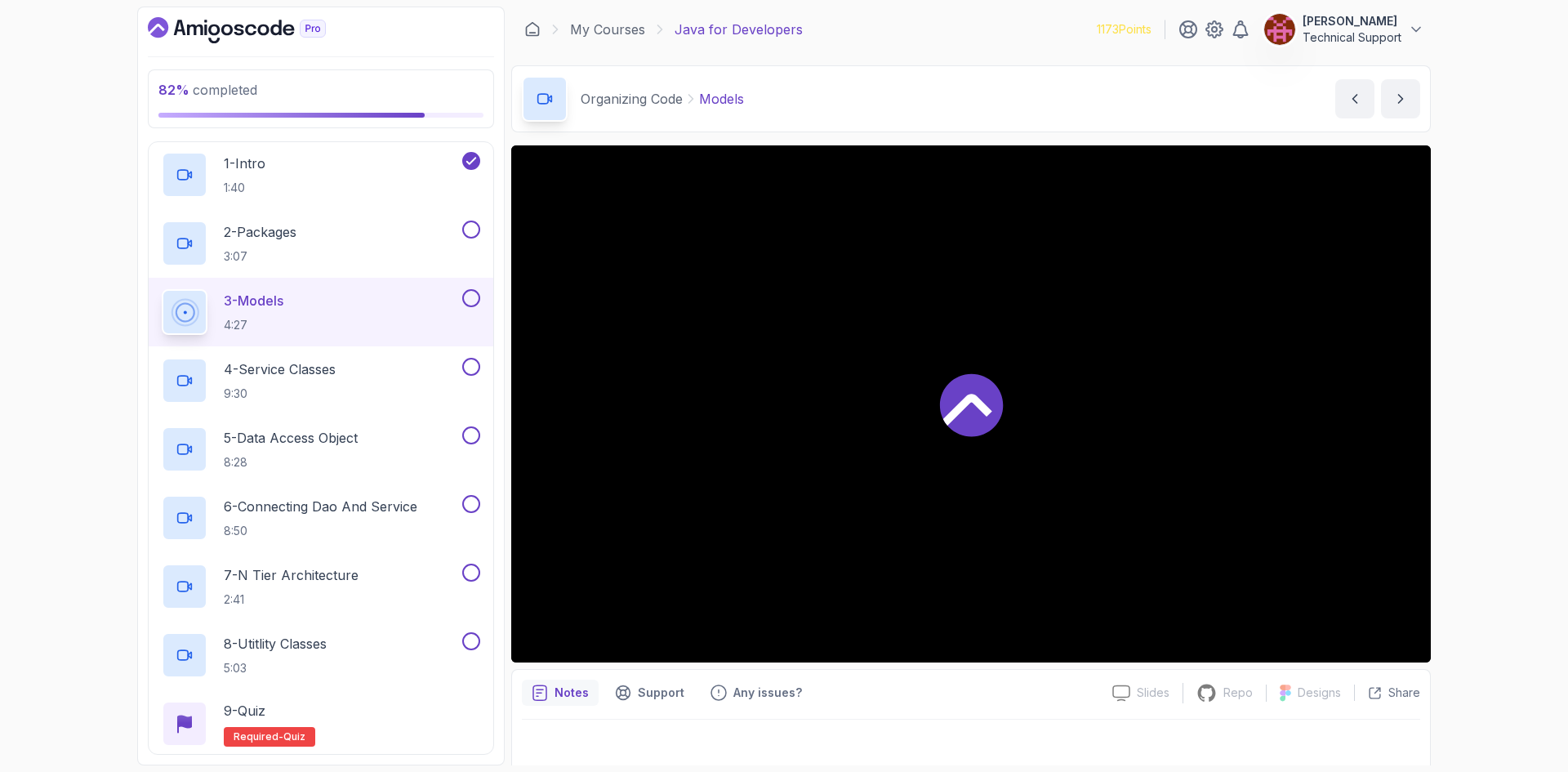
click at [1519, 440] on div "82 % completed 1 - Intro 2 - Loops 3 - If Statements 4 - Packages 5 - Access Mo…" at bounding box center [784, 386] width 1568 height 772
click at [1451, 467] on div "83 % completed 1 - Intro 2 - Loops 3 - If Statements 4 - Packages 5 - Access Mo…" at bounding box center [784, 386] width 1568 height 772
click at [1446, 457] on div "83 % completed 1 - Intro 2 - Loops 3 - If Statements 4 - Packages 5 - Access Mo…" at bounding box center [784, 386] width 1568 height 772
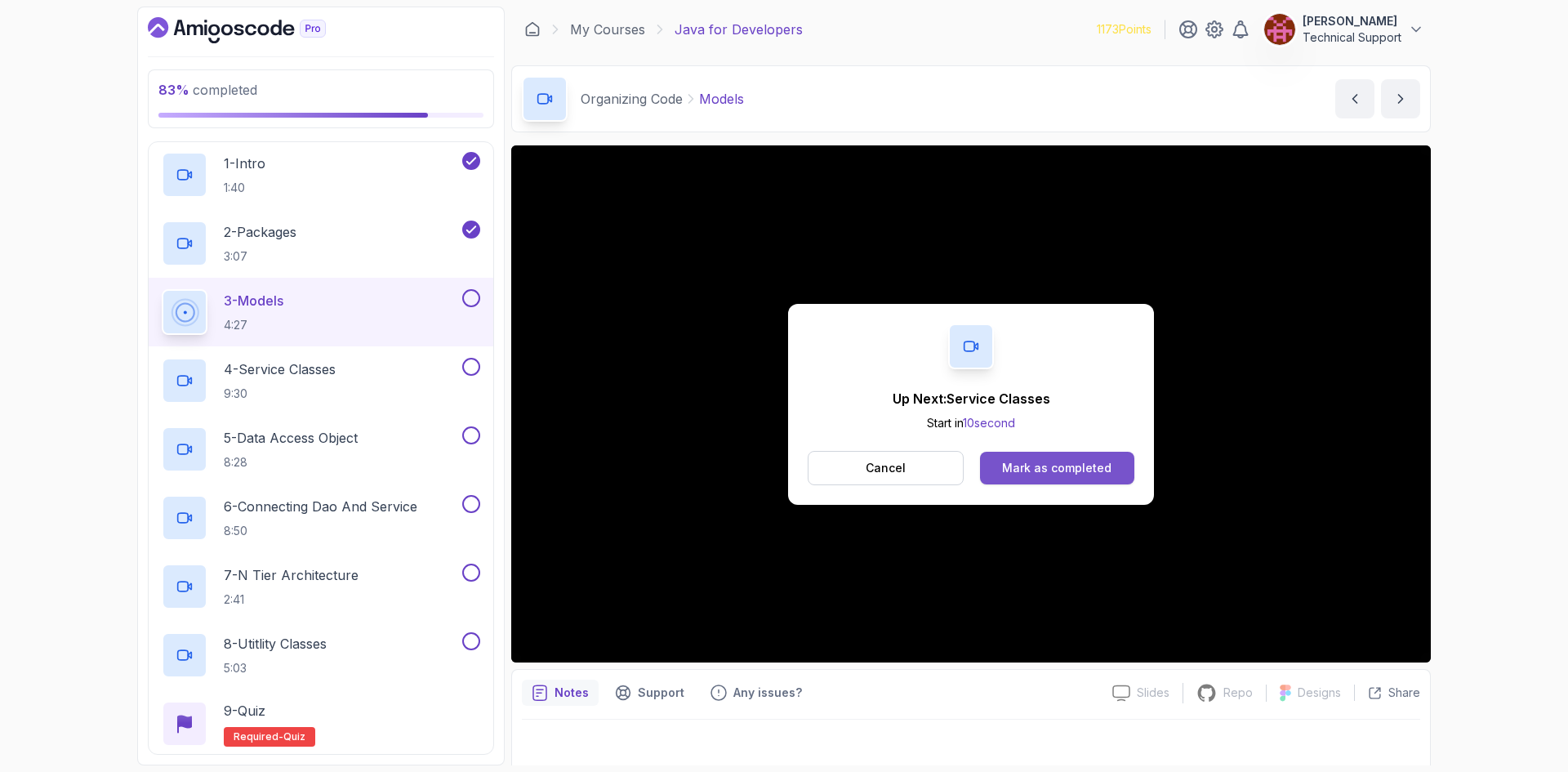
click at [1104, 467] on div "Mark as completed" at bounding box center [1057, 468] width 110 height 17
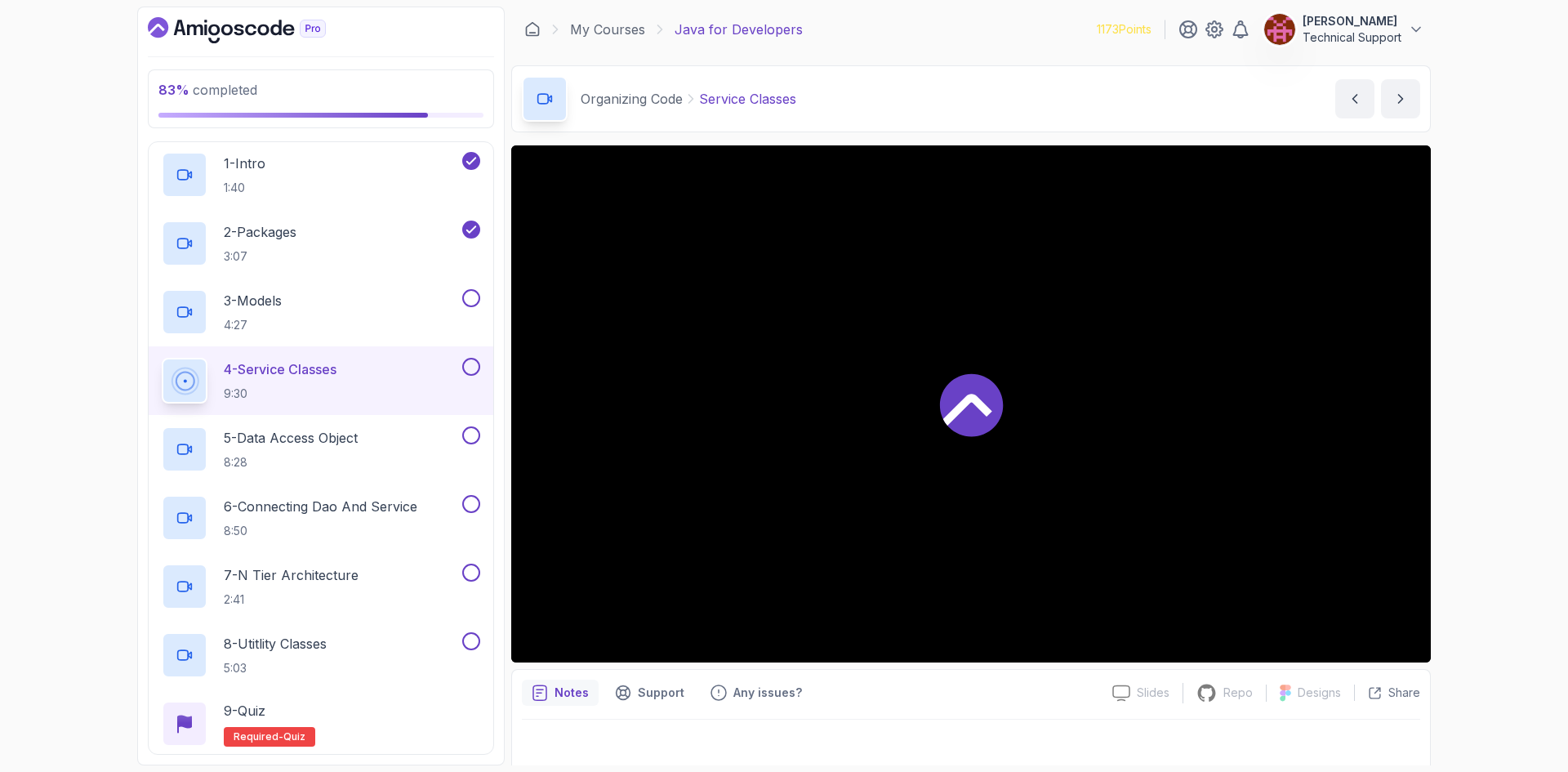
click at [1492, 425] on div "83 % completed 1 - Intro 2 - Loops 3 - If Statements 4 - Packages 5 - Access Mo…" at bounding box center [784, 386] width 1568 height 772
click at [1452, 433] on div "83 % completed 1 - Intro 2 - Loops 3 - If Statements 4 - Packages 5 - Access Mo…" at bounding box center [784, 386] width 1568 height 772
click at [1452, 433] on div "84 % completed 1 - Intro 2 - Loops 3 - If Statements 4 - Packages 5 - Access Mo…" at bounding box center [784, 386] width 1568 height 772
click at [1448, 433] on div "84 % completed 1 - Intro 2 - Loops 3 - If Statements 4 - Packages 5 - Access Mo…" at bounding box center [784, 386] width 1568 height 772
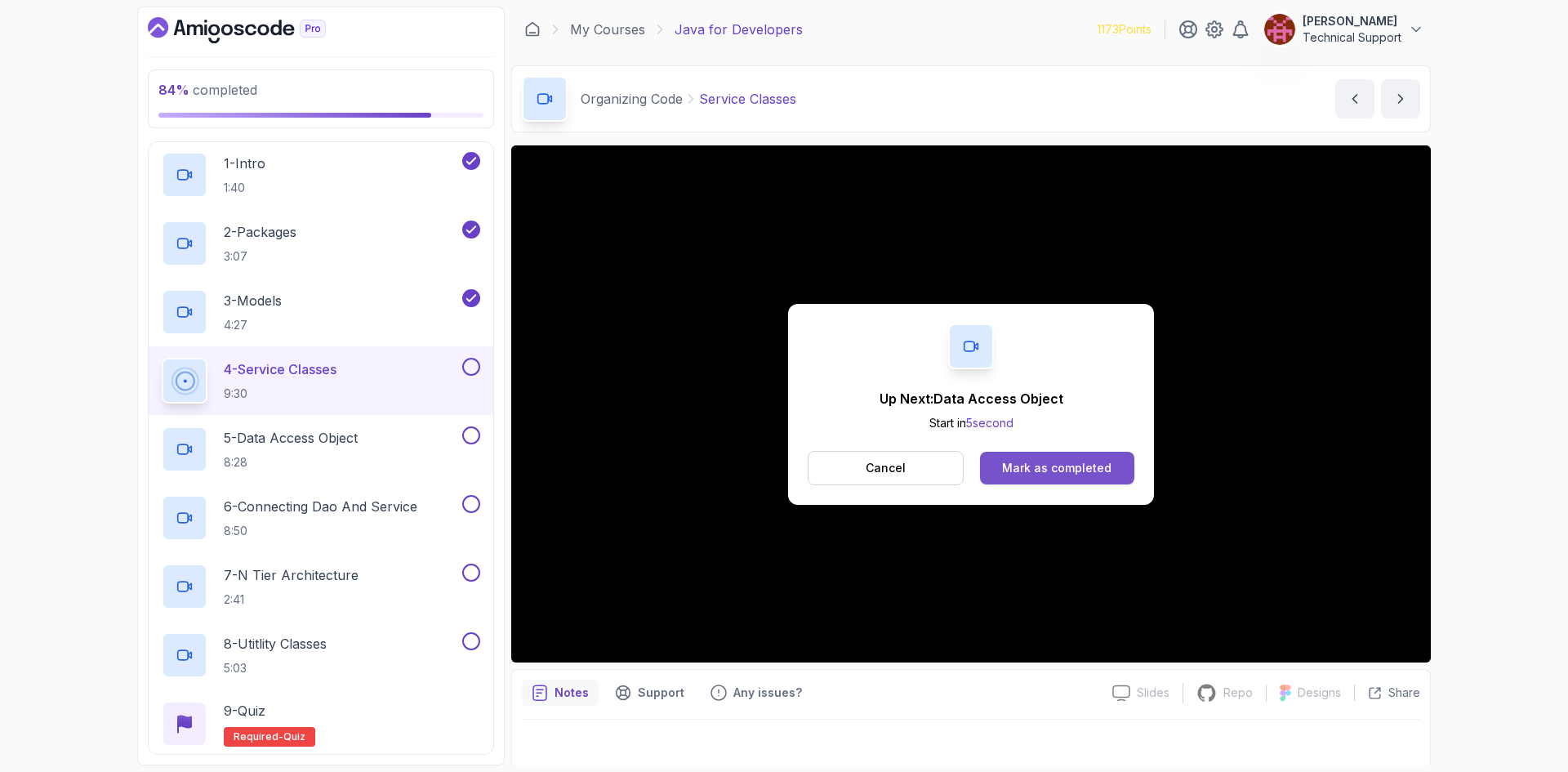
click at [1114, 467] on button "Mark as completed" at bounding box center [1057, 469] width 155 height 33
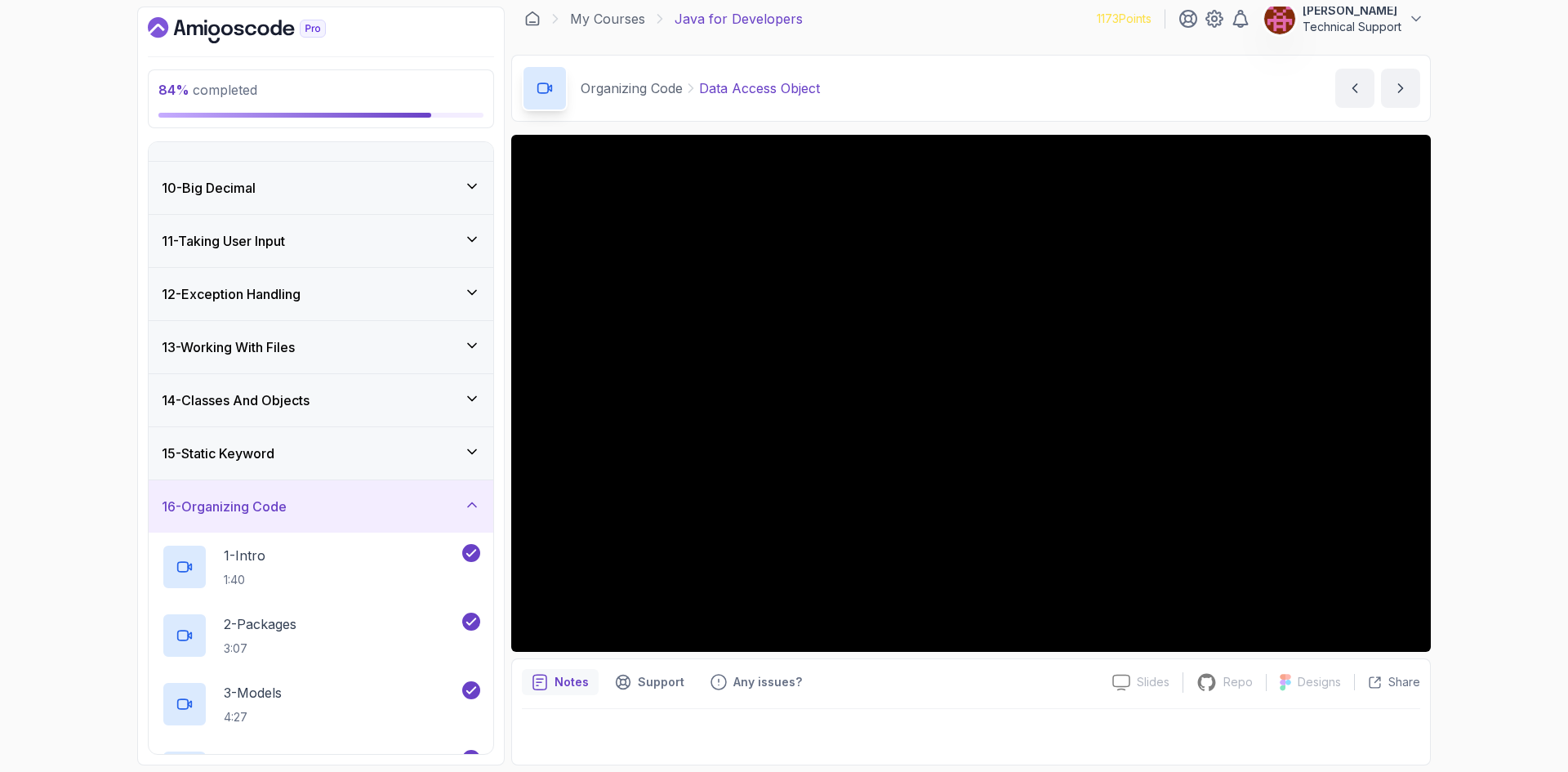
scroll to position [441, 0]
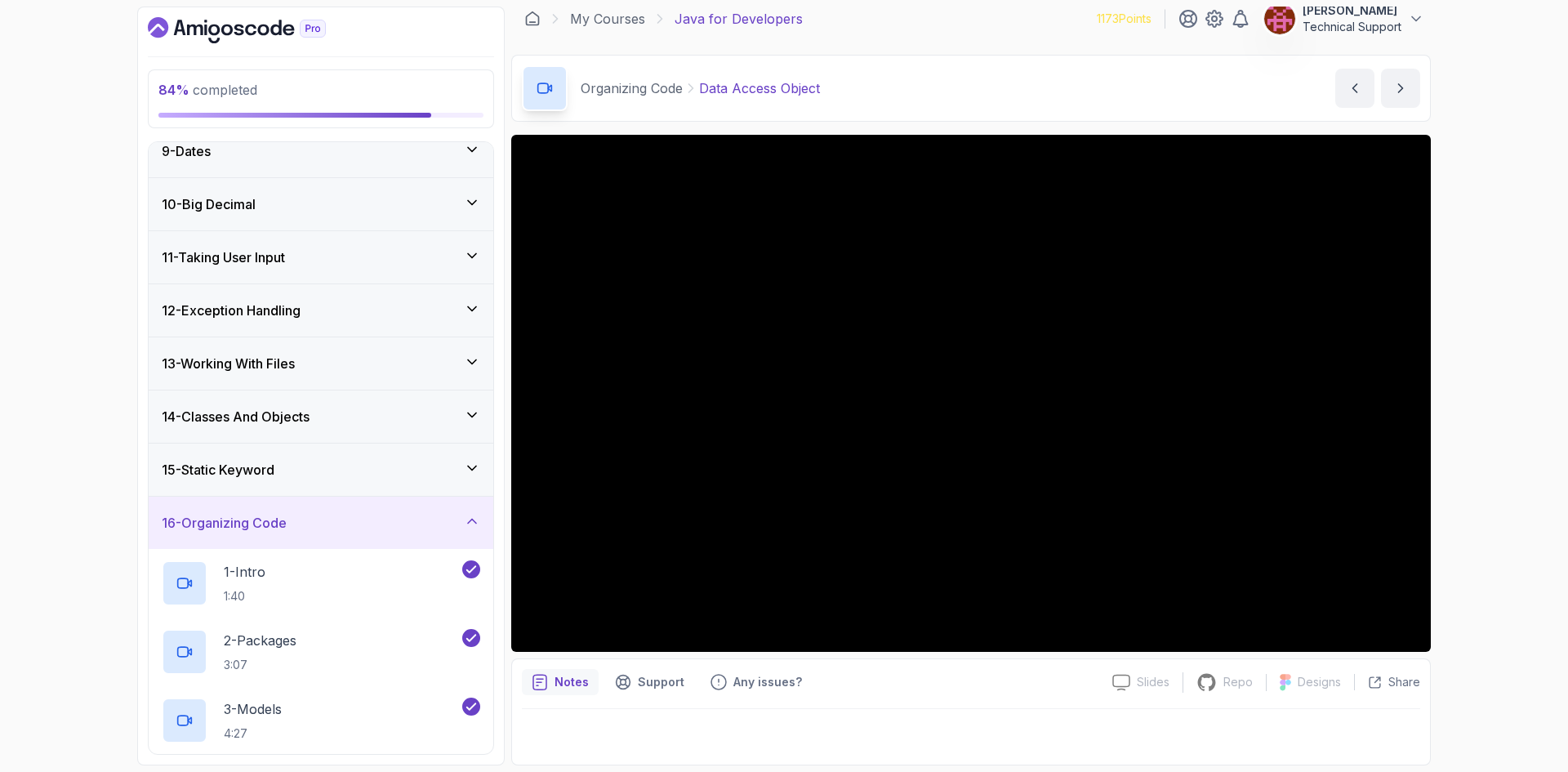
click at [284, 31] on icon "Dashboard" at bounding box center [289, 30] width 12 height 12
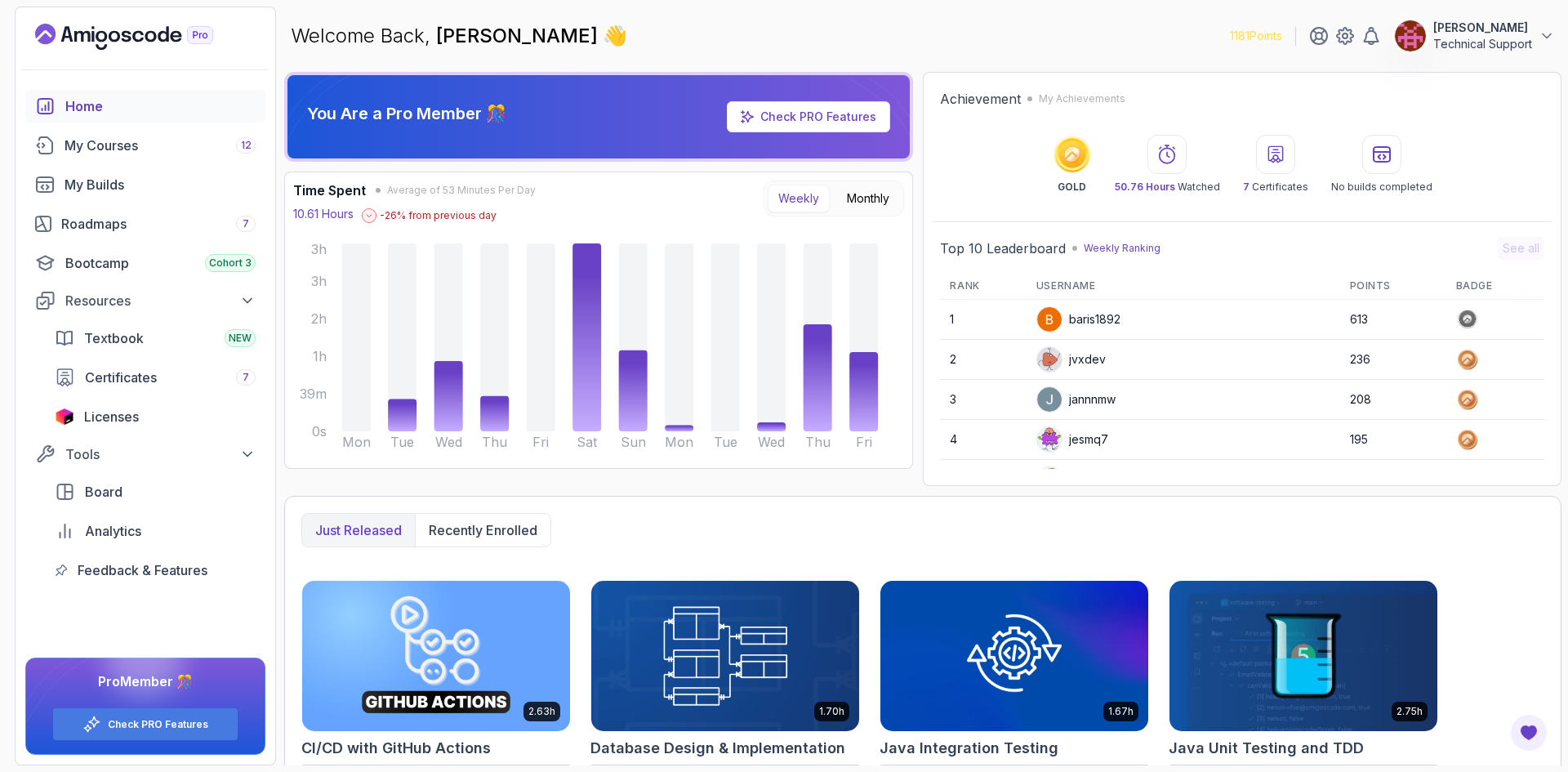
click at [931, 488] on div "You Are a Pro Member 🎊 Check PRO Features Time Spent Average of 53 Minutes Per …" at bounding box center [923, 418] width 1277 height 693
click at [127, 230] on div "Roadmaps 7" at bounding box center [158, 224] width 194 height 19
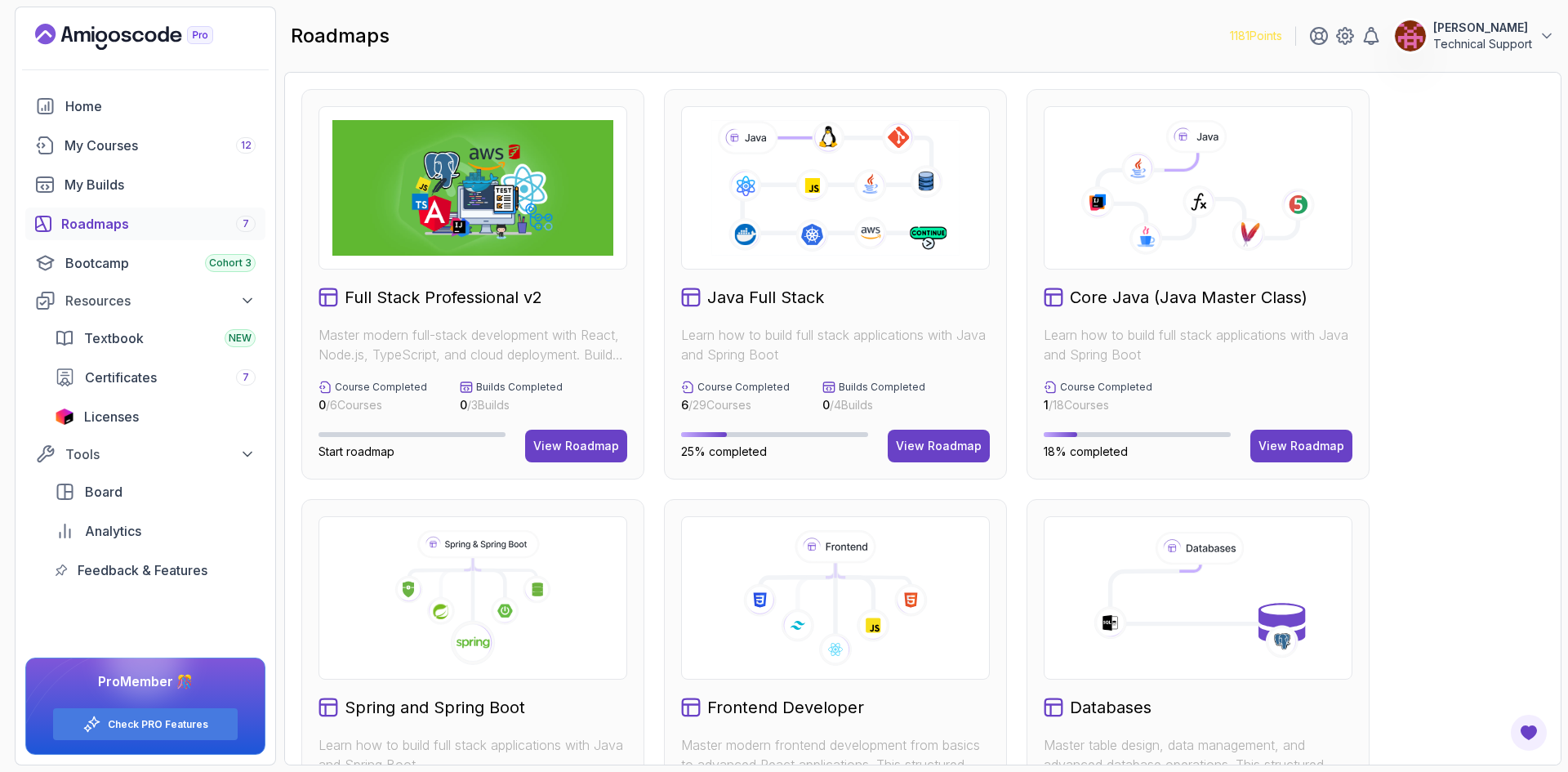
scroll to position [327, 0]
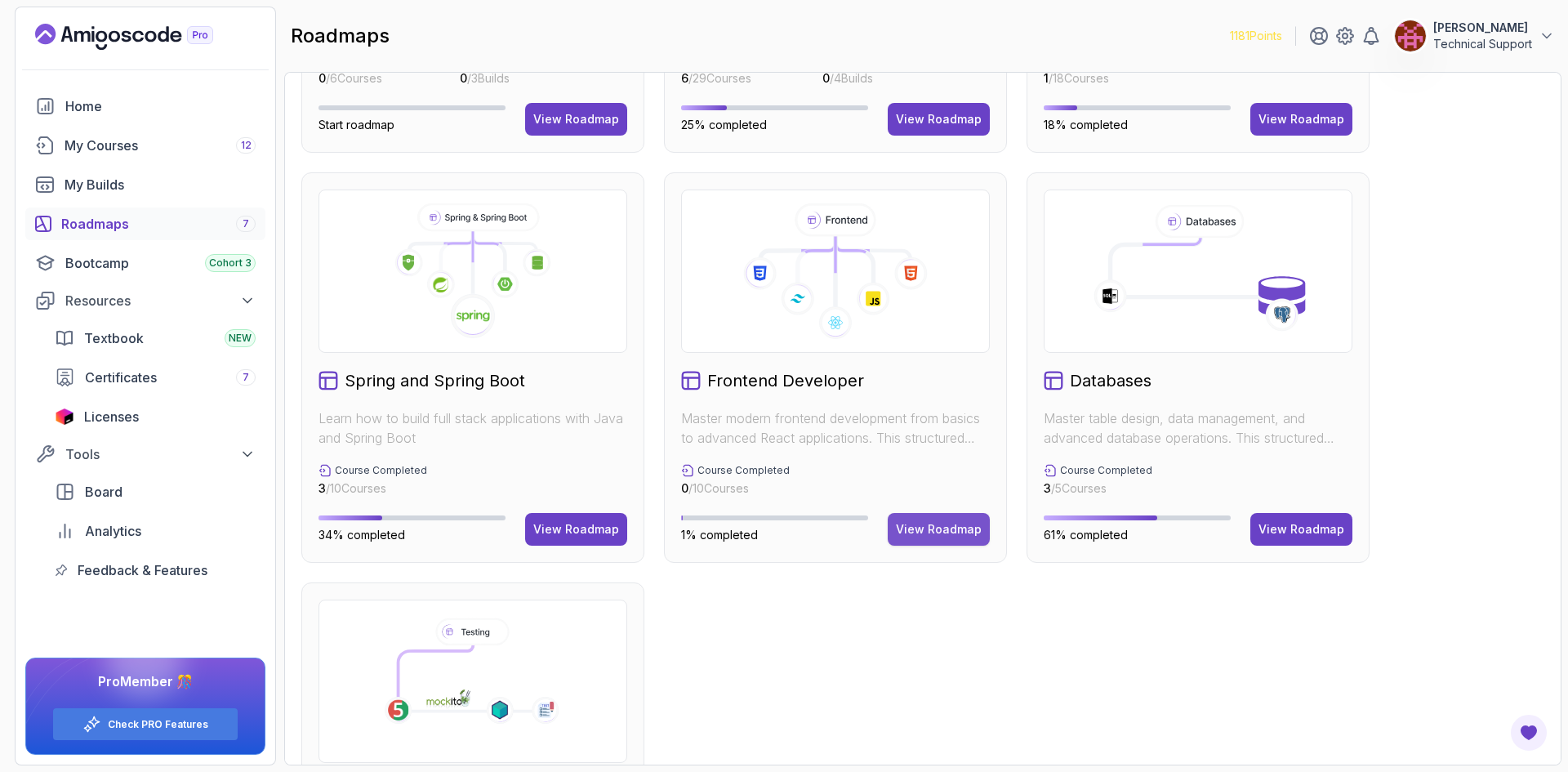
click at [931, 525] on div "View Roadmap" at bounding box center [938, 529] width 86 height 17
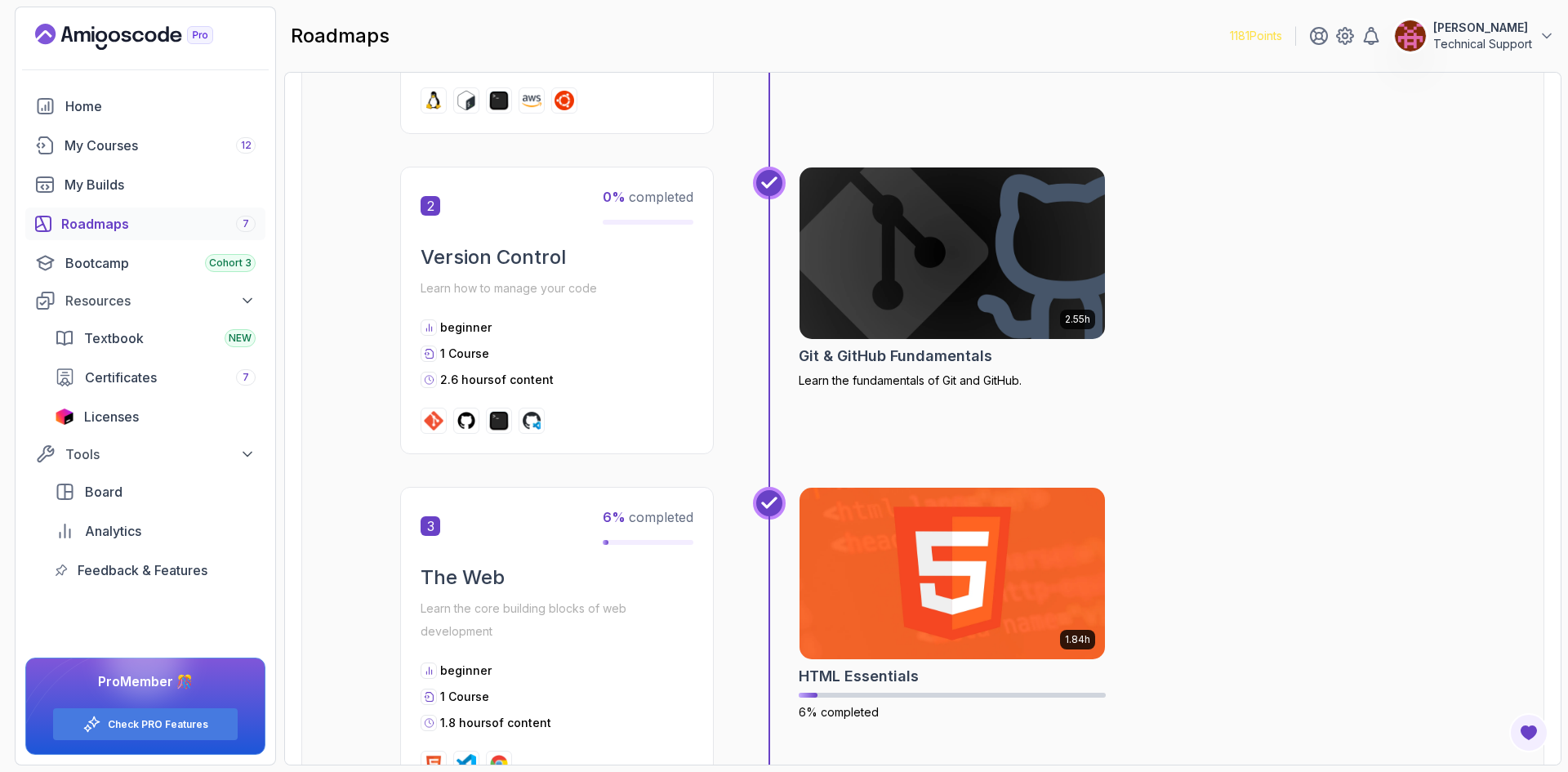
scroll to position [670, 0]
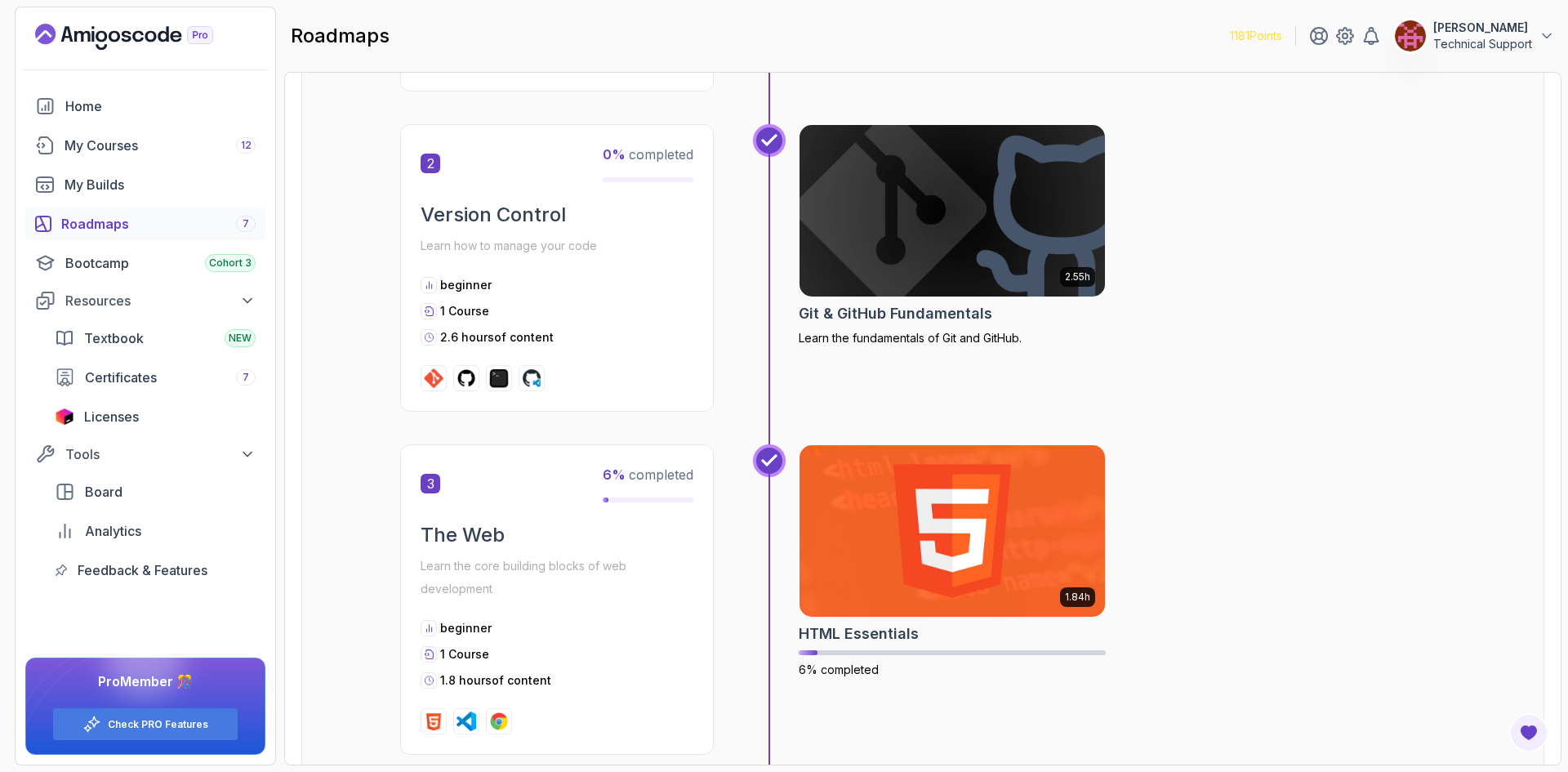
click at [1160, 385] on div "2.55h Git & GitHub Fundamentals Learn the fundamentals of Git and GitHub." at bounding box center [1122, 268] width 646 height 288
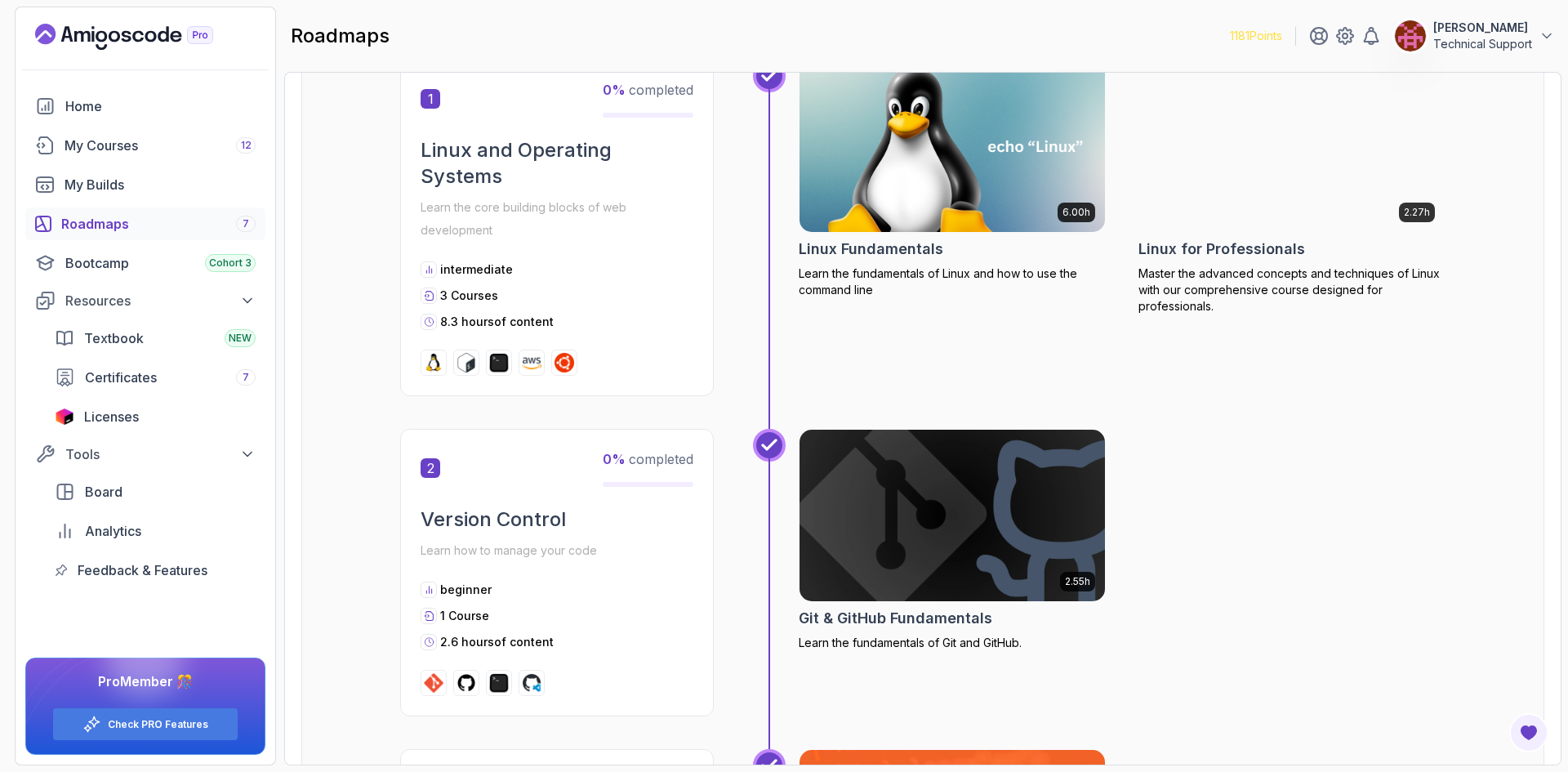
scroll to position [343, 0]
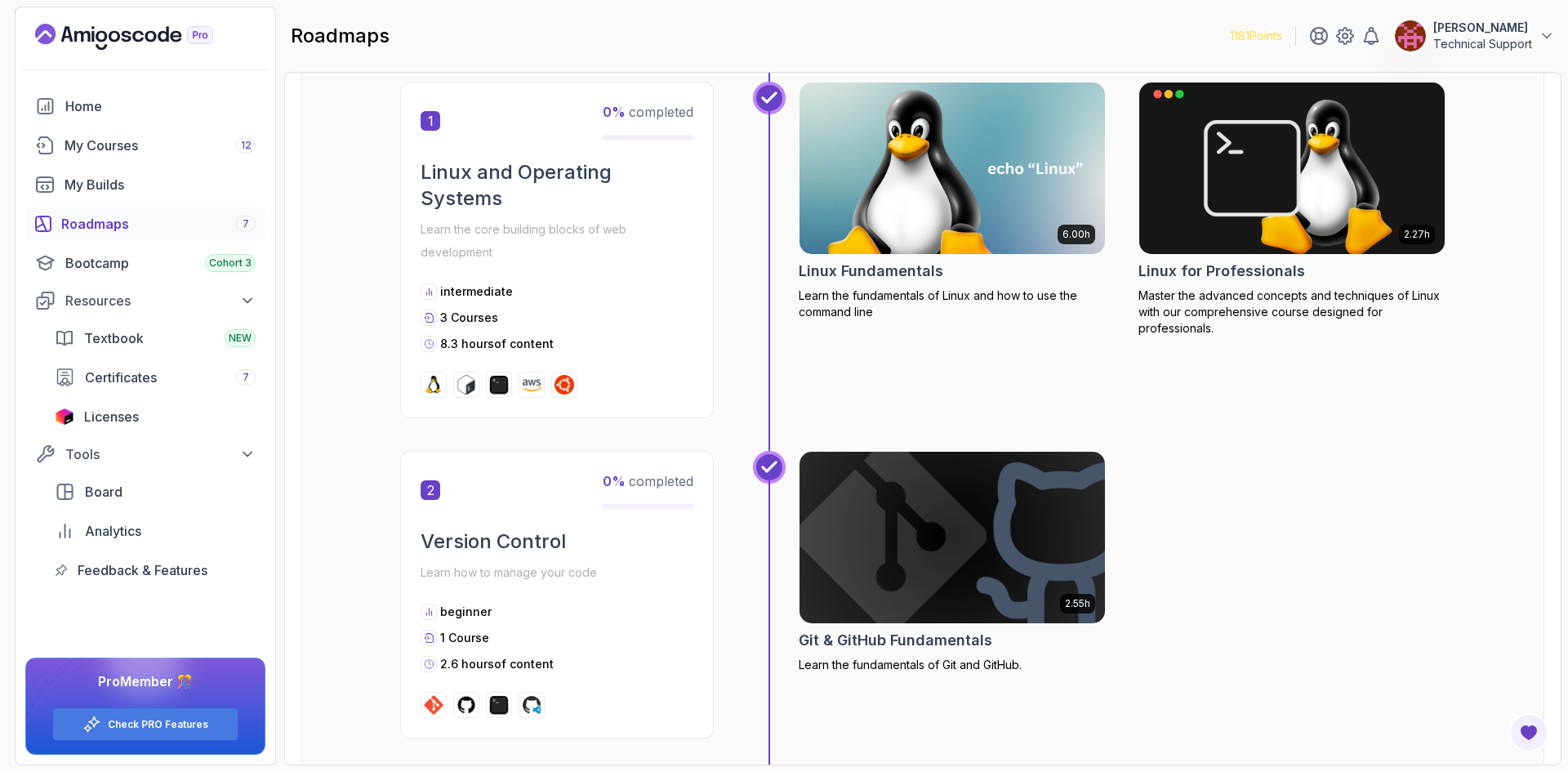
click at [1257, 526] on div "2.55h Git & GitHub Fundamentals Learn the fundamentals of Git and GitHub." at bounding box center [1122, 595] width 646 height 288
click at [1288, 544] on div "2.55h Git & GitHub Fundamentals Learn the fundamentals of Git and GitHub." at bounding box center [1122, 595] width 646 height 288
click at [1237, 523] on div "2.55h Git & GitHub Fundamentals Learn the fundamentals of Git and GitHub." at bounding box center [1122, 595] width 646 height 288
click at [1233, 528] on div "2.55h Git & GitHub Fundamentals Learn the fundamentals of Git and GitHub." at bounding box center [1122, 595] width 646 height 288
click at [1315, 518] on div "2.55h Git & GitHub Fundamentals Learn the fundamentals of Git and GitHub." at bounding box center [1122, 595] width 646 height 288
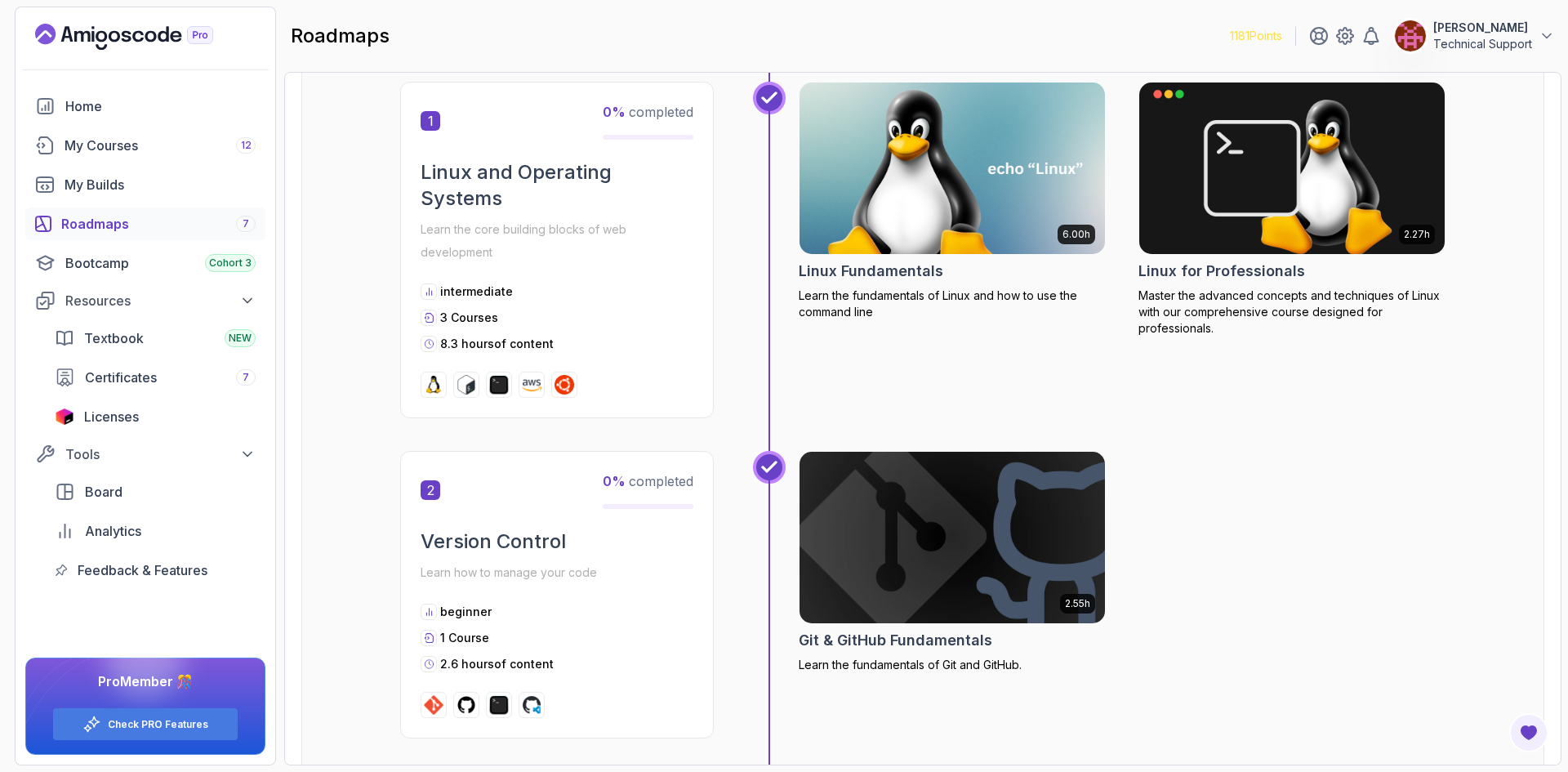
click at [1345, 492] on div "2.55h Git & GitHub Fundamentals Learn the fundamentals of Git and GitHub." at bounding box center [1122, 595] width 646 height 288
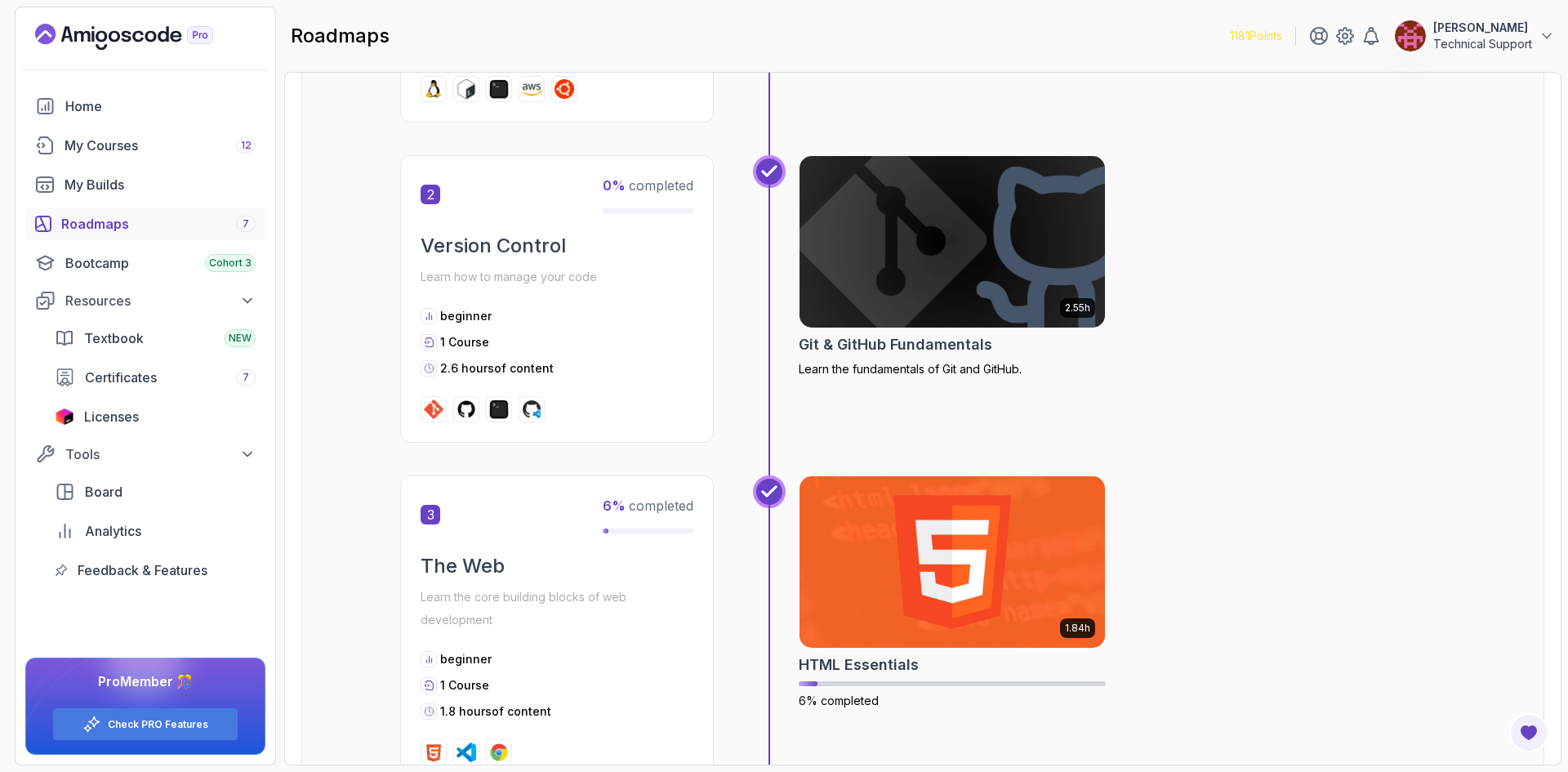
scroll to position [670, 0]
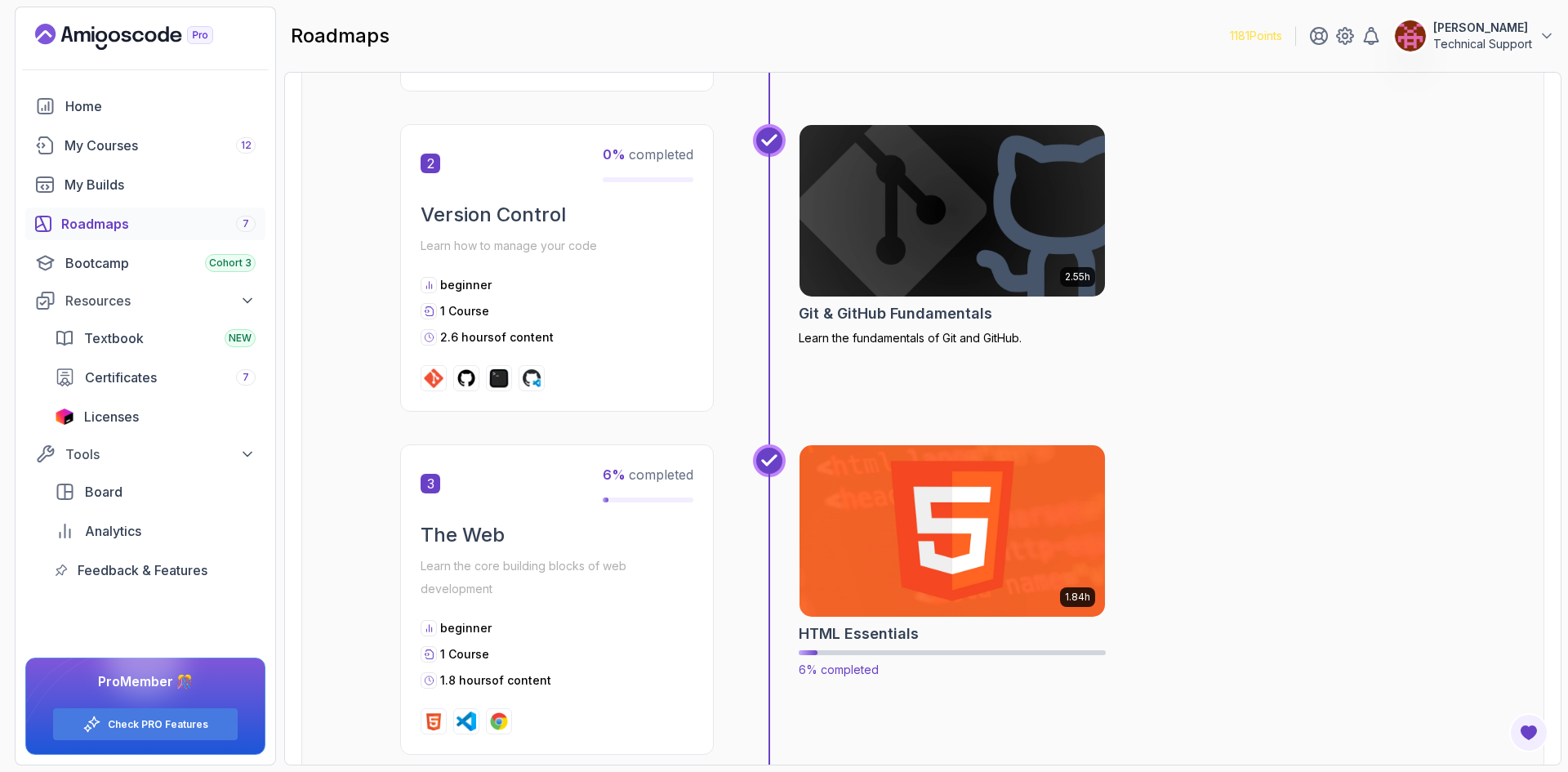
click at [958, 522] on img at bounding box center [953, 531] width 321 height 180
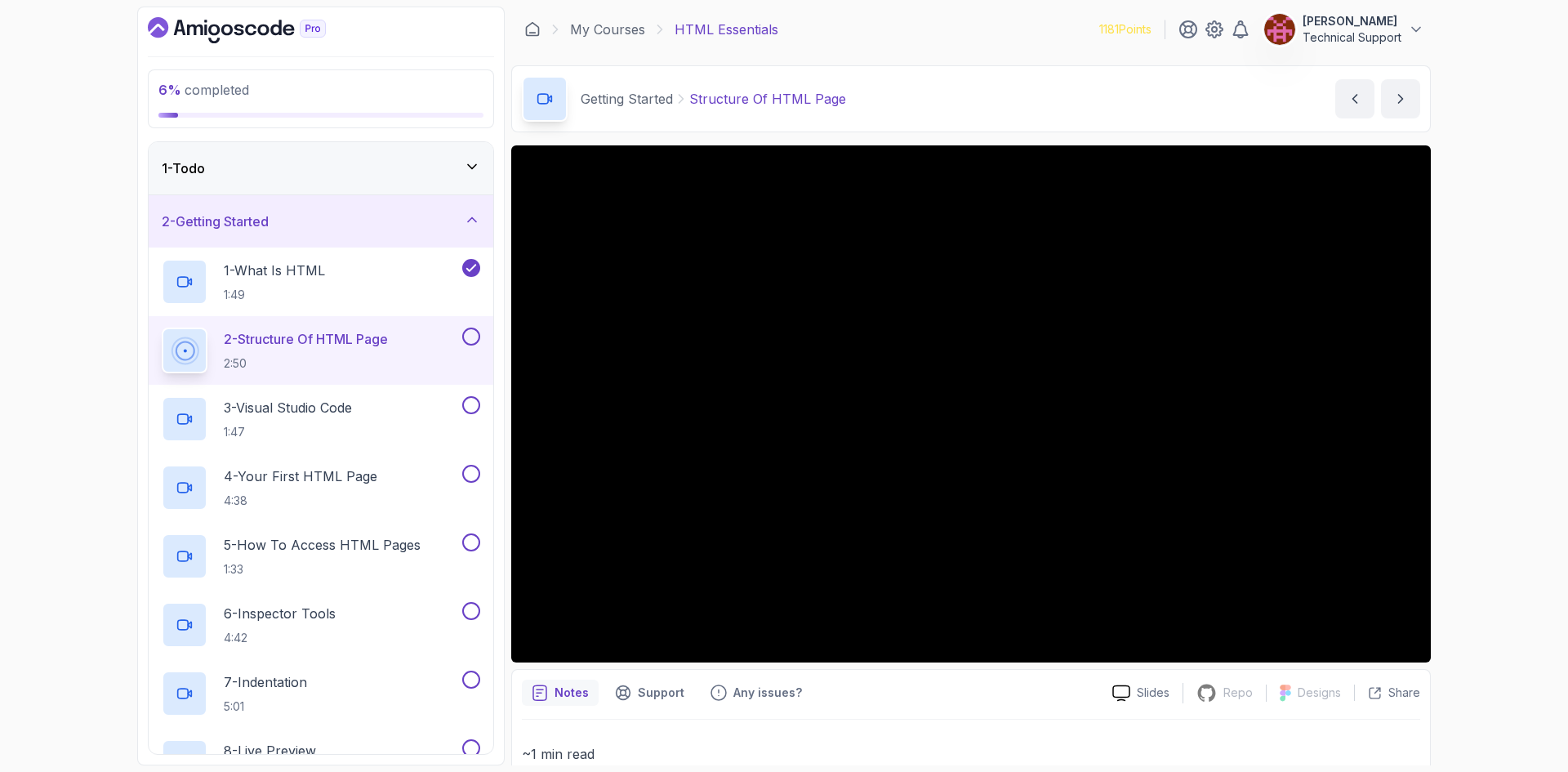
click at [330, 358] on p "2:50" at bounding box center [305, 363] width 164 height 17
click at [1482, 282] on div "6 % completed 1 - Todo 2 - Getting Started 1 - What Is HTML 1:49 2 - Structure …" at bounding box center [784, 386] width 1568 height 772
click at [1491, 534] on div "6 % completed 1 - Todo 2 - Getting Started 1 - What Is HTML 1:49 2 - Structure …" at bounding box center [784, 386] width 1568 height 772
click at [1464, 500] on div "6 % completed 1 - Todo 2 - Getting Started 1 - What Is HTML 1:49 2 - Structure …" at bounding box center [784, 386] width 1568 height 772
click at [1453, 487] on div "6 % completed 1 - Todo 2 - Getting Started 1 - What Is HTML 1:49 2 - Structure …" at bounding box center [784, 386] width 1568 height 772
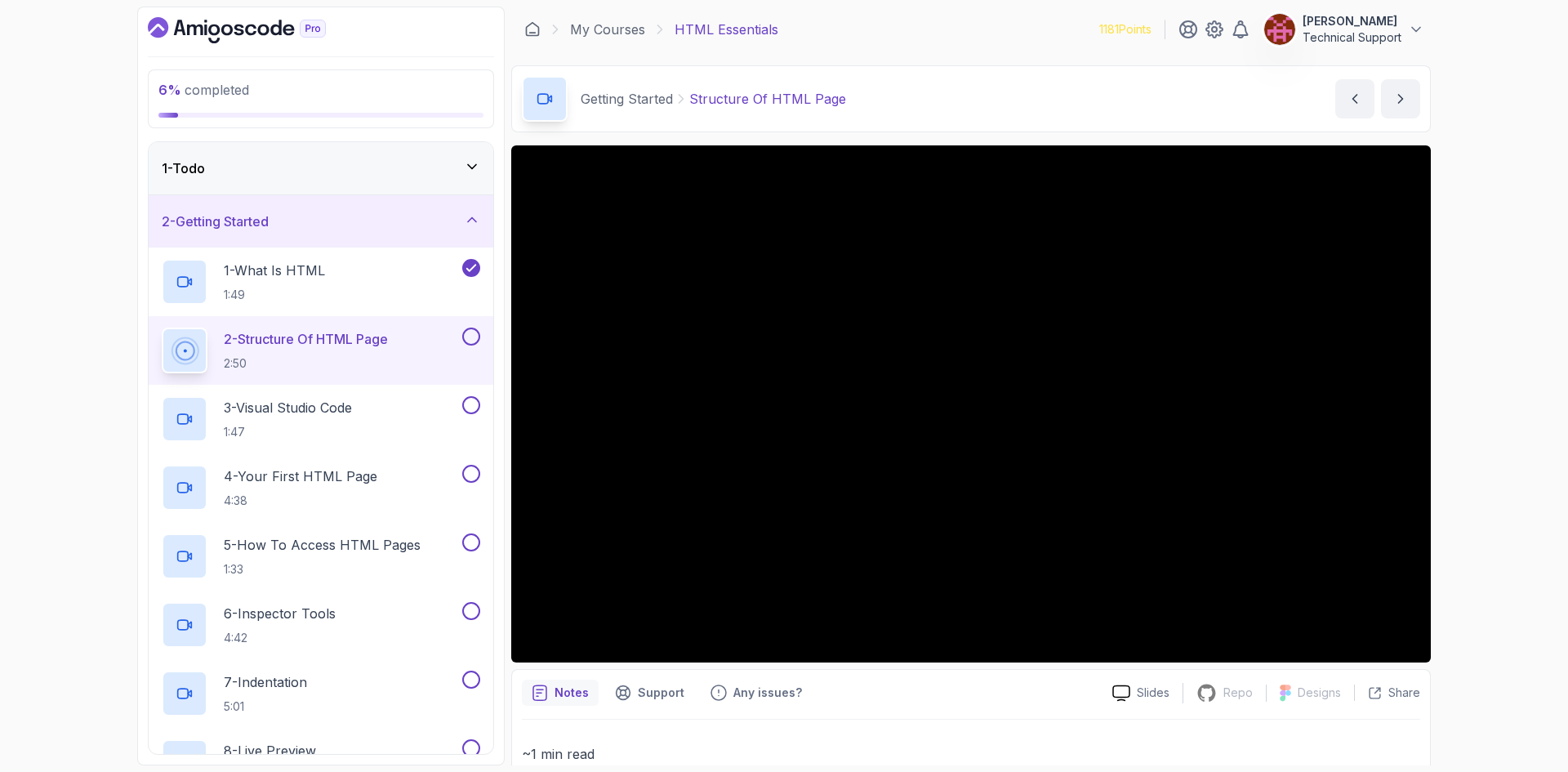
click at [1451, 487] on div "6 % completed 1 - Todo 2 - Getting Started 1 - What Is HTML 1:49 2 - Structure …" at bounding box center [784, 386] width 1568 height 772
click at [1478, 481] on div "6 % completed 1 - Todo 2 - Getting Started 1 - What Is HTML 1:49 2 - Structure …" at bounding box center [784, 386] width 1568 height 772
click at [1450, 473] on div "6 % completed 1 - Todo 2 - Getting Started 1 - What Is HTML 1:49 2 - Structure …" at bounding box center [784, 386] width 1568 height 772
click at [1504, 455] on div "6 % completed 1 - Todo 2 - Getting Started 1 - What Is HTML 1:49 2 - Structure …" at bounding box center [784, 386] width 1568 height 772
click at [1504, 440] on div "6 % completed 1 - Todo 2 - Getting Started 1 - What Is HTML 1:49 2 - Structure …" at bounding box center [784, 386] width 1568 height 772
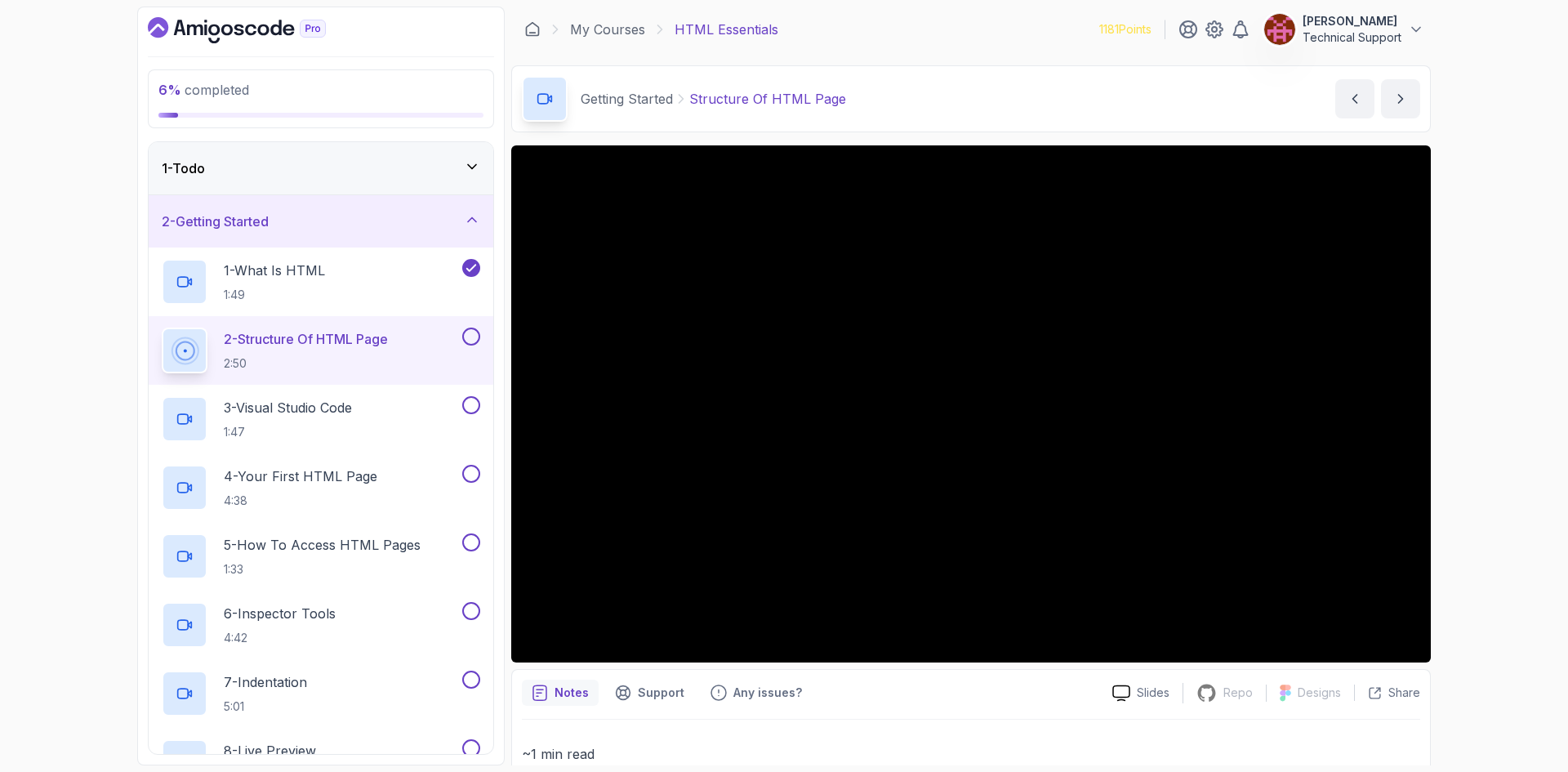
click at [1510, 287] on div "6 % completed 1 - Todo 2 - Getting Started 1 - What Is HTML 1:49 2 - Structure …" at bounding box center [784, 386] width 1568 height 772
click at [1455, 370] on div "6 % completed 1 - Todo 2 - Getting Started 1 - What Is HTML 1:49 2 - Structure …" at bounding box center [784, 386] width 1568 height 772
click at [81, 268] on div "6 % completed 1 - Todo 2 - Getting Started 1 - What Is HTML 1:49 2 - Structure …" at bounding box center [784, 386] width 1568 height 772
click at [1491, 200] on div "6 % completed 1 - Todo 2 - Getting Started 1 - What Is HTML 1:49 2 - Structure …" at bounding box center [784, 386] width 1568 height 772
